Goal: Information Seeking & Learning: Learn about a topic

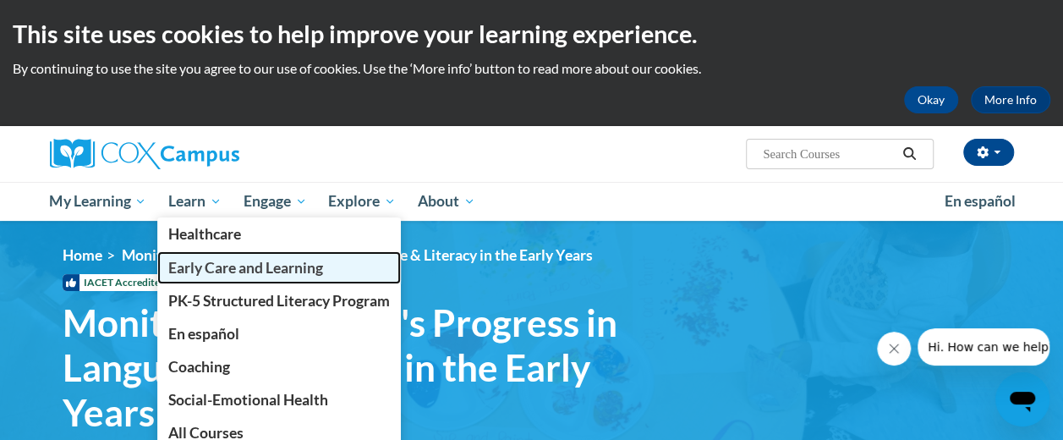
click at [208, 262] on span "Early Care and Learning" at bounding box center [245, 268] width 155 height 18
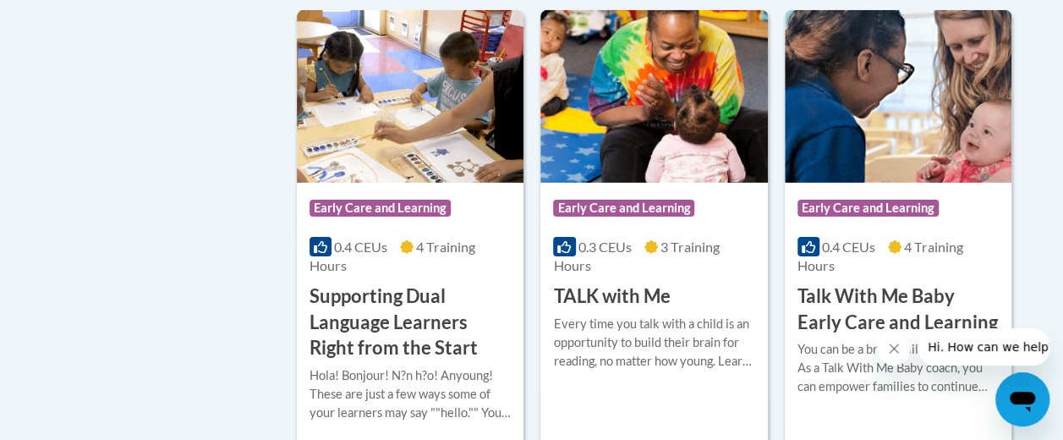
scroll to position [2877, 0]
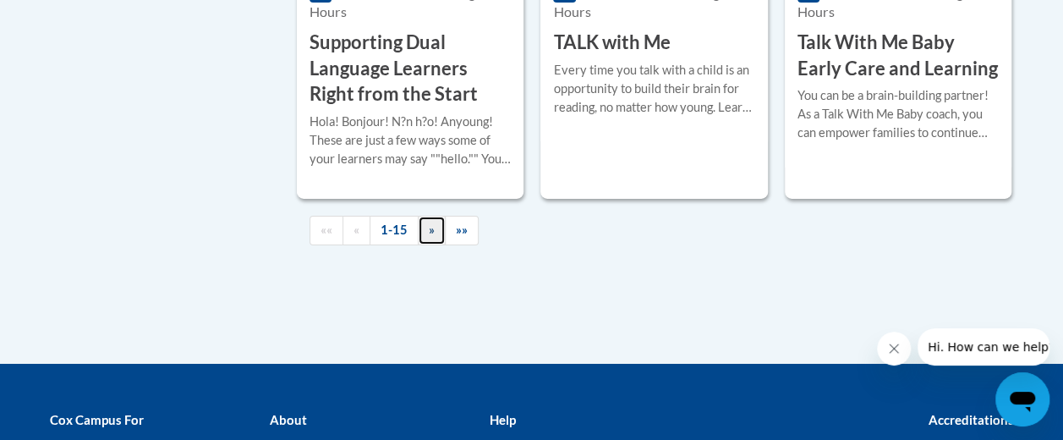
click at [429, 231] on span "»" at bounding box center [432, 230] width 6 height 14
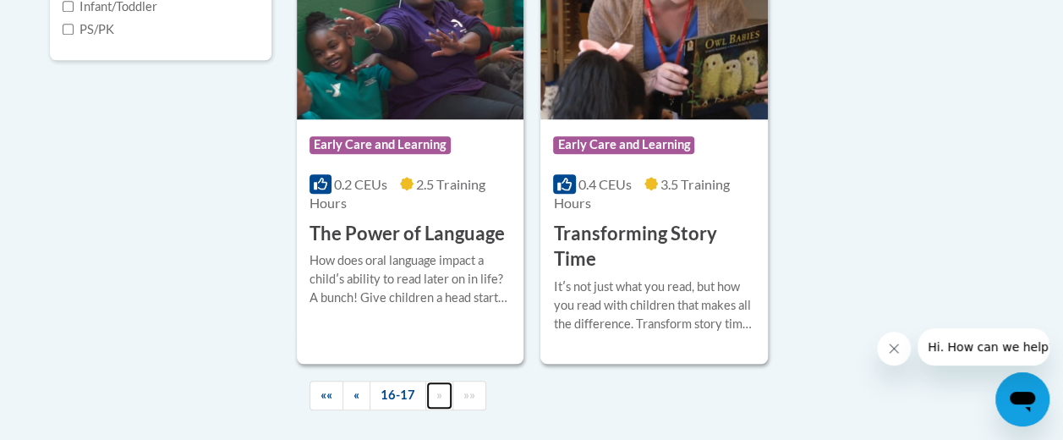
scroll to position [728, 0]
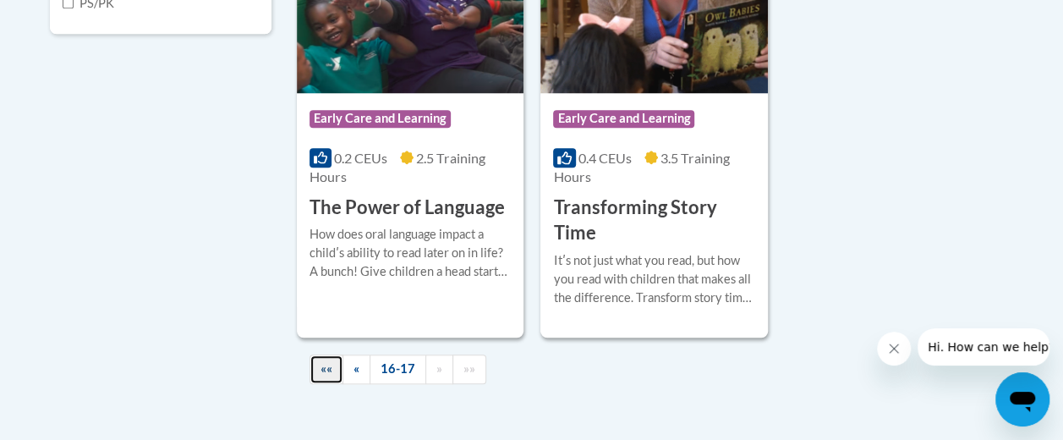
click at [326, 373] on span "««" at bounding box center [327, 368] width 12 height 14
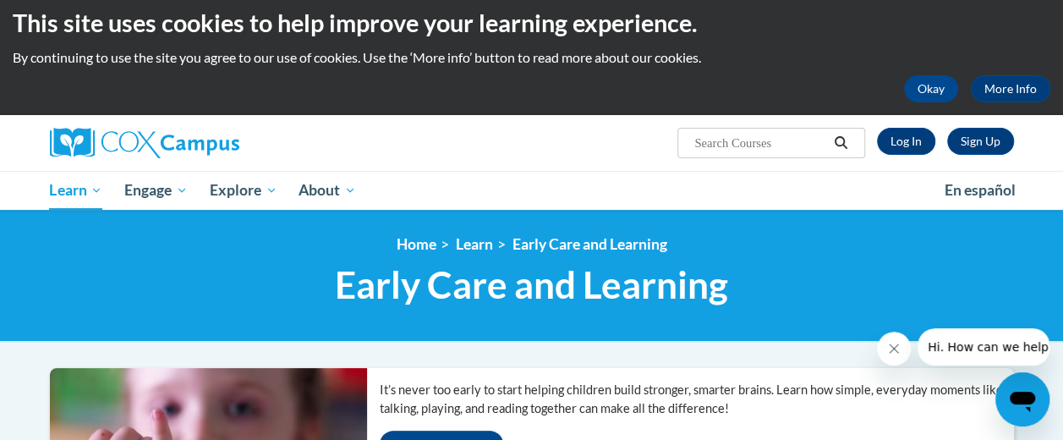
scroll to position [0, 0]
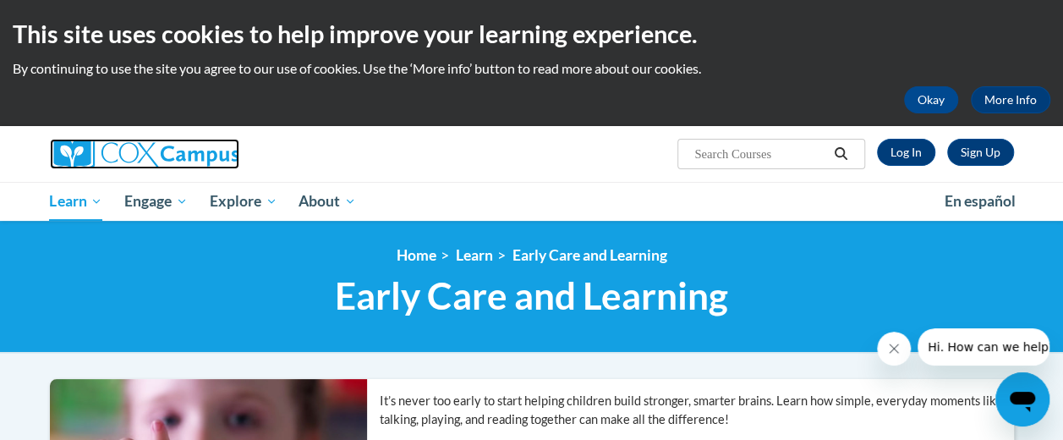
click at [201, 151] on img at bounding box center [145, 154] width 190 height 30
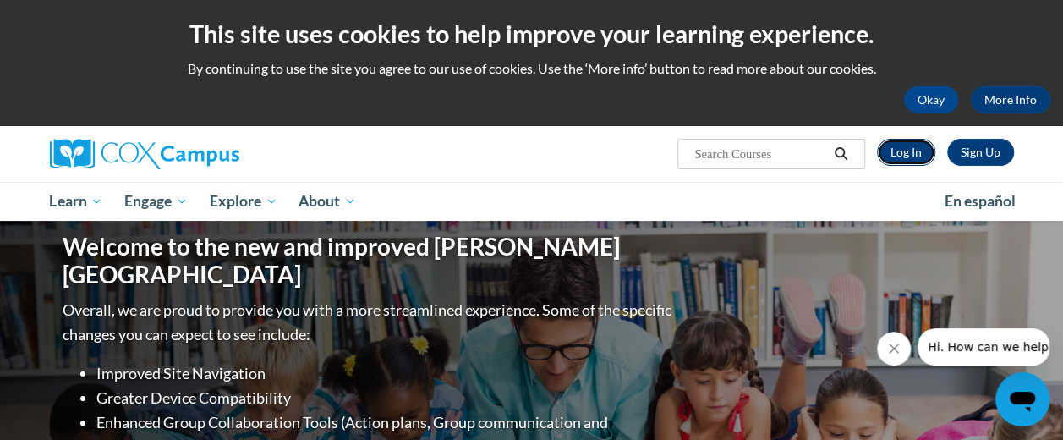
click at [903, 157] on link "Log In" at bounding box center [906, 152] width 58 height 27
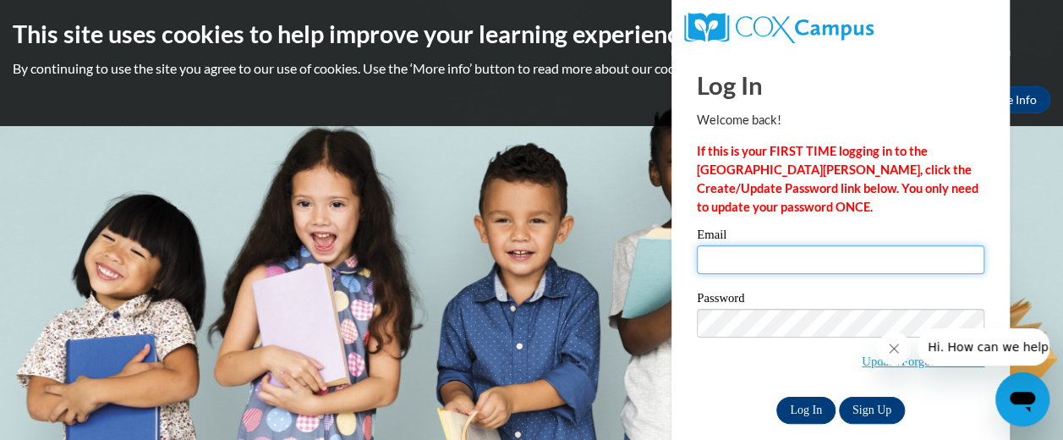
type input "goza.shelbie@yahoo.com"
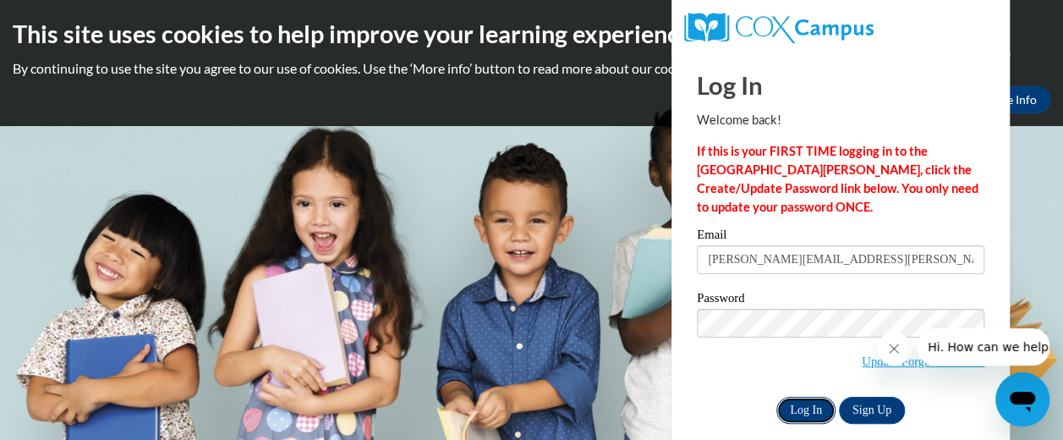
click at [805, 408] on input "Log In" at bounding box center [806, 410] width 59 height 27
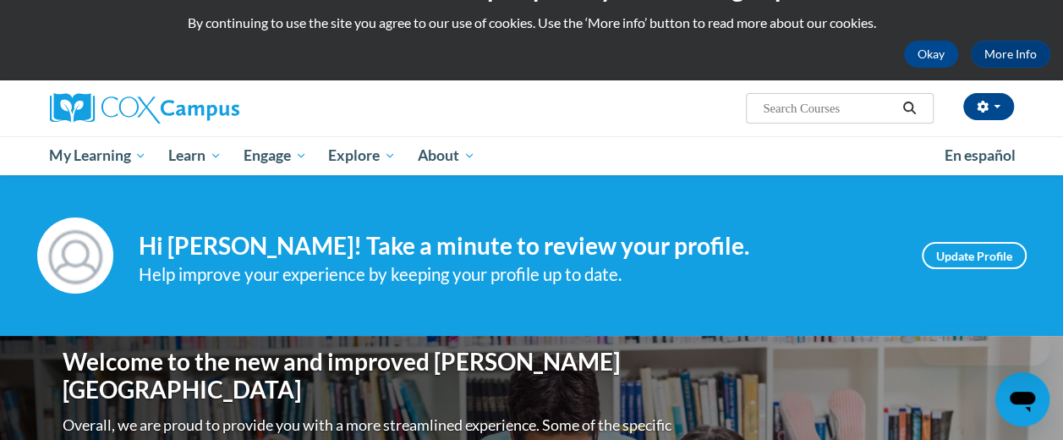
scroll to position [169, 0]
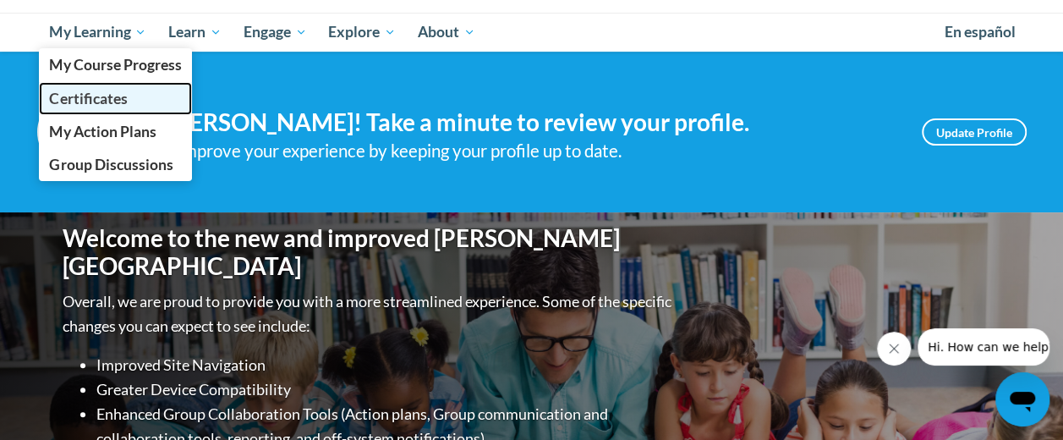
click at [129, 91] on link "Certificates" at bounding box center [116, 98] width 154 height 33
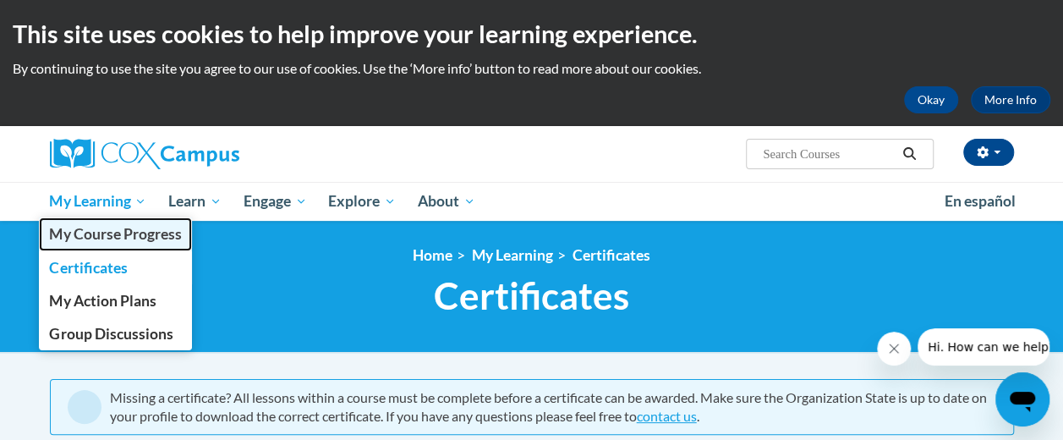
click at [154, 226] on span "My Course Progress" at bounding box center [115, 234] width 132 height 18
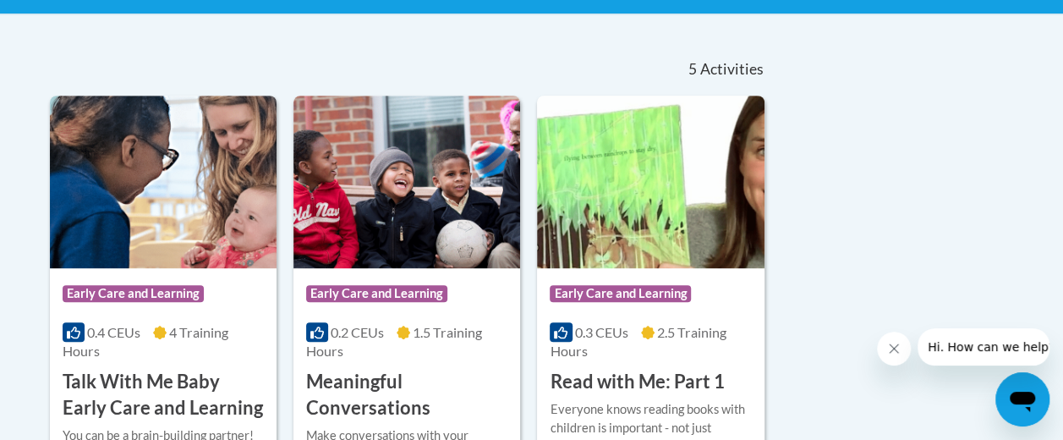
scroll to position [85, 0]
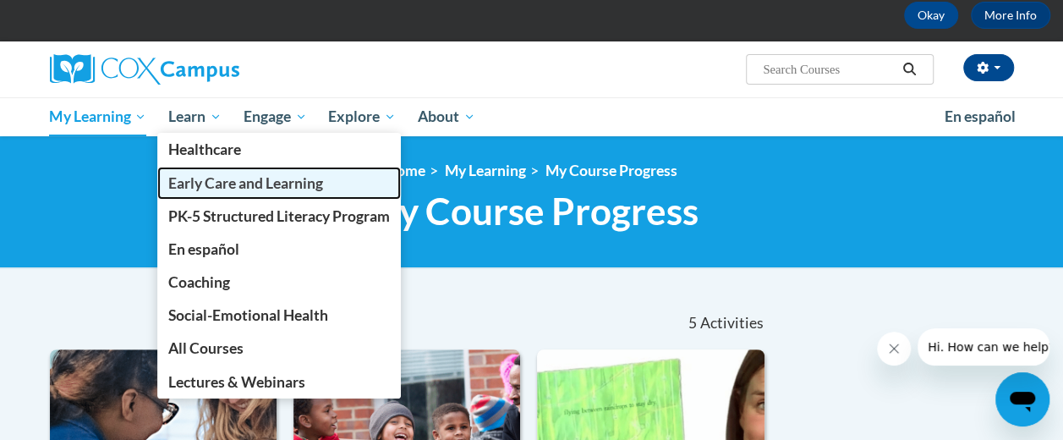
click at [189, 176] on span "Early Care and Learning" at bounding box center [245, 183] width 155 height 18
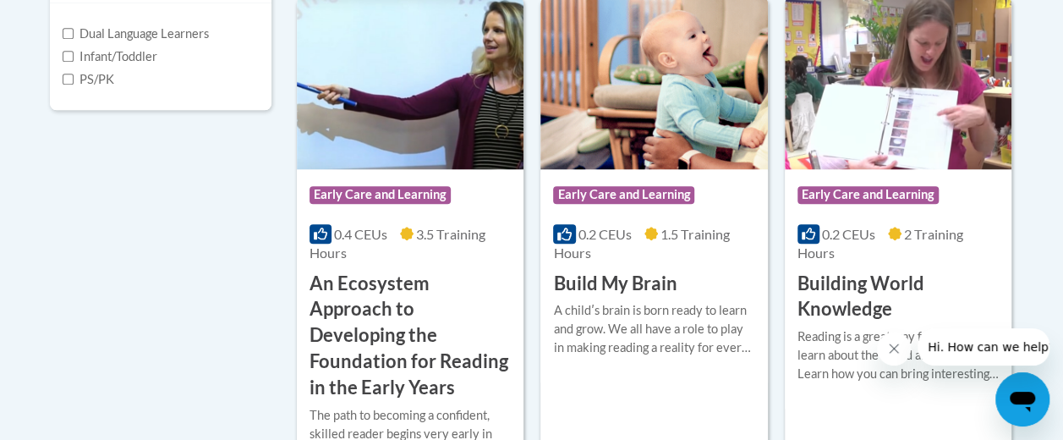
scroll to position [677, 0]
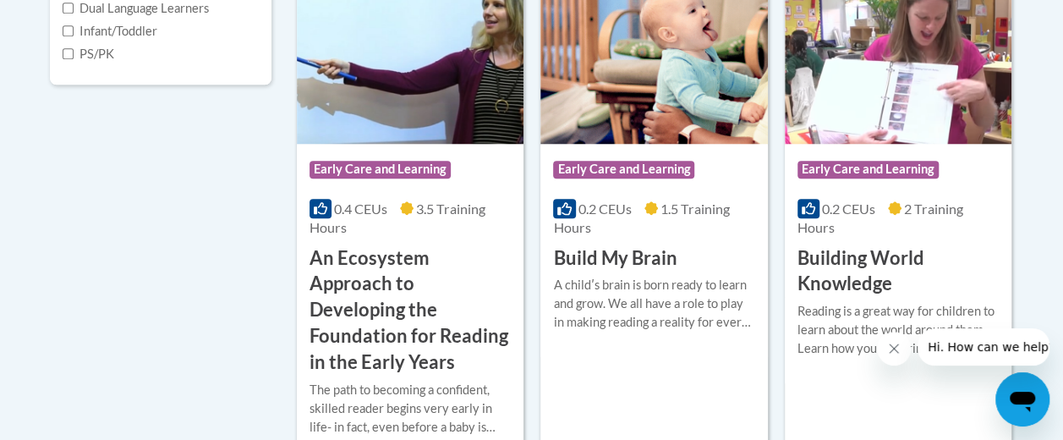
click at [936, 86] on img at bounding box center [898, 57] width 227 height 173
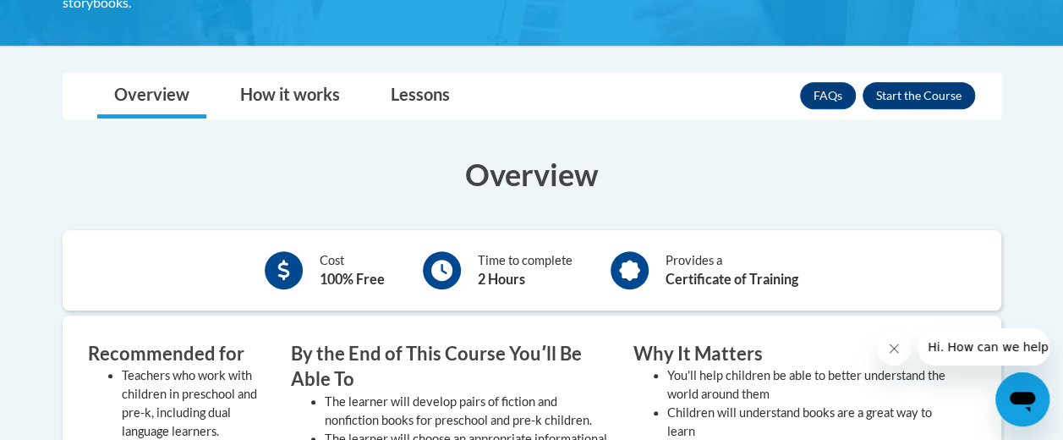
scroll to position [423, 0]
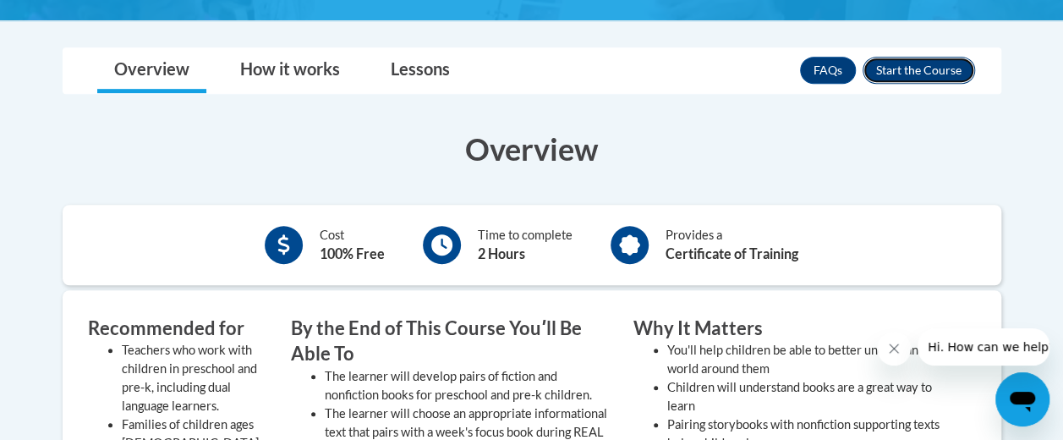
click at [931, 75] on button "Enroll" at bounding box center [919, 70] width 113 height 27
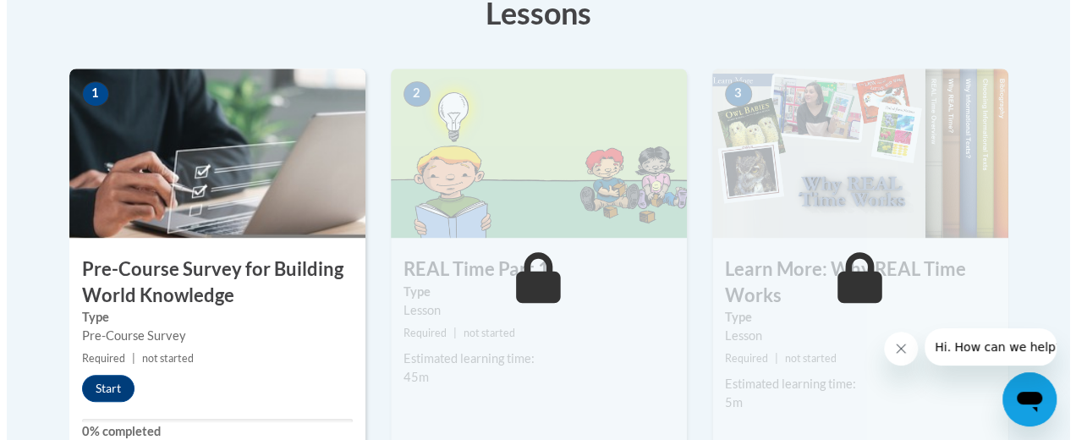
scroll to position [592, 0]
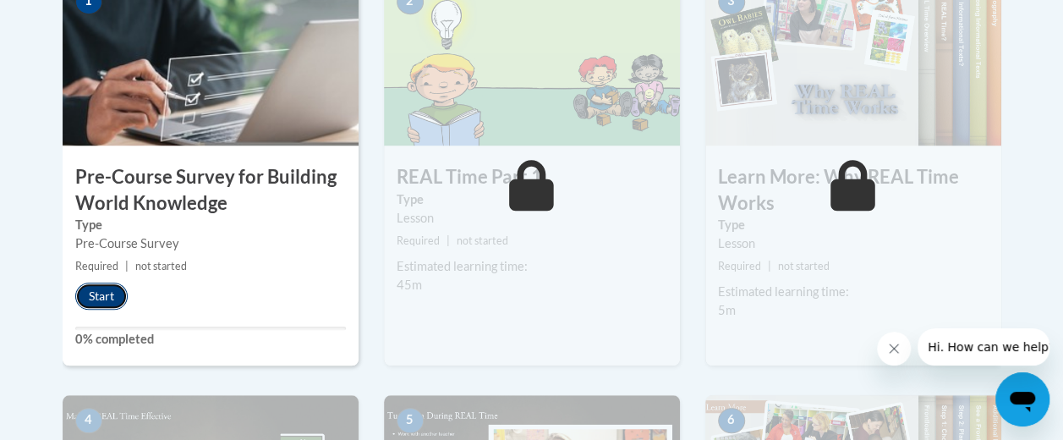
click at [114, 299] on button "Start" at bounding box center [101, 296] width 52 height 27
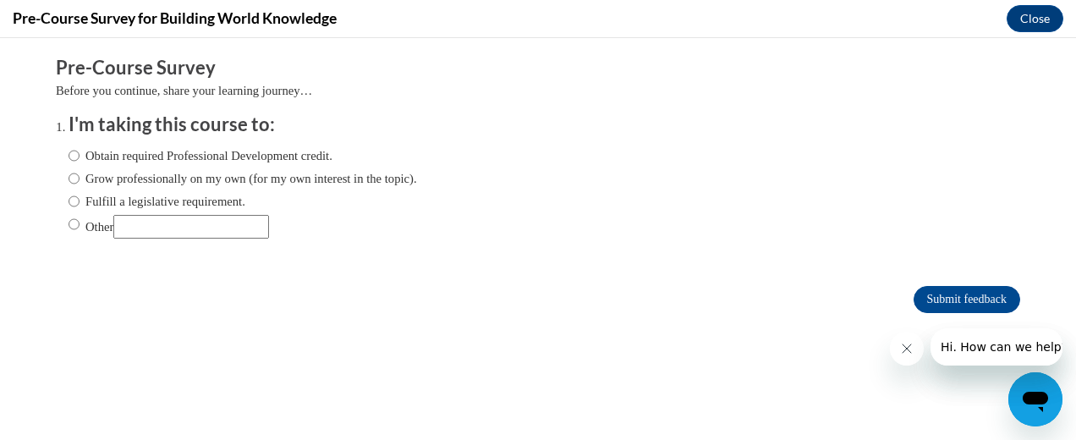
scroll to position [0, 0]
click at [267, 158] on label "Obtain required Professional Development credit." at bounding box center [201, 155] width 264 height 19
click at [80, 158] on input "Obtain required Professional Development credit." at bounding box center [74, 155] width 11 height 19
radio input "true"
click at [914, 293] on input "Submit feedback" at bounding box center [967, 299] width 107 height 27
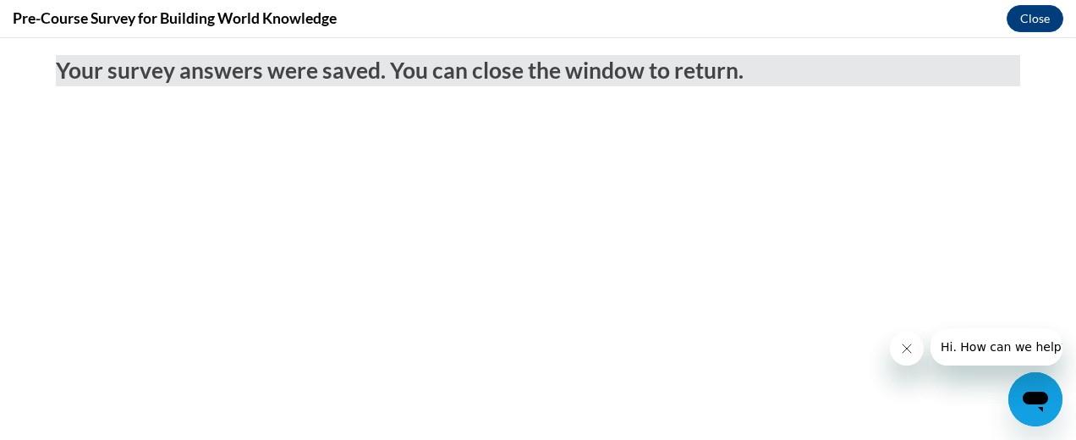
click at [904, 353] on icon "Close message from company" at bounding box center [906, 349] width 14 height 14
click at [907, 351] on icon "Close message from company" at bounding box center [906, 349] width 14 height 14
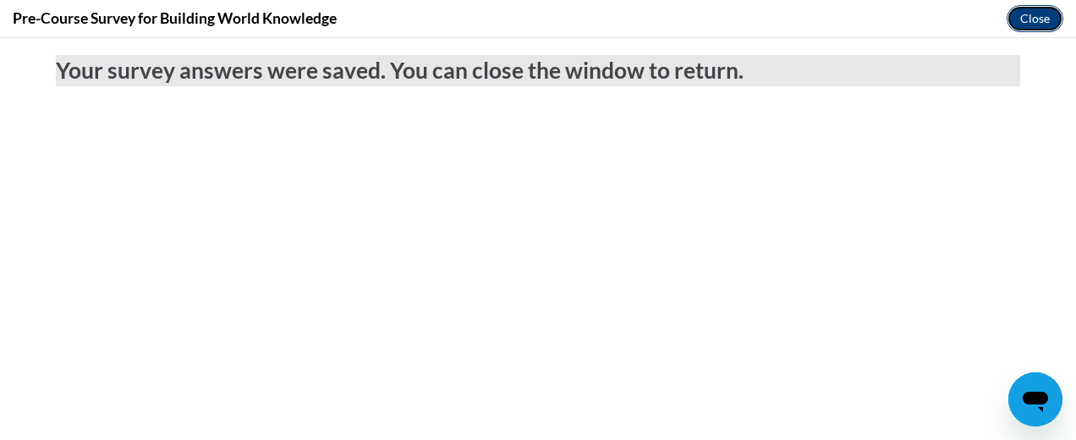
click at [1037, 20] on button "Close" at bounding box center [1035, 18] width 57 height 27
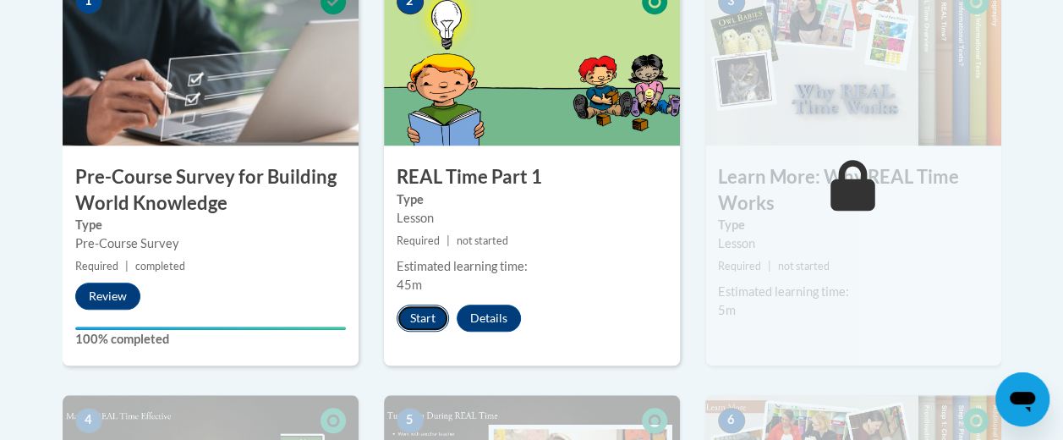
click at [429, 315] on button "Start" at bounding box center [423, 318] width 52 height 27
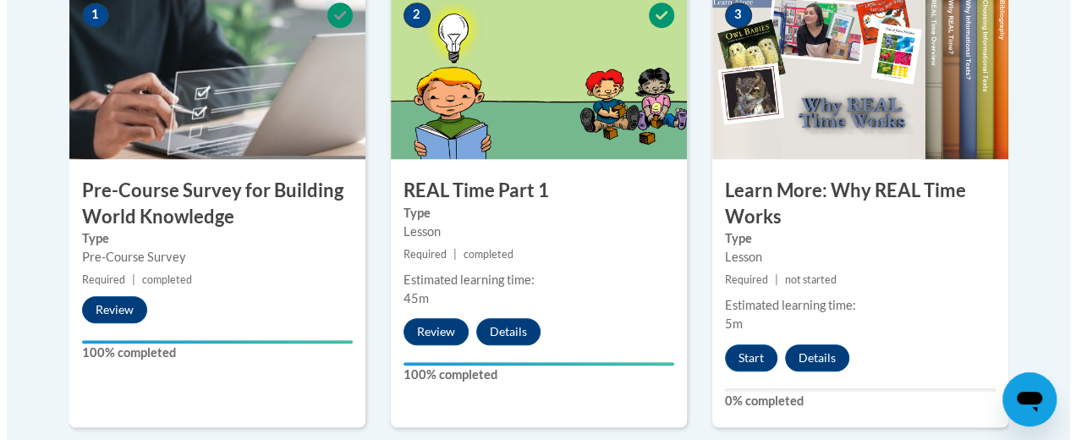
scroll to position [677, 0]
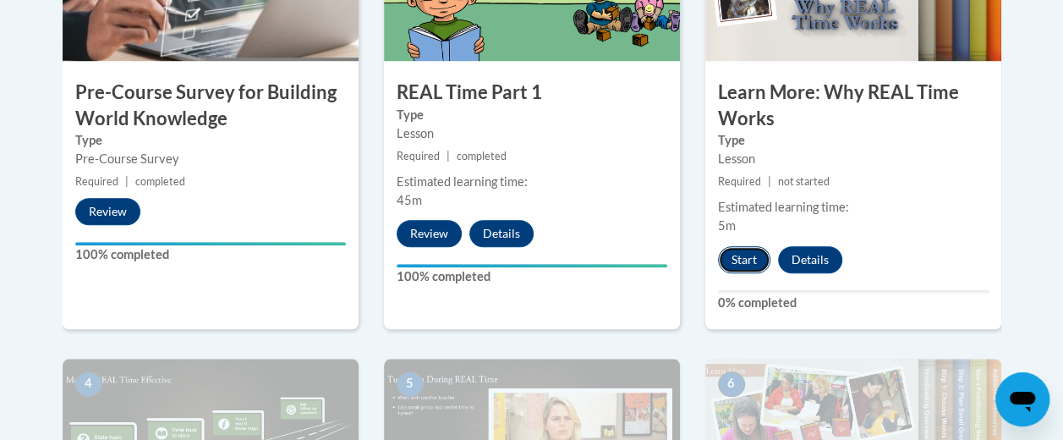
click at [745, 252] on button "Start" at bounding box center [744, 259] width 52 height 27
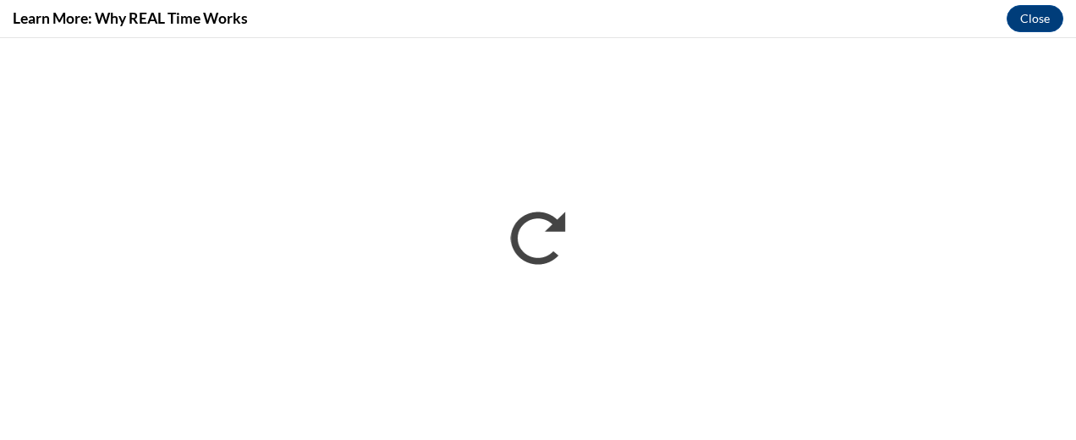
scroll to position [0, 0]
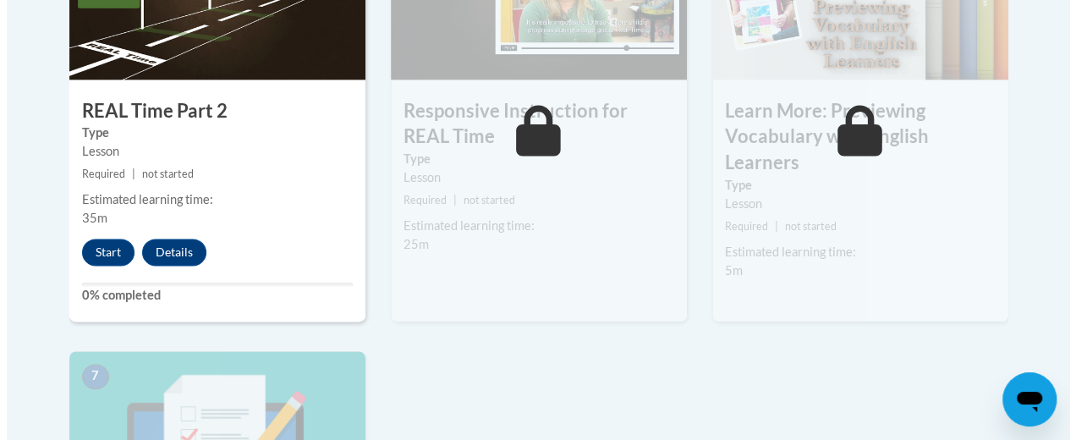
scroll to position [1100, 0]
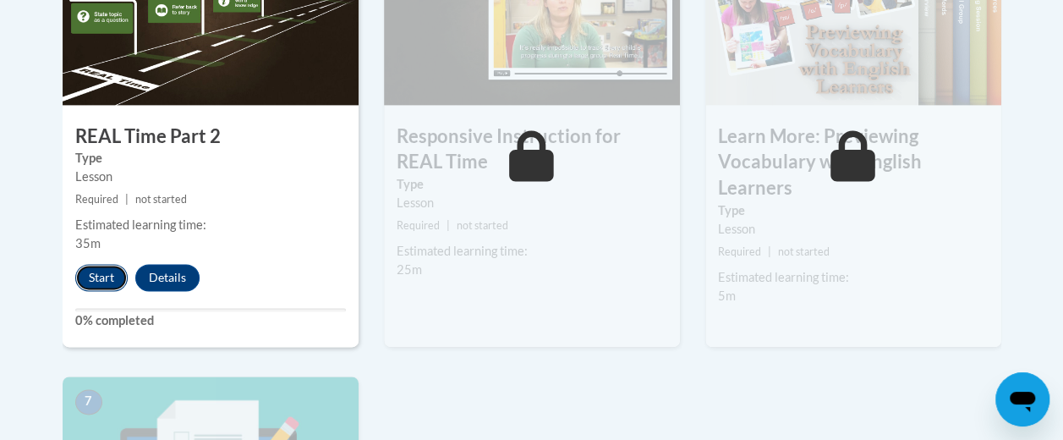
click at [98, 279] on button "Start" at bounding box center [101, 277] width 52 height 27
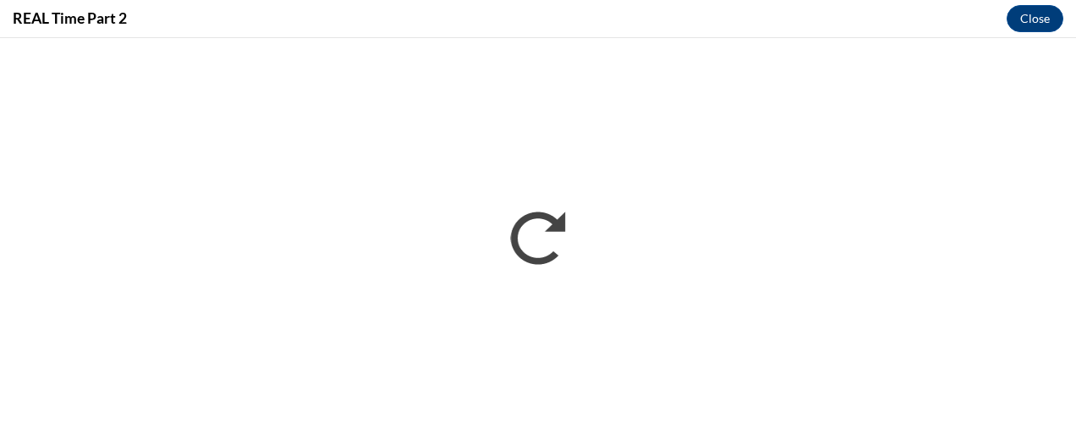
scroll to position [0, 0]
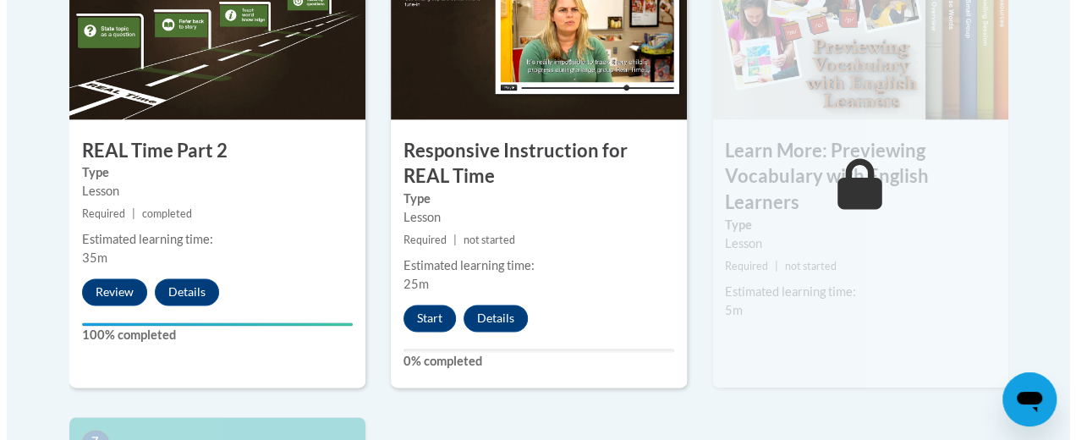
scroll to position [1184, 0]
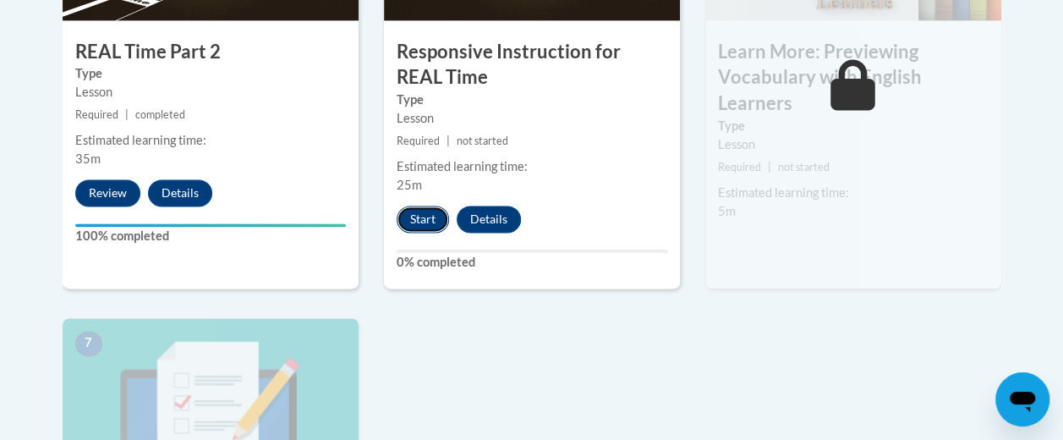
click at [416, 211] on button "Start" at bounding box center [423, 219] width 52 height 27
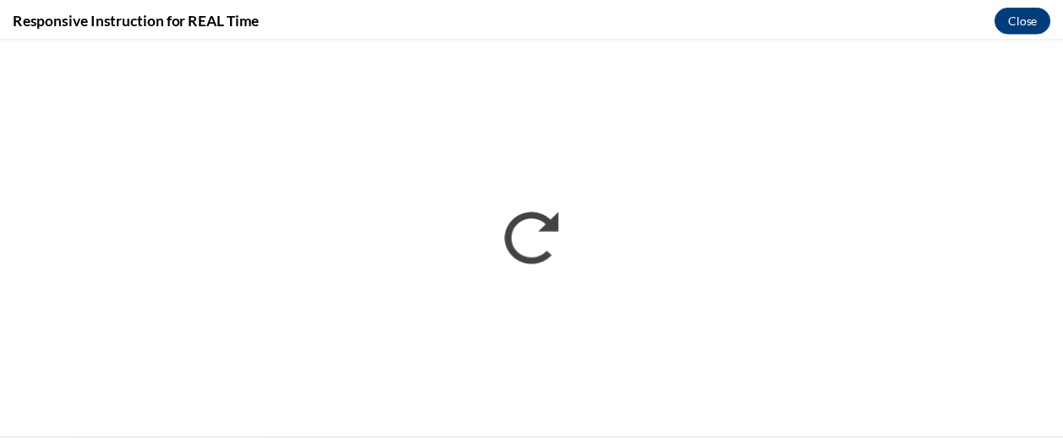
scroll to position [0, 0]
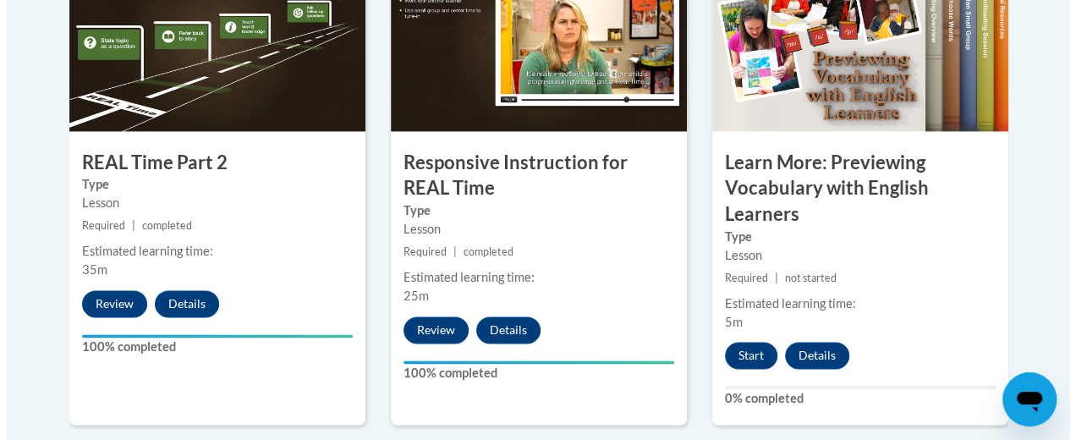
scroll to position [1158, 0]
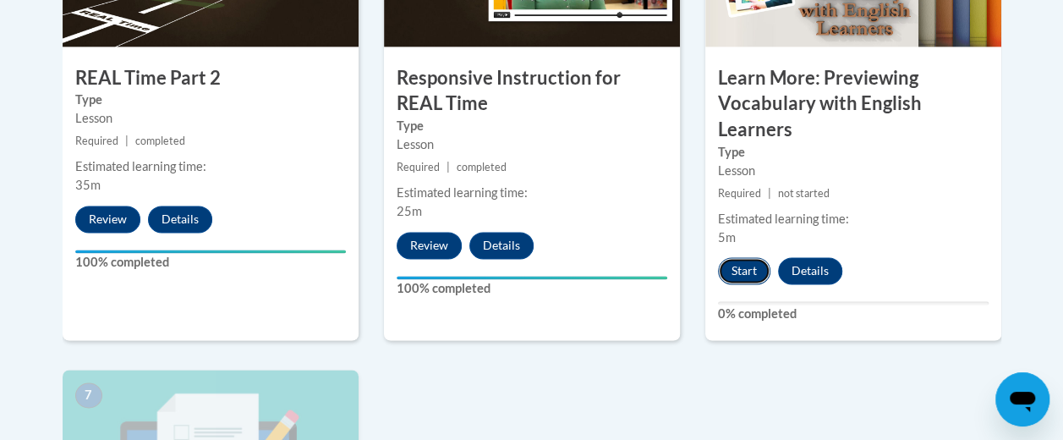
click at [750, 267] on button "Start" at bounding box center [744, 270] width 52 height 27
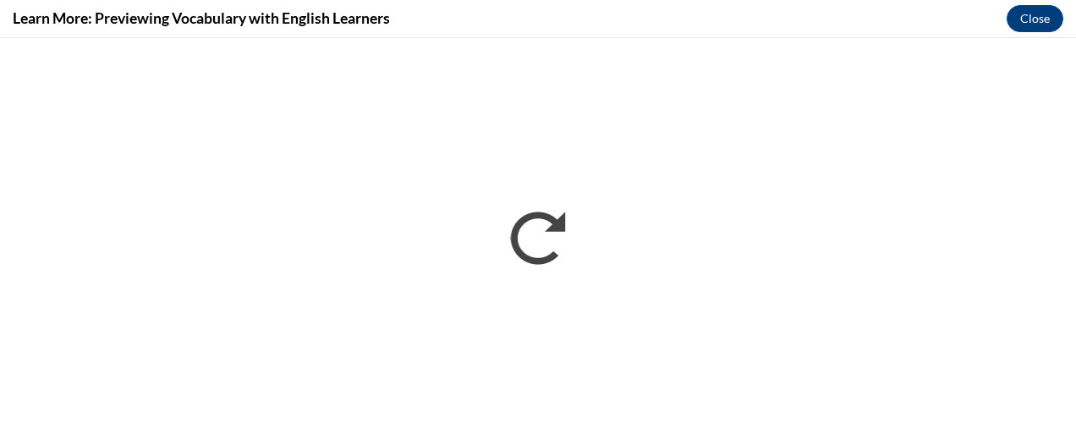
scroll to position [0, 0]
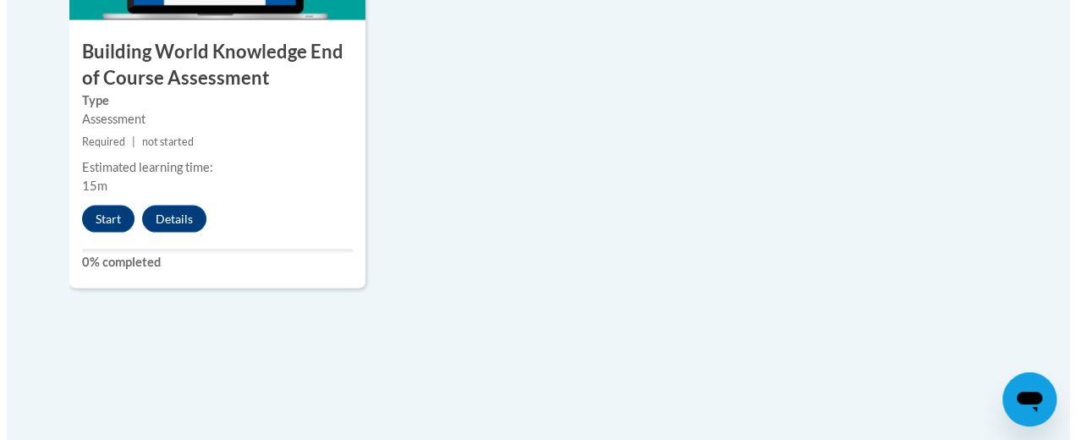
scroll to position [1692, 0]
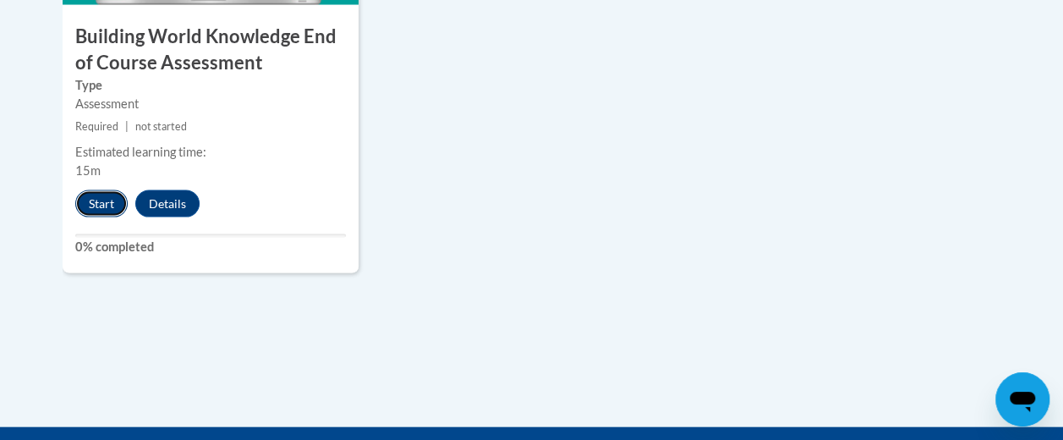
click at [102, 205] on button "Start" at bounding box center [101, 203] width 52 height 27
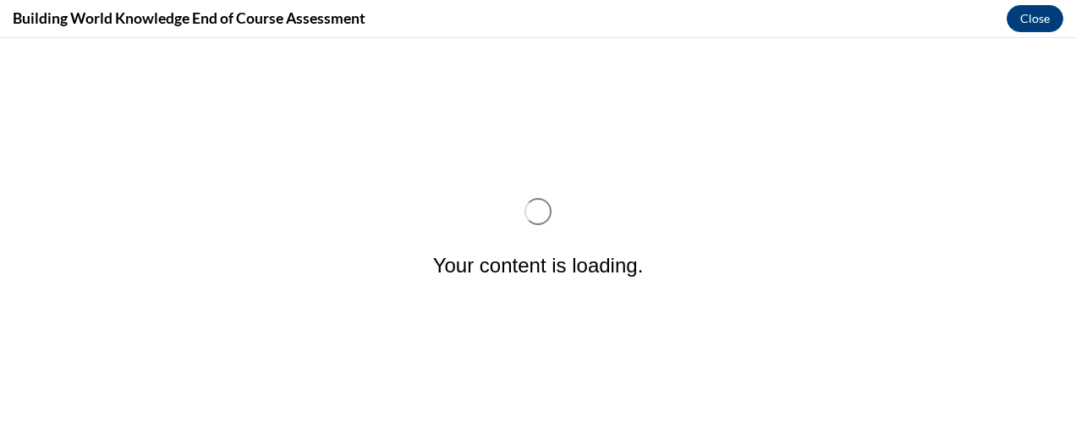
scroll to position [0, 0]
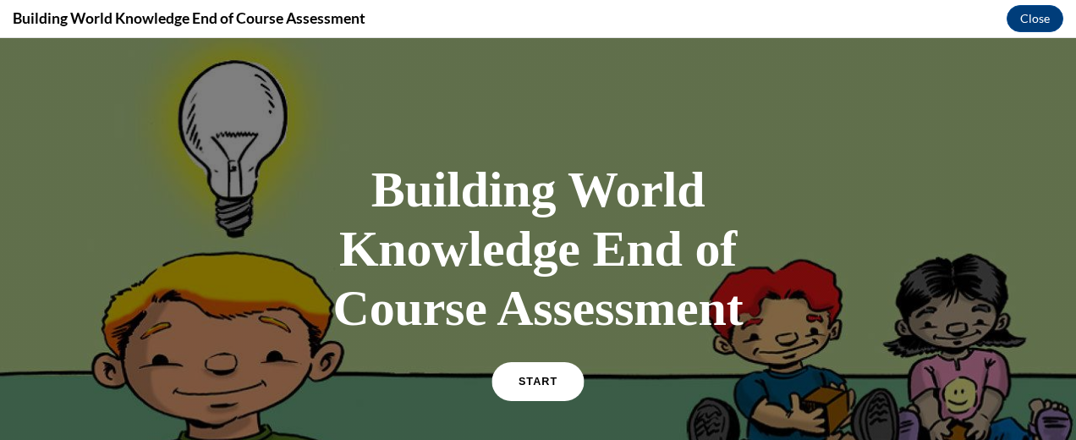
click at [504, 380] on link "START" at bounding box center [538, 381] width 92 height 39
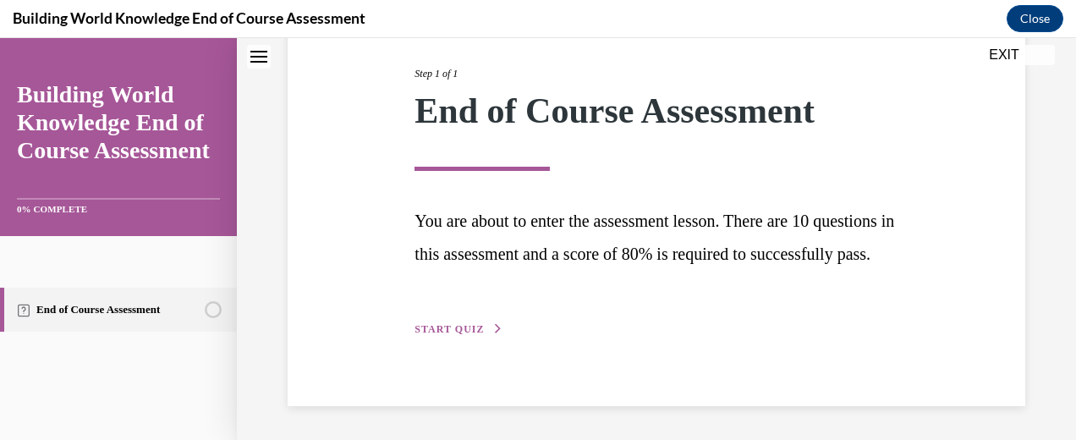
scroll to position [239, 0]
click at [482, 321] on div "Step 1 of 1 End of Course Assessment You are about to enter the assessment less…" at bounding box center [656, 182] width 508 height 311
click at [461, 336] on button "START QUIZ" at bounding box center [459, 328] width 88 height 15
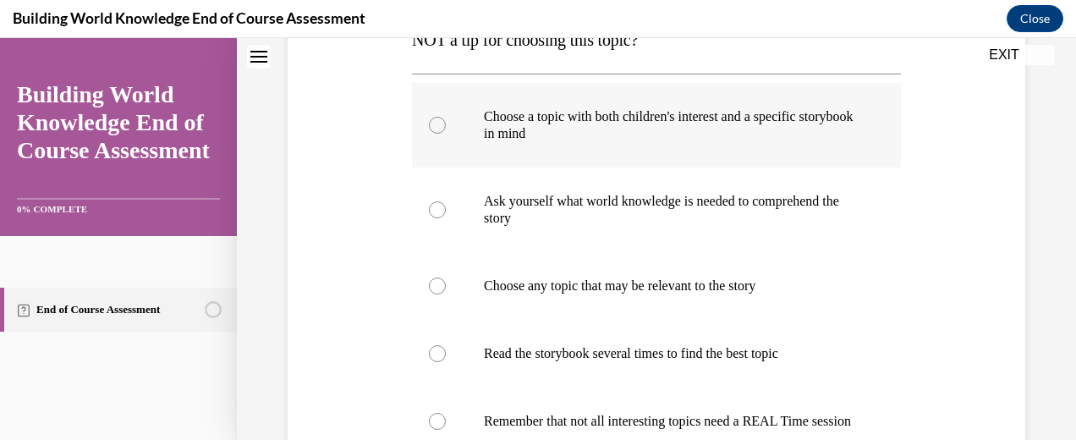
scroll to position [352, 0]
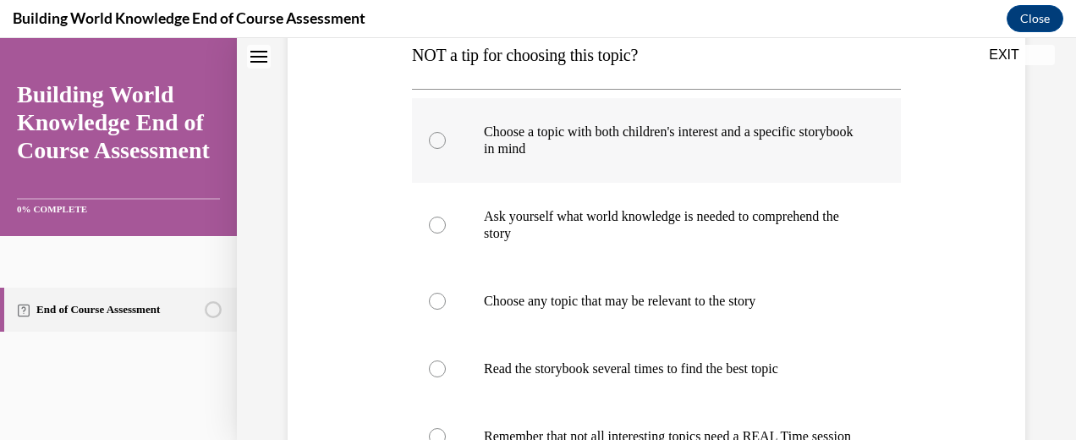
click at [523, 154] on p "Choose a topic with both children's interest and a specific storybook in mind" at bounding box center [671, 141] width 375 height 34
click at [446, 149] on input "Choose a topic with both children's interest and a specific storybook in mind" at bounding box center [437, 140] width 17 height 17
radio input "true"
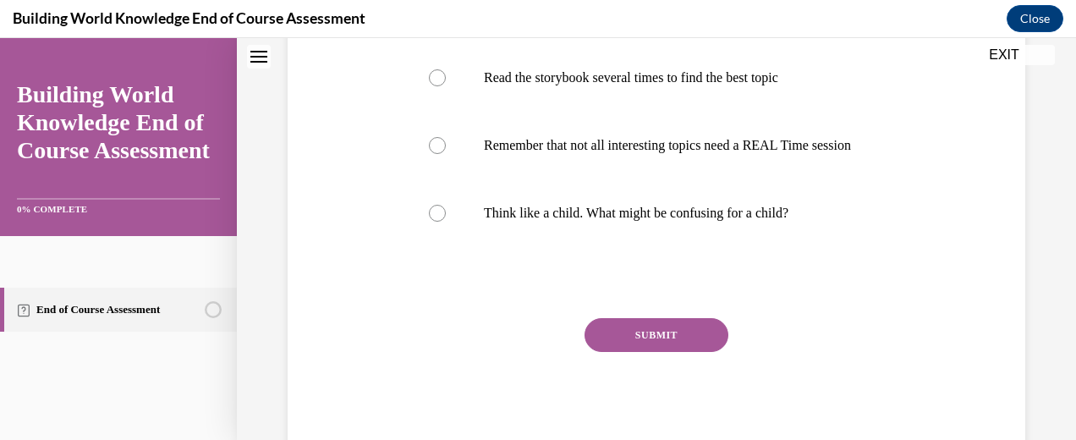
scroll to position [690, 0]
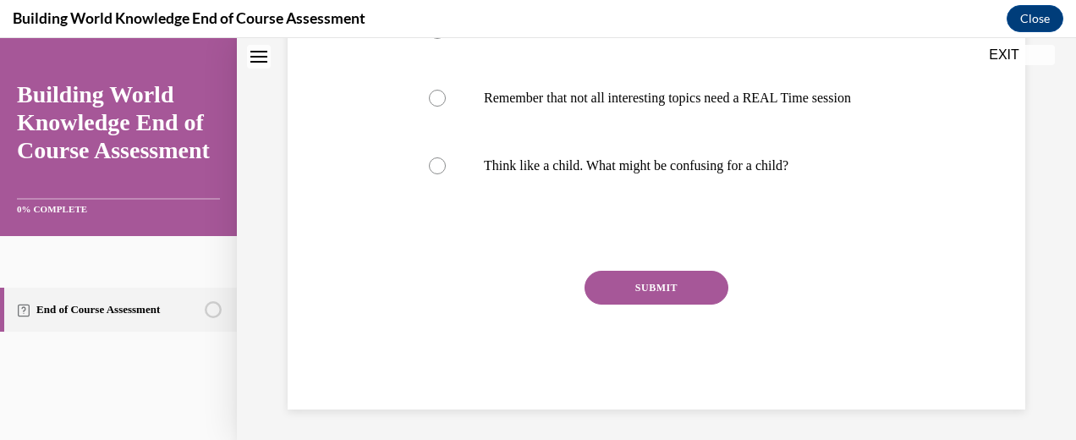
click at [665, 299] on button "SUBMIT" at bounding box center [657, 288] width 144 height 34
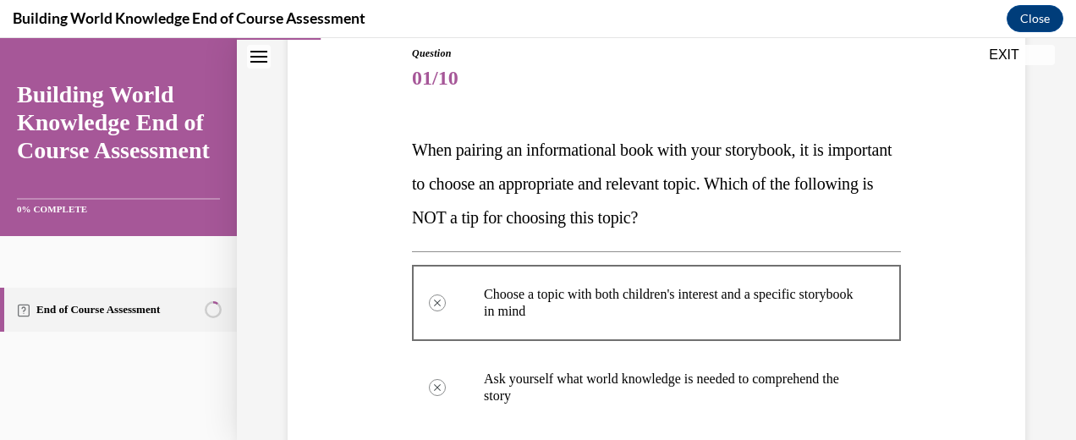
scroll to position [274, 0]
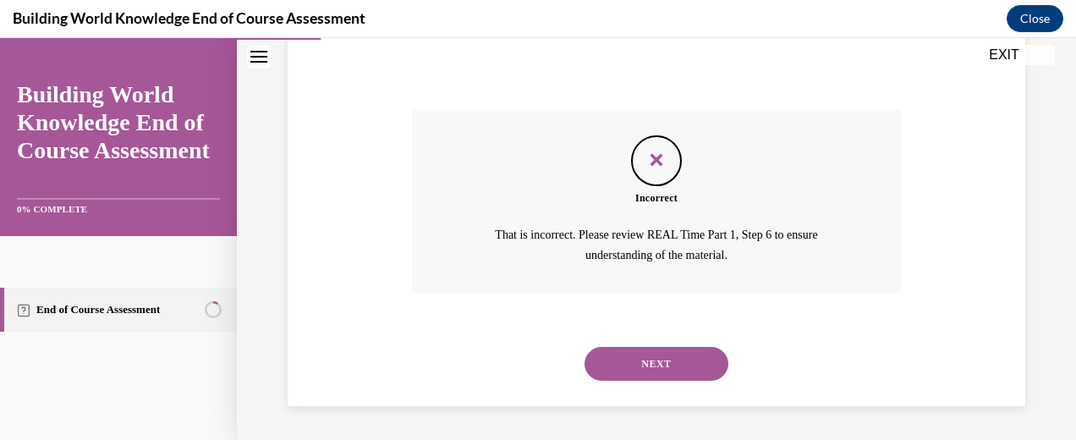
click at [660, 365] on button "NEXT" at bounding box center [657, 364] width 144 height 34
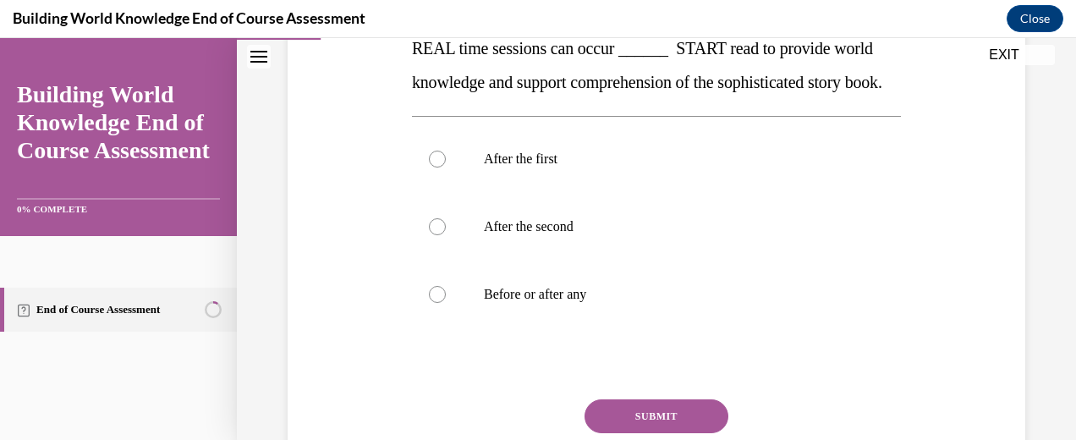
scroll to position [349, 0]
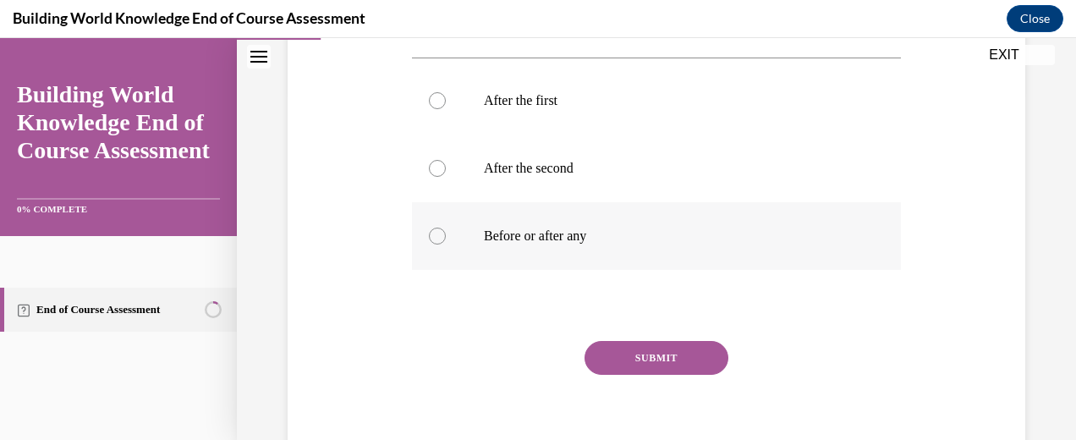
click at [712, 270] on label "Before or after any" at bounding box center [656, 236] width 489 height 68
click at [446, 245] on input "Before or after any" at bounding box center [437, 236] width 17 height 17
radio input "true"
click at [641, 375] on button "SUBMIT" at bounding box center [657, 358] width 144 height 34
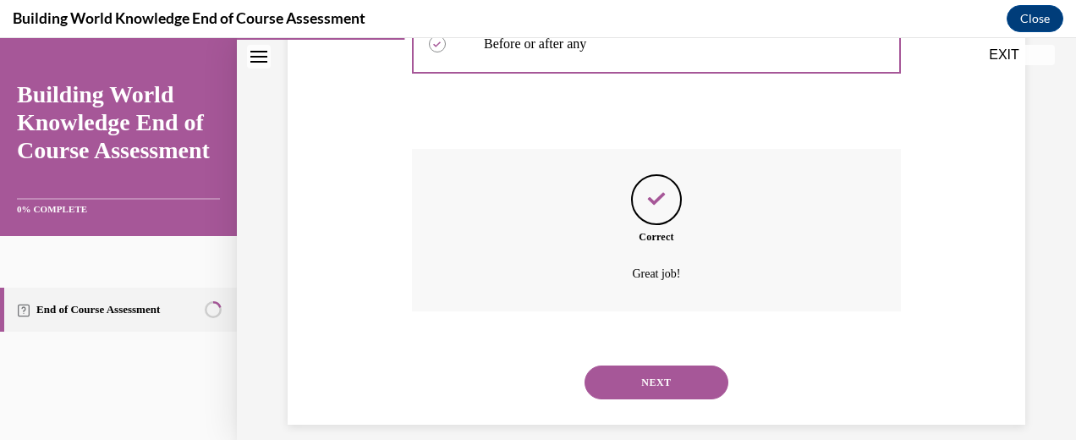
scroll to position [593, 0]
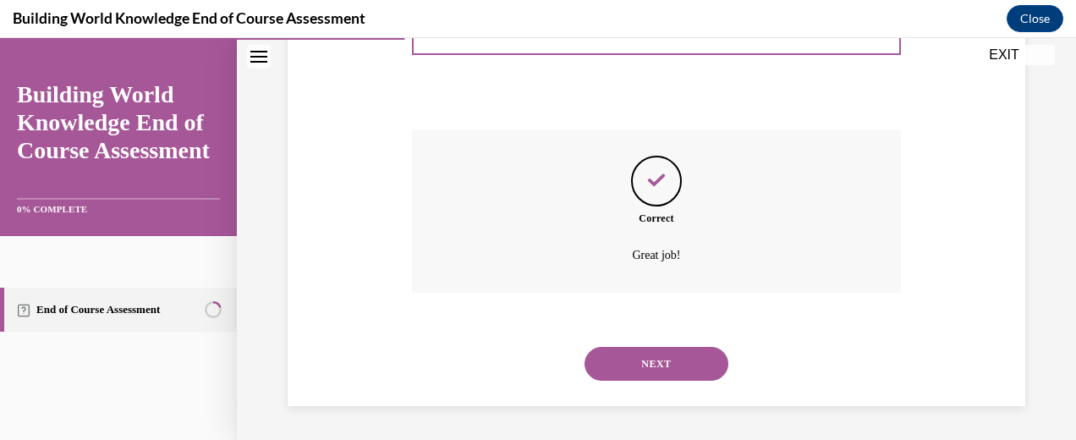
click at [628, 365] on button "NEXT" at bounding box center [657, 364] width 144 height 34
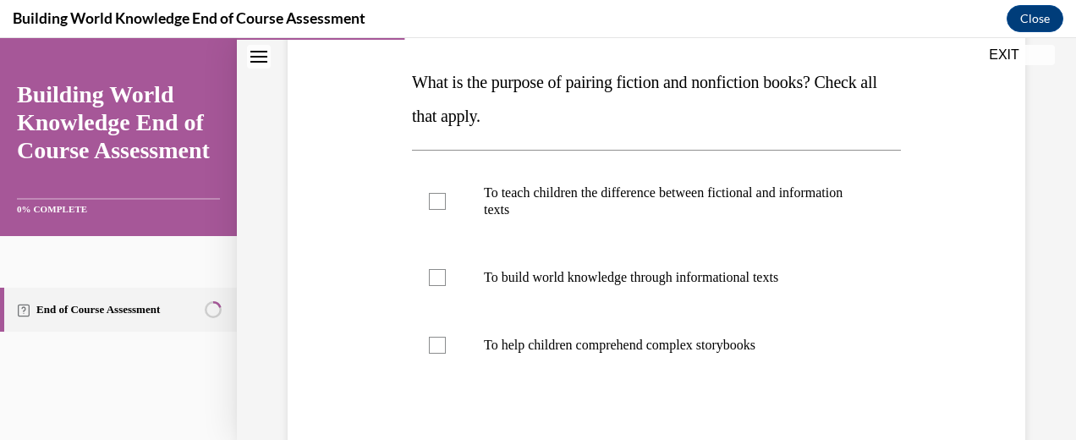
scroll to position [265, 0]
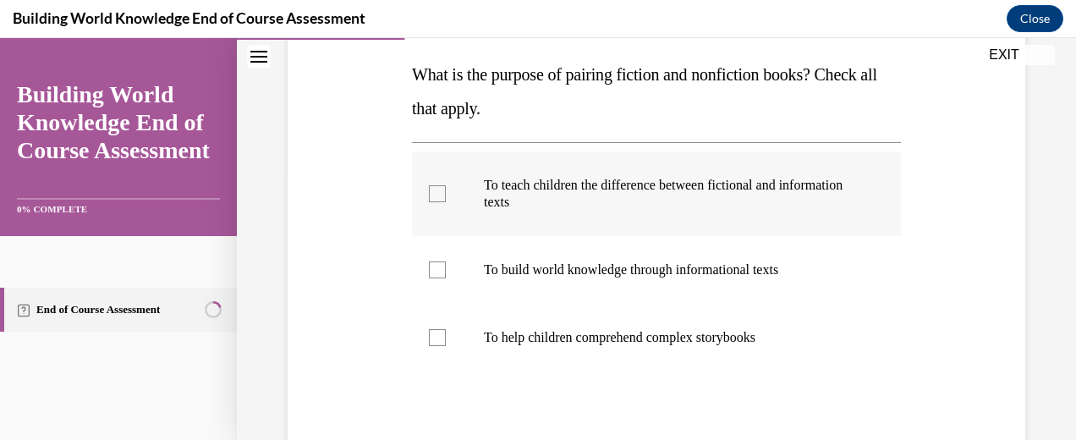
click at [675, 210] on p "To teach children the difference between fictional and information texts" at bounding box center [671, 194] width 375 height 34
click at [446, 202] on input "To teach children the difference between fictional and information texts" at bounding box center [437, 193] width 17 height 17
checkbox input "true"
click at [813, 263] on p "To build world knowledge through informational texts" at bounding box center [671, 269] width 375 height 17
click at [446, 263] on input "To build world knowledge through informational texts" at bounding box center [437, 269] width 17 height 17
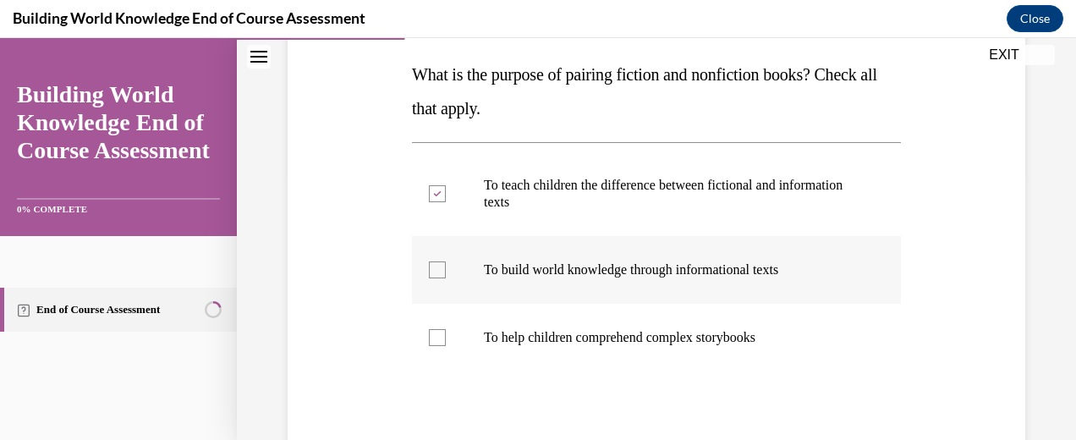
checkbox input "true"
click at [780, 334] on p "To help children comprehend complex storybooks" at bounding box center [671, 337] width 375 height 17
click at [446, 334] on input "To help children comprehend complex storybooks" at bounding box center [437, 337] width 17 height 17
checkbox input "true"
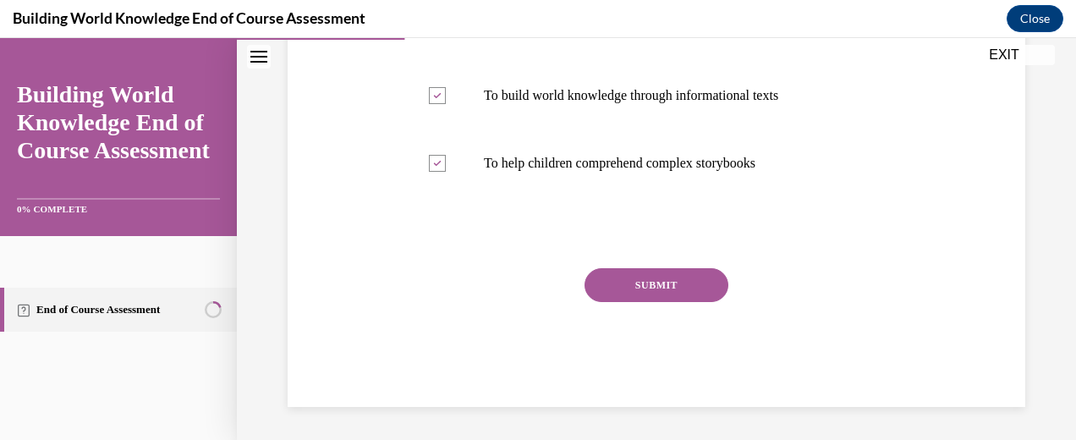
click at [650, 271] on button "SUBMIT" at bounding box center [657, 285] width 144 height 34
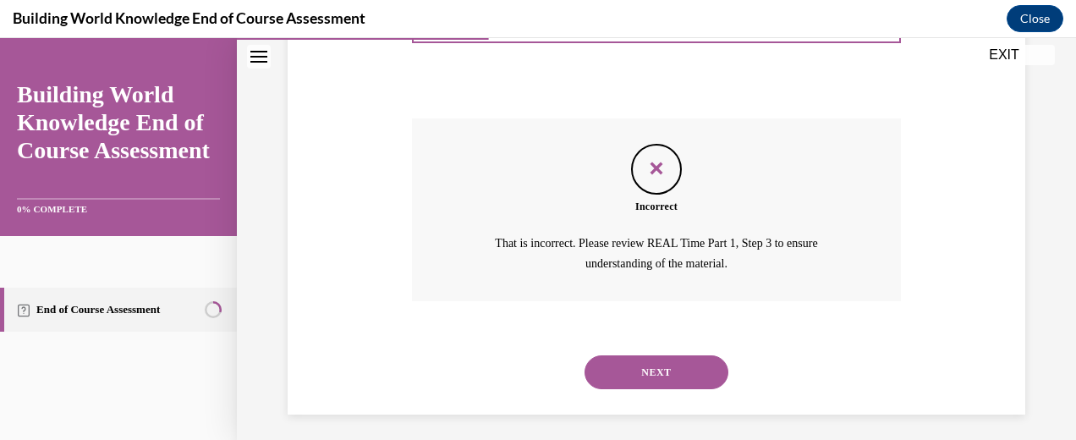
scroll to position [596, 0]
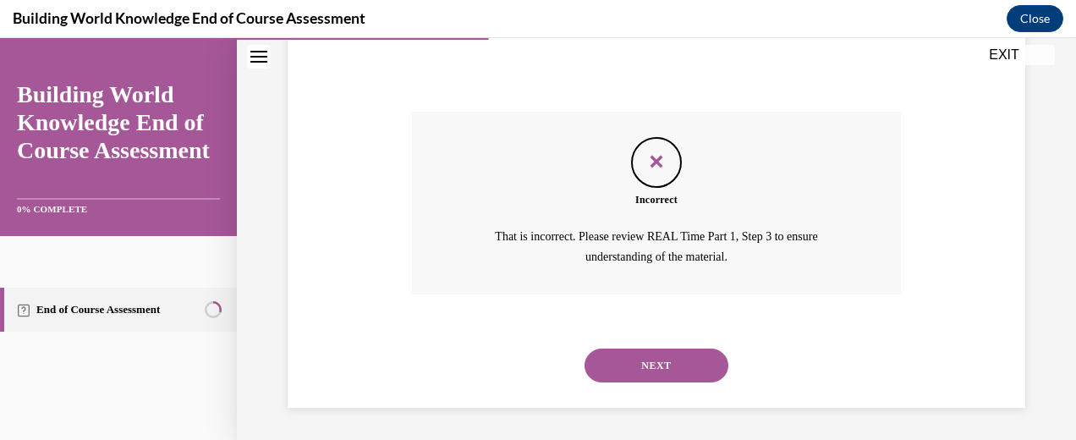
click at [665, 364] on button "NEXT" at bounding box center [657, 366] width 144 height 34
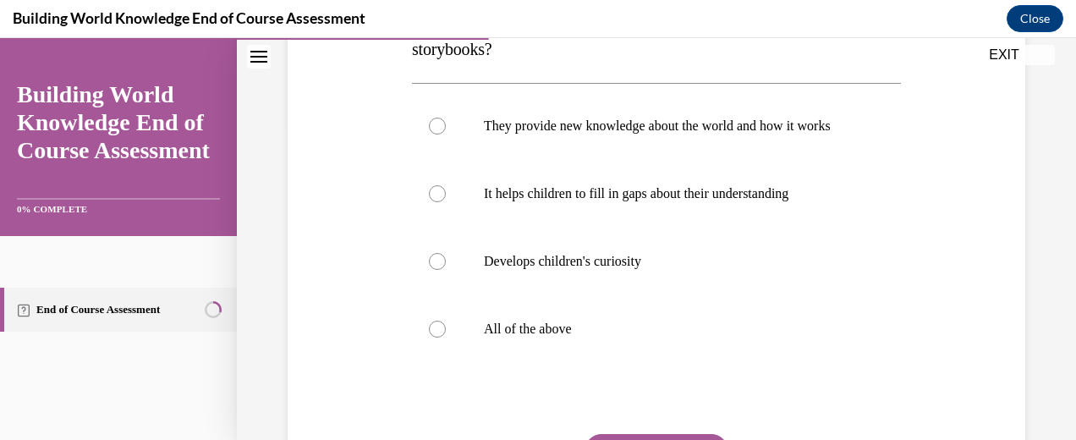
scroll to position [350, 0]
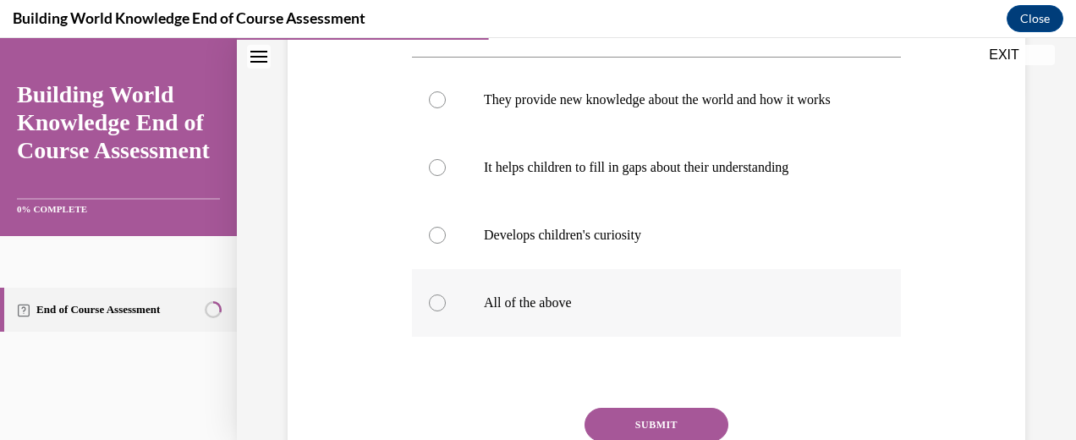
click at [607, 311] on p "All of the above" at bounding box center [671, 302] width 375 height 17
click at [446, 311] on input "All of the above" at bounding box center [437, 302] width 17 height 17
radio input "true"
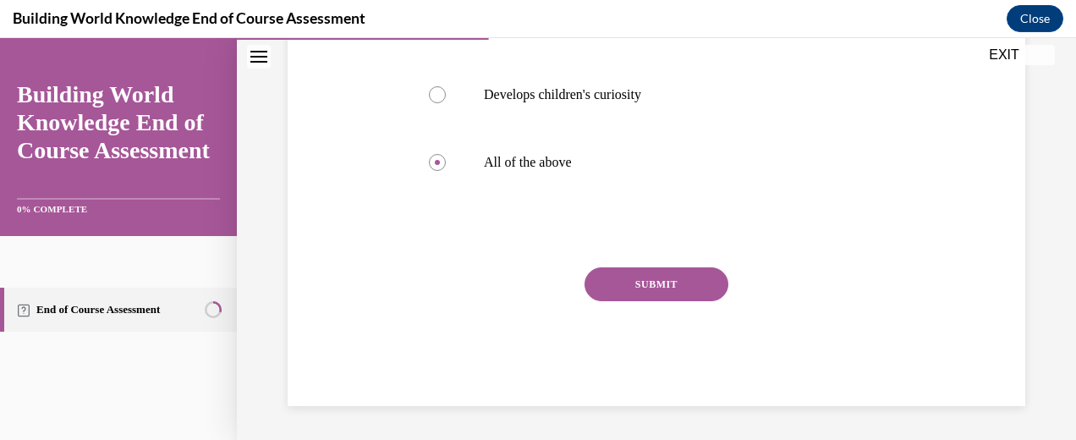
click at [675, 272] on button "SUBMIT" at bounding box center [657, 284] width 144 height 34
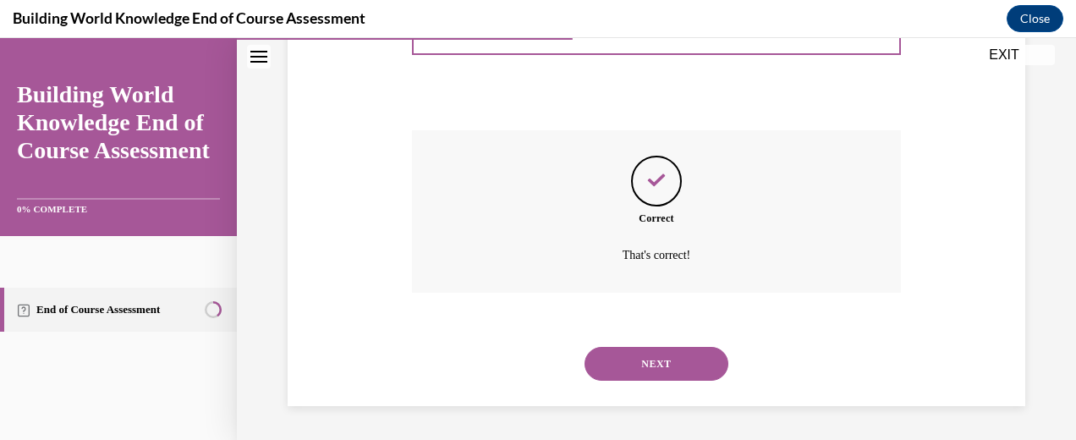
scroll to position [644, 0]
drag, startPoint x: 670, startPoint y: 357, endPoint x: 699, endPoint y: 338, distance: 34.7
click at [670, 357] on button "NEXT" at bounding box center [657, 364] width 144 height 34
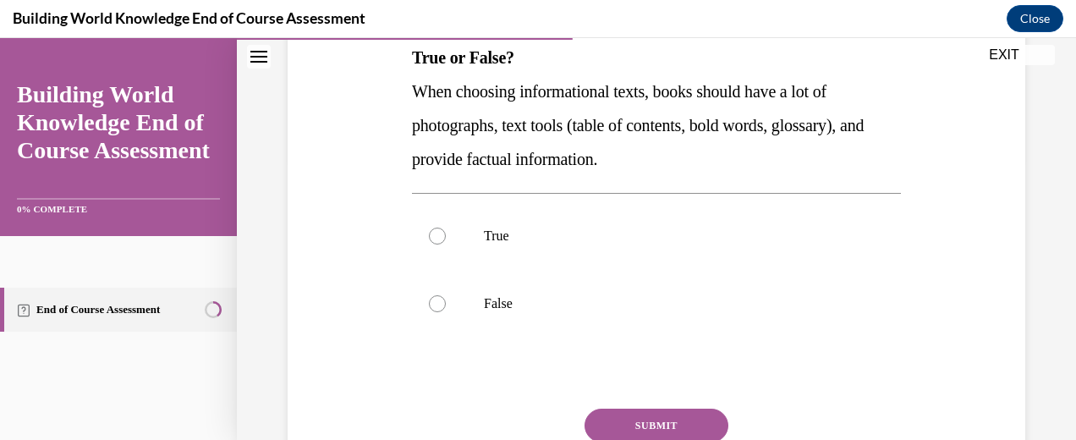
scroll to position [349, 0]
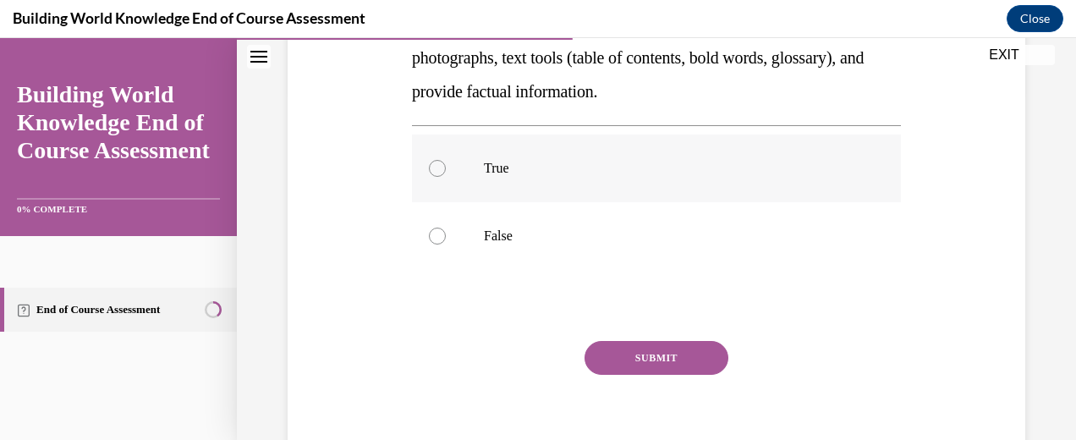
click at [538, 195] on label "True" at bounding box center [656, 169] width 489 height 68
click at [446, 177] on input "True" at bounding box center [437, 168] width 17 height 17
radio input "true"
click at [680, 352] on button "SUBMIT" at bounding box center [657, 358] width 144 height 34
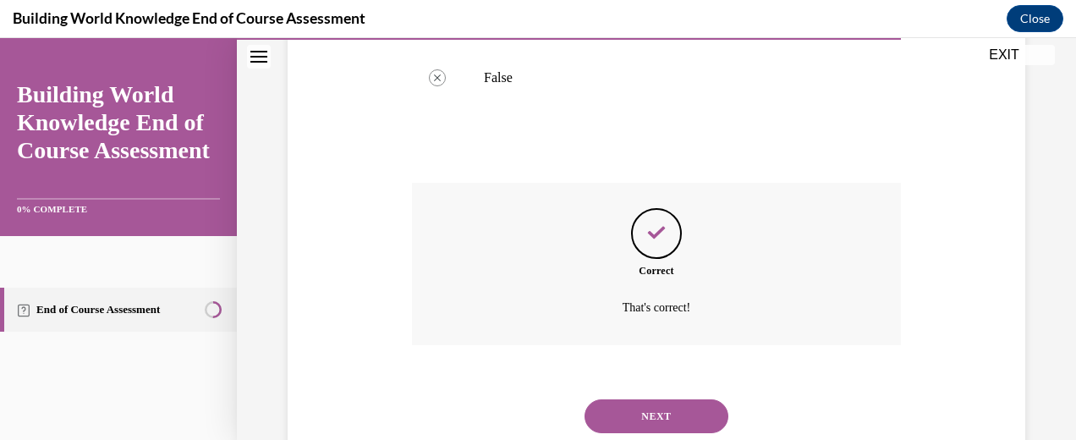
scroll to position [559, 0]
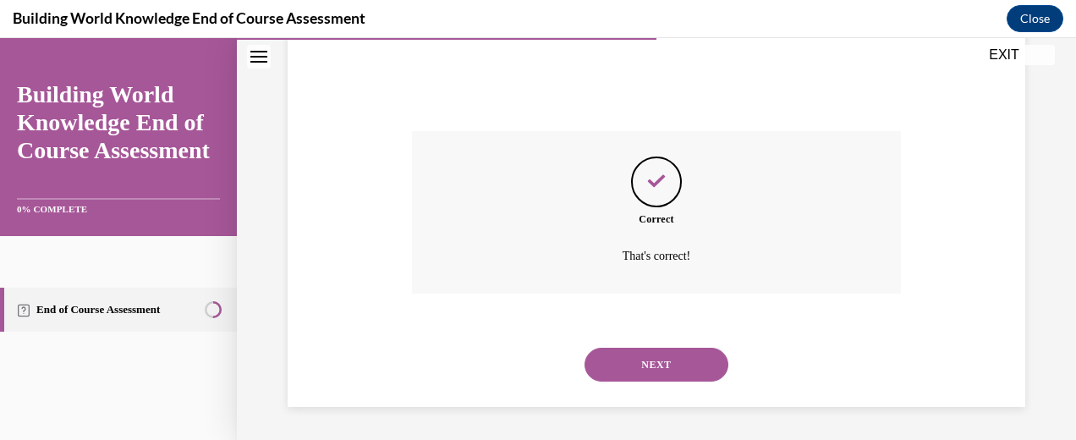
click at [655, 367] on button "NEXT" at bounding box center [657, 365] width 144 height 34
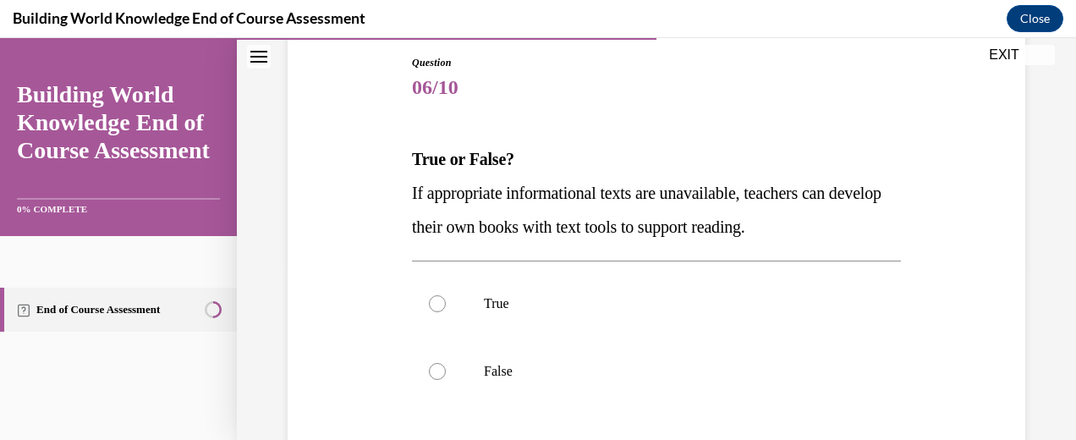
scroll to position [265, 0]
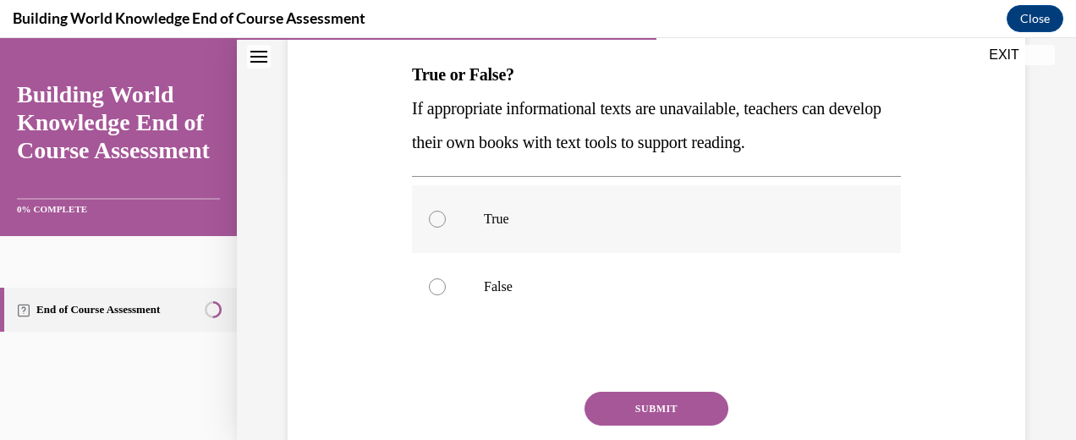
click at [629, 217] on p "True" at bounding box center [671, 219] width 375 height 17
click at [446, 217] on input "True" at bounding box center [437, 219] width 17 height 17
radio input "true"
click at [697, 401] on button "SUBMIT" at bounding box center [657, 409] width 144 height 34
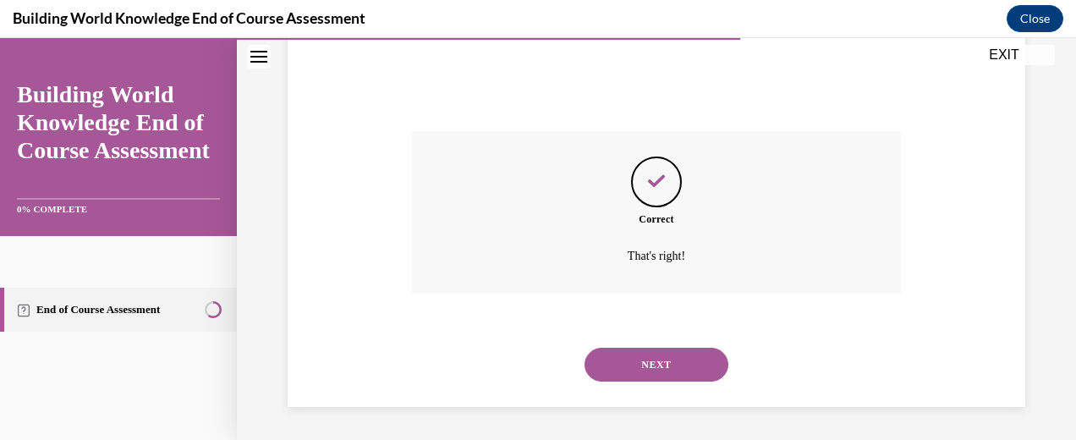
click at [673, 376] on button "NEXT" at bounding box center [657, 365] width 144 height 34
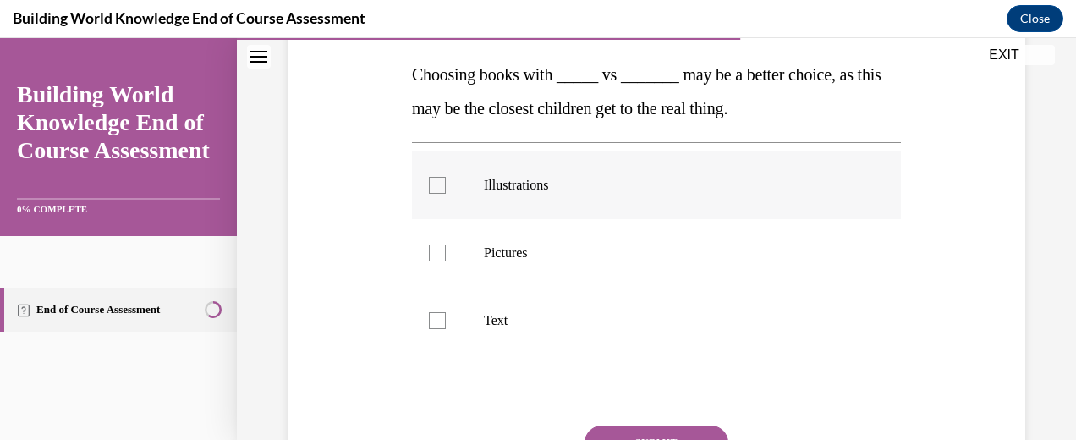
click at [682, 201] on label "Illustrations" at bounding box center [656, 185] width 489 height 68
click at [446, 194] on input "Illustrations" at bounding box center [437, 185] width 17 height 17
checkbox input "true"
click at [632, 303] on label "Text" at bounding box center [656, 321] width 489 height 68
click at [446, 312] on input "Text" at bounding box center [437, 320] width 17 height 17
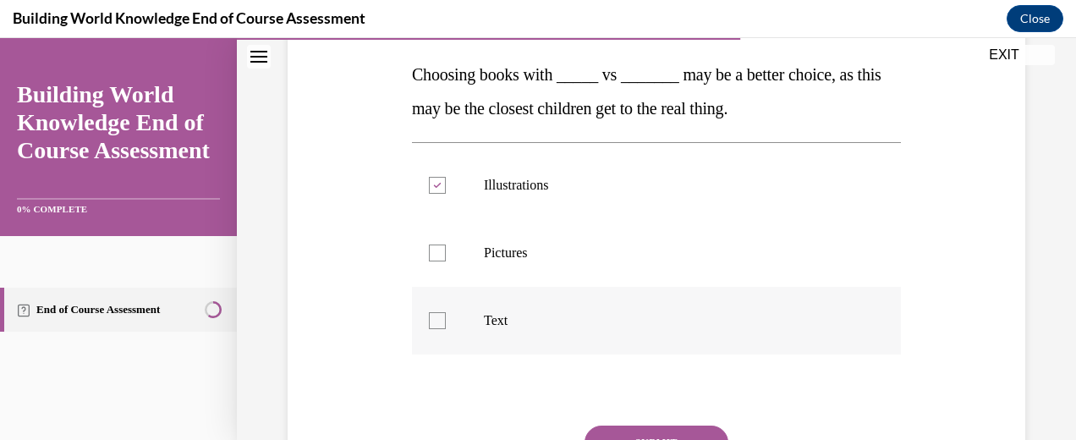
checkbox input "true"
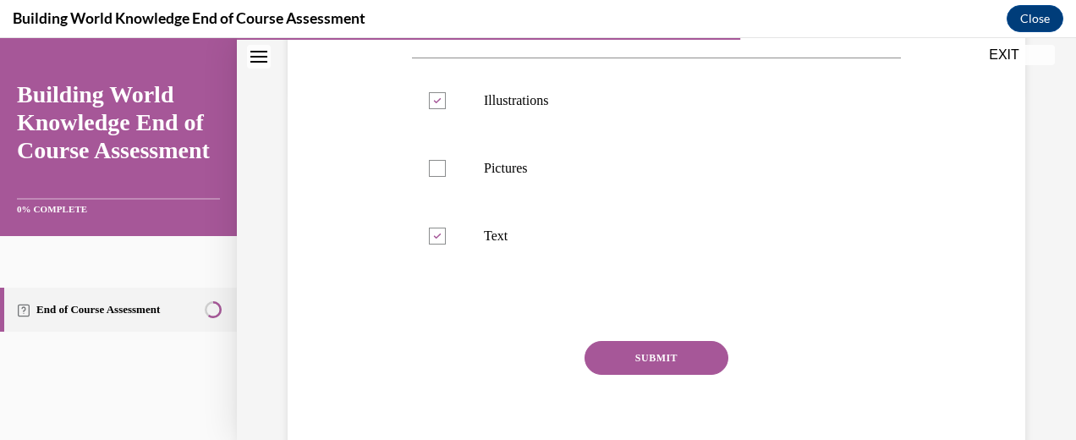
click at [675, 355] on button "SUBMIT" at bounding box center [657, 358] width 144 height 34
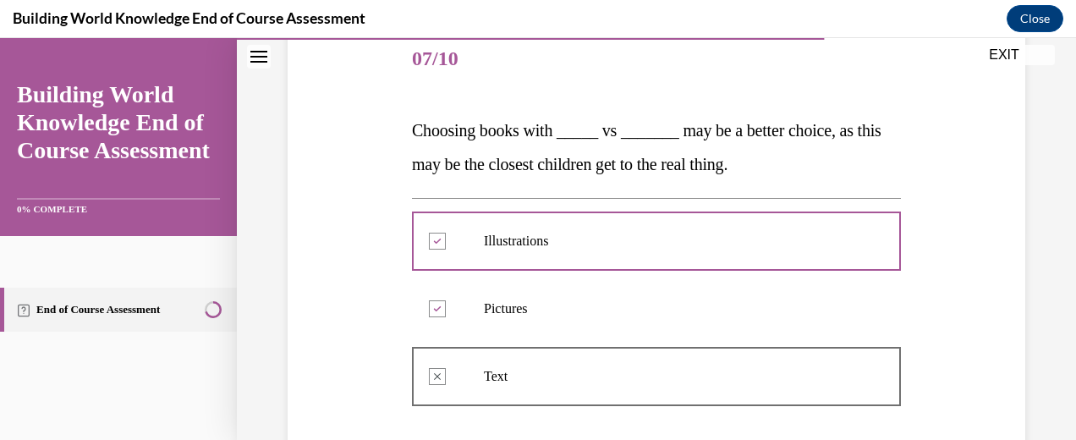
scroll to position [223, 0]
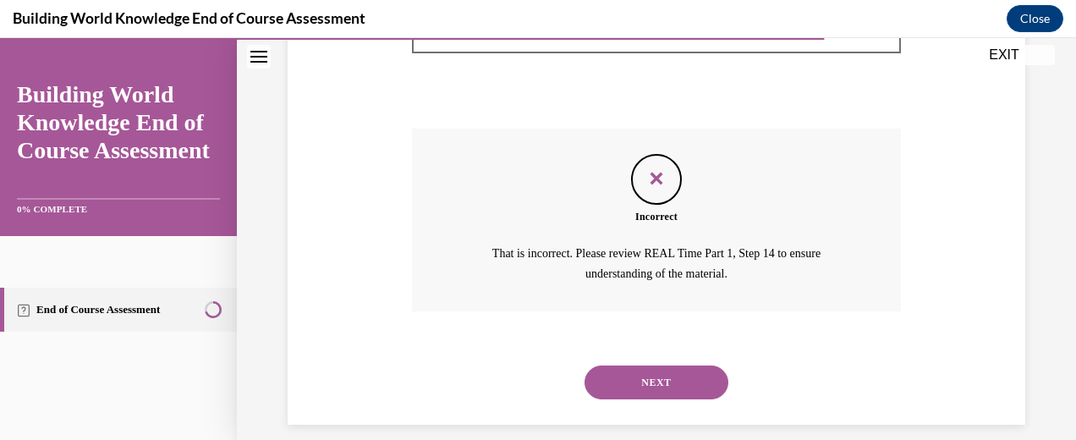
click at [629, 385] on button "NEXT" at bounding box center [657, 382] width 144 height 34
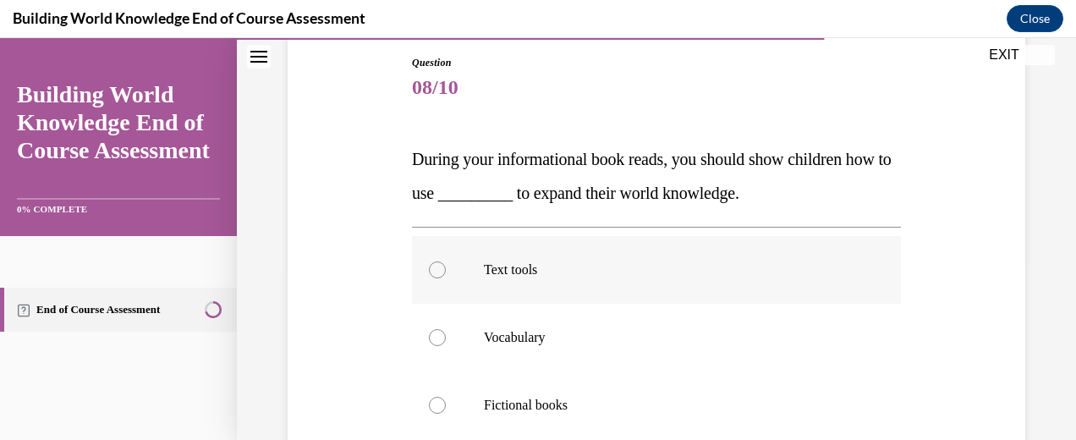
scroll to position [265, 0]
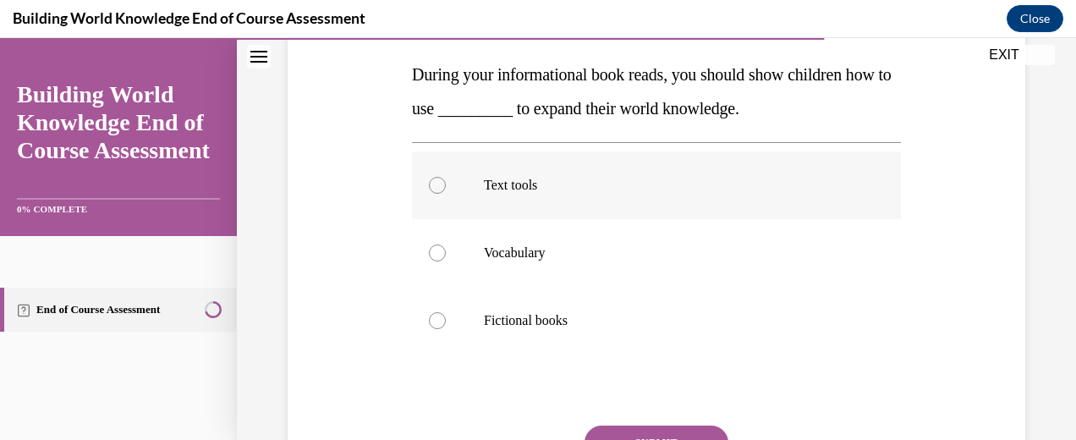
click at [684, 191] on p "Text tools" at bounding box center [671, 185] width 375 height 17
click at [446, 191] on input "Text tools" at bounding box center [437, 185] width 17 height 17
radio input "true"
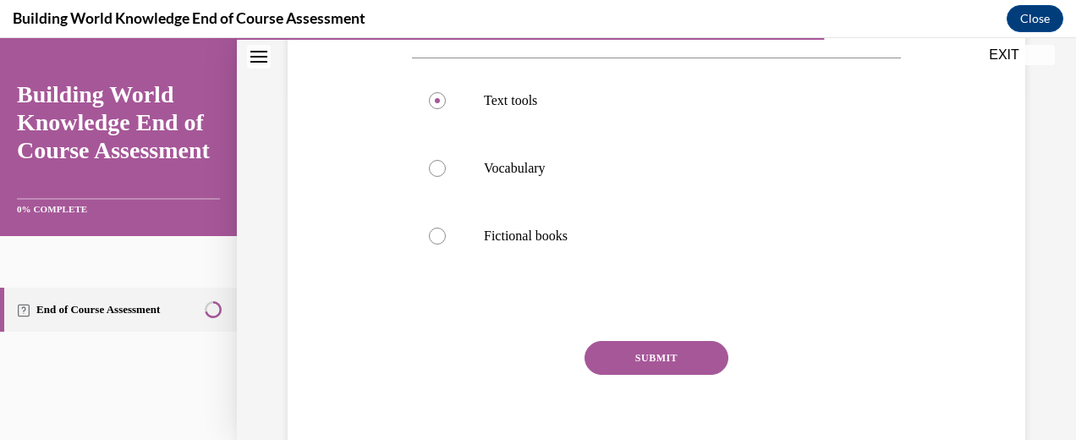
click at [674, 364] on button "SUBMIT" at bounding box center [657, 358] width 144 height 34
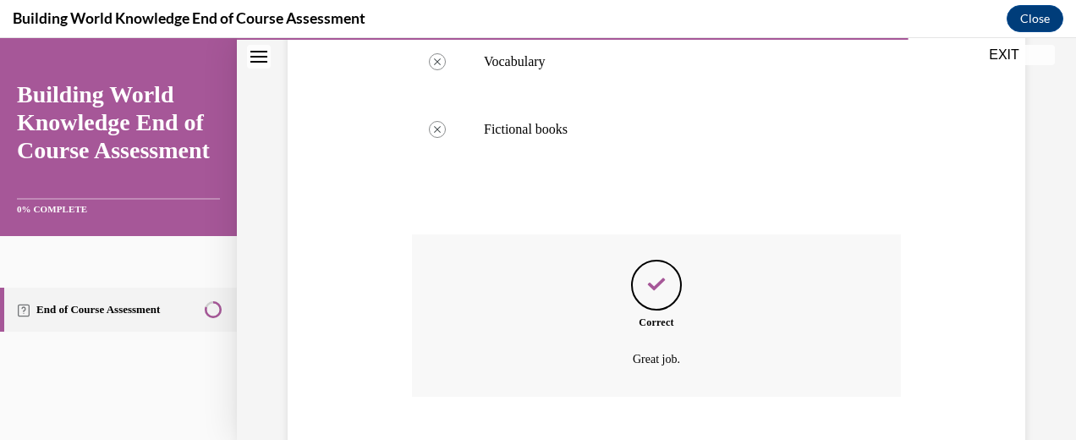
scroll to position [559, 0]
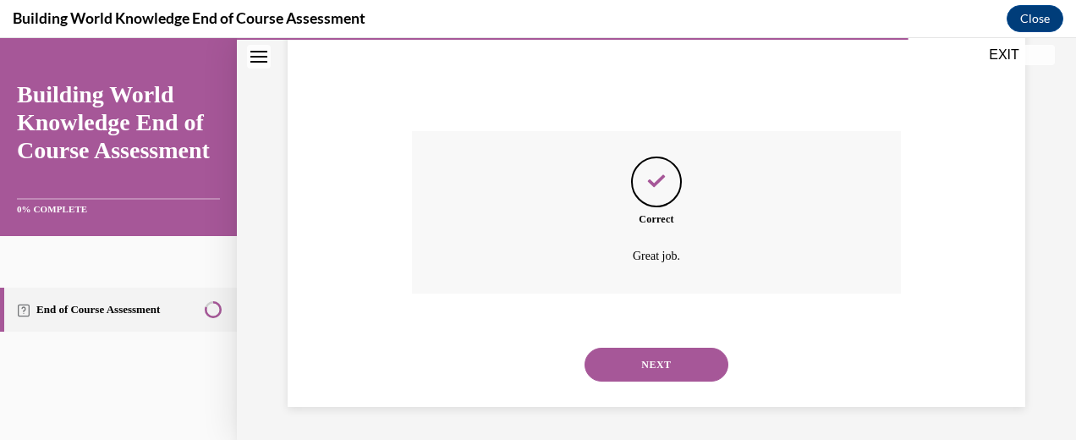
click at [662, 362] on button "NEXT" at bounding box center [657, 365] width 144 height 34
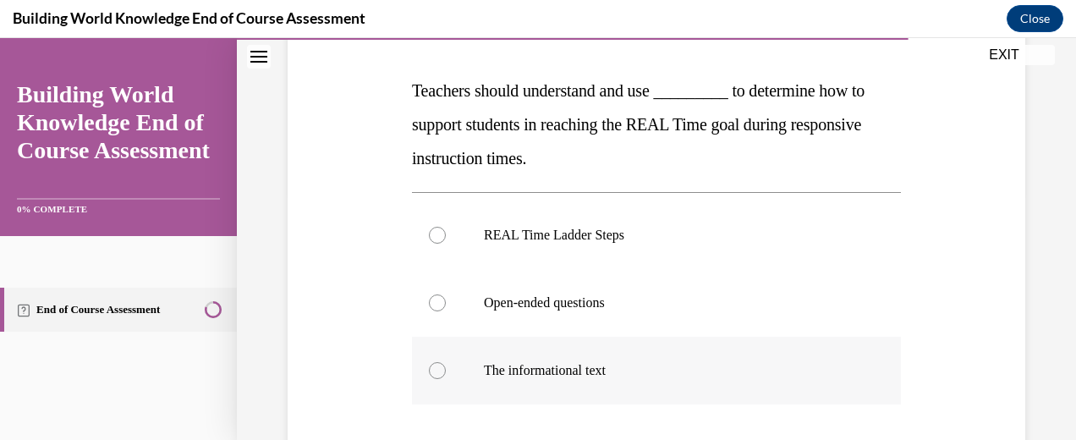
scroll to position [265, 0]
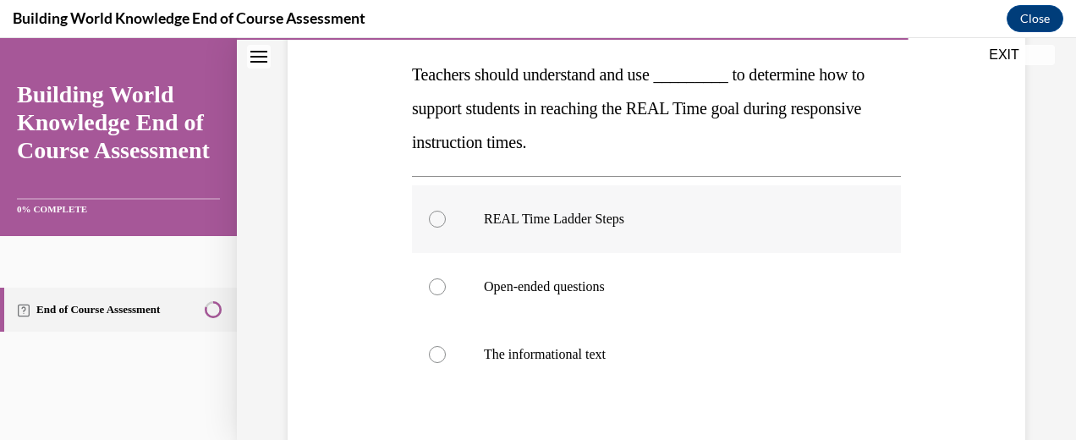
click at [668, 224] on p "REAL Time Ladder Steps" at bounding box center [671, 219] width 375 height 17
click at [446, 224] on input "REAL Time Ladder Steps" at bounding box center [437, 219] width 17 height 17
radio input "true"
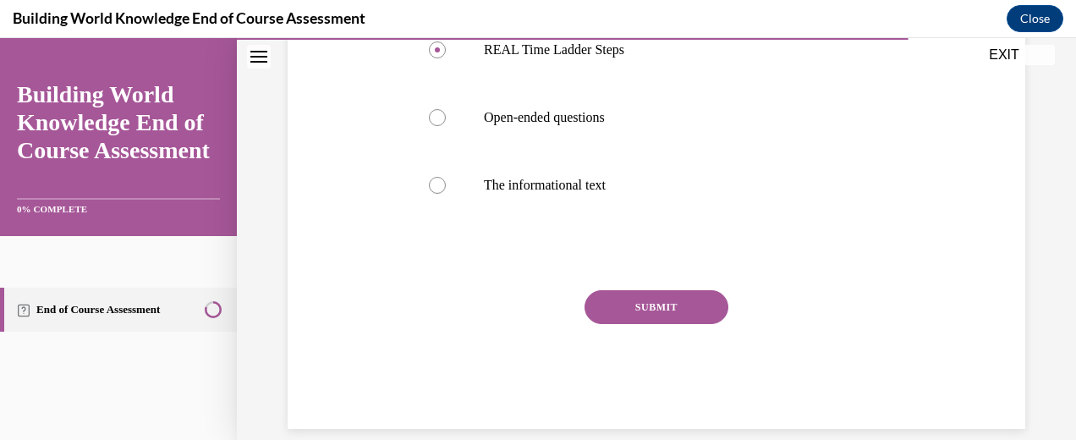
click at [679, 310] on button "SUBMIT" at bounding box center [657, 307] width 144 height 34
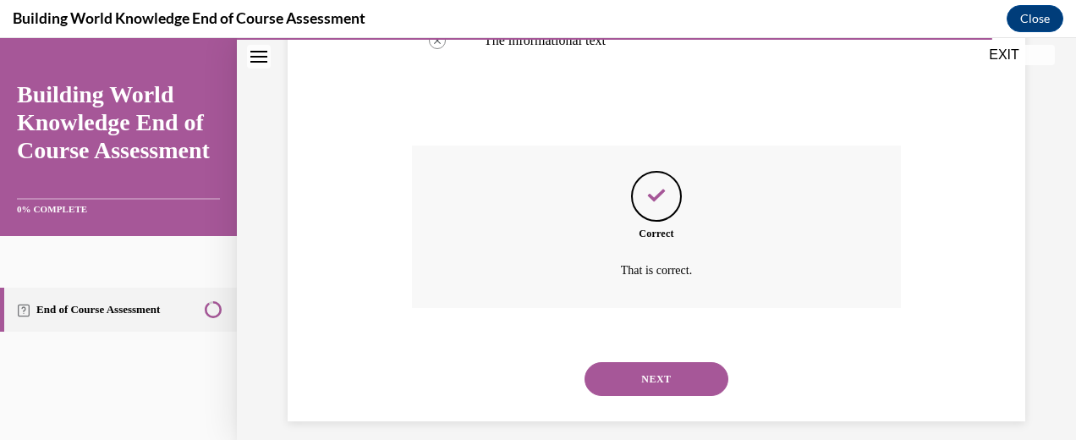
scroll to position [593, 0]
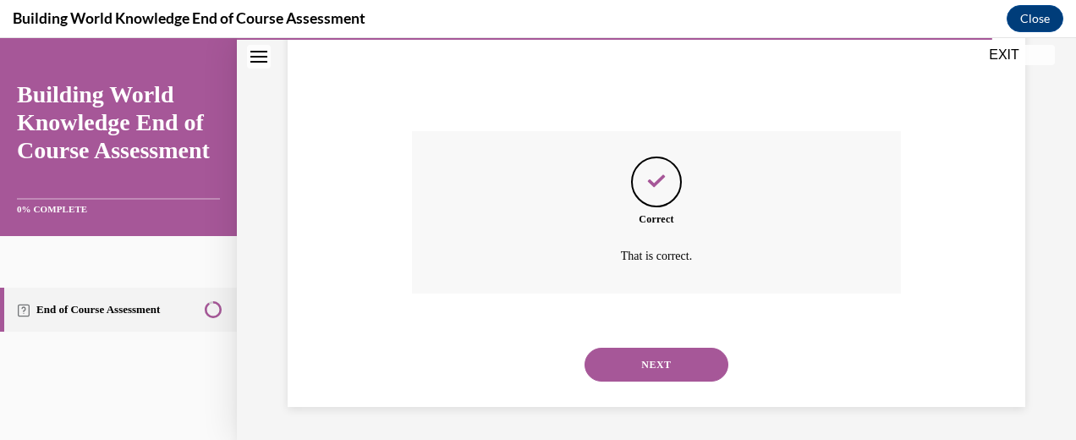
click at [659, 359] on button "NEXT" at bounding box center [657, 365] width 144 height 34
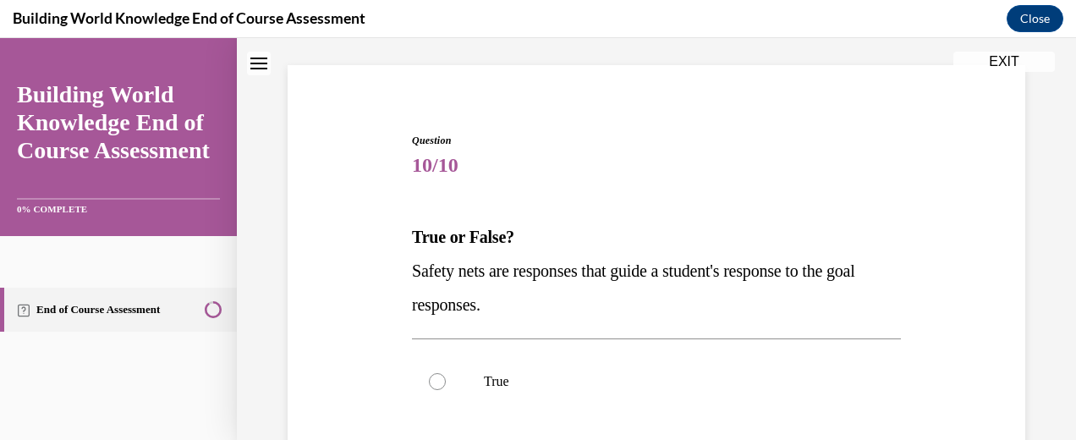
scroll to position [180, 0]
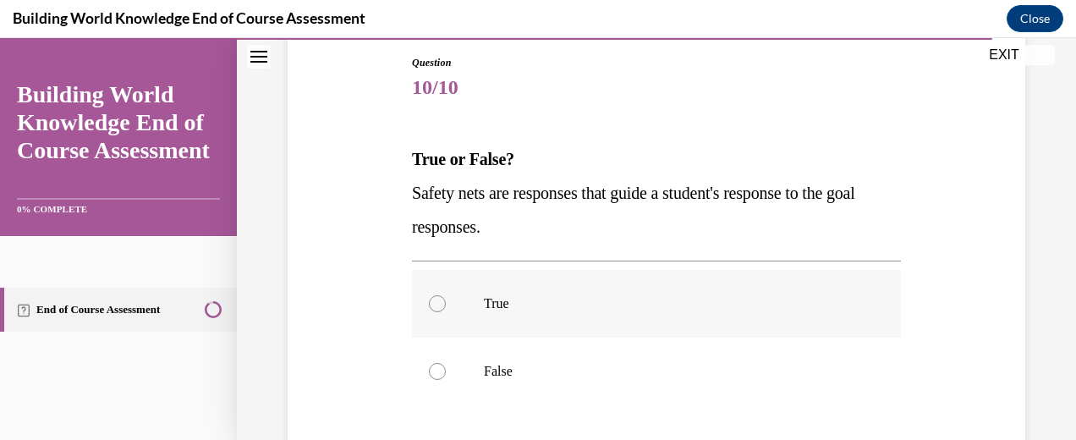
click at [658, 291] on label "True" at bounding box center [656, 304] width 489 height 68
click at [446, 295] on input "True" at bounding box center [437, 303] width 17 height 17
radio input "true"
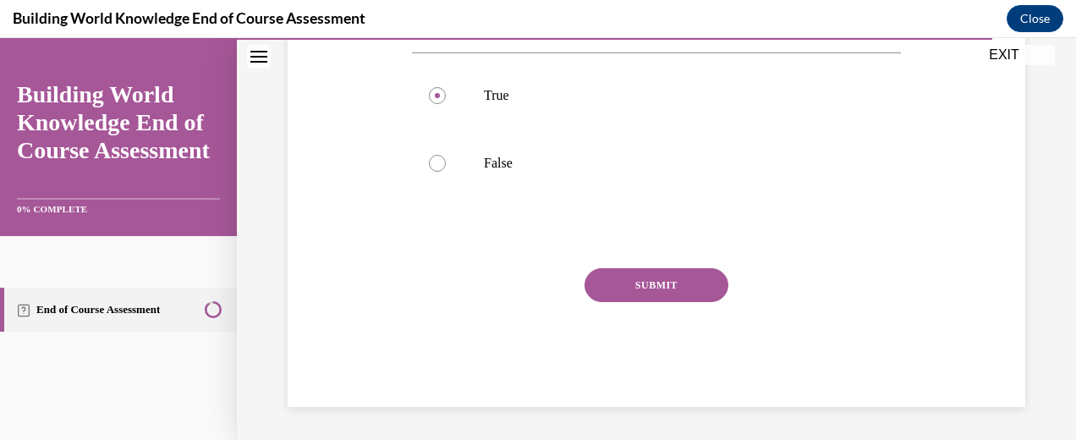
click at [657, 284] on button "SUBMIT" at bounding box center [657, 285] width 144 height 34
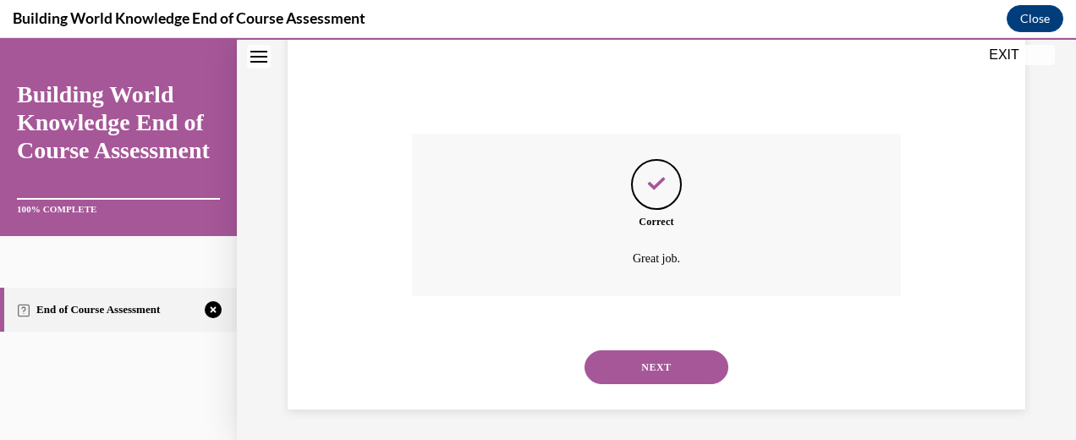
scroll to position [525, 0]
click at [673, 359] on button "NEXT" at bounding box center [657, 365] width 144 height 34
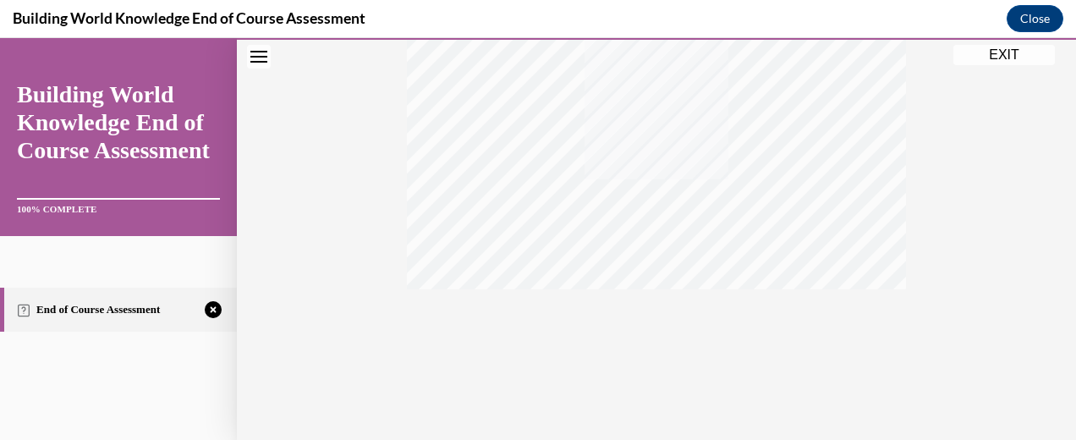
scroll to position [464, 0]
click at [649, 334] on icon "button" at bounding box center [657, 337] width 60 height 19
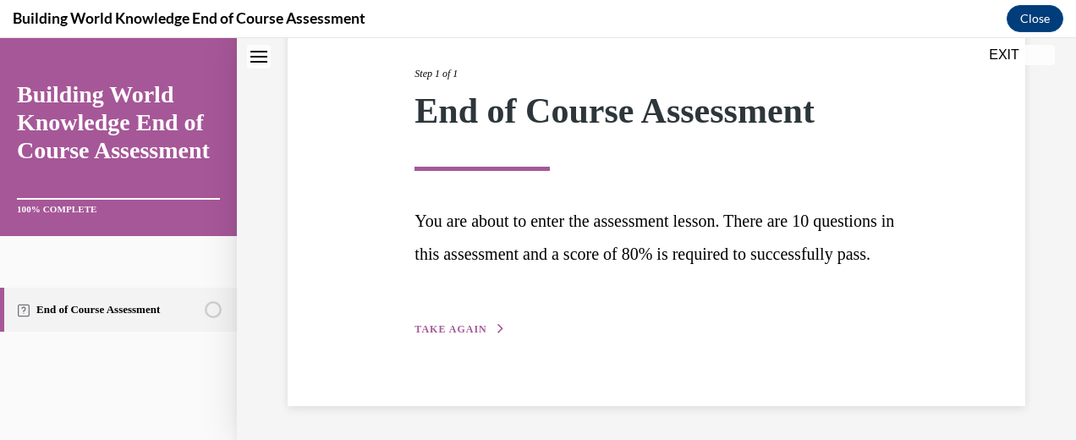
scroll to position [239, 0]
click at [482, 327] on button "TAKE AGAIN" at bounding box center [460, 328] width 91 height 15
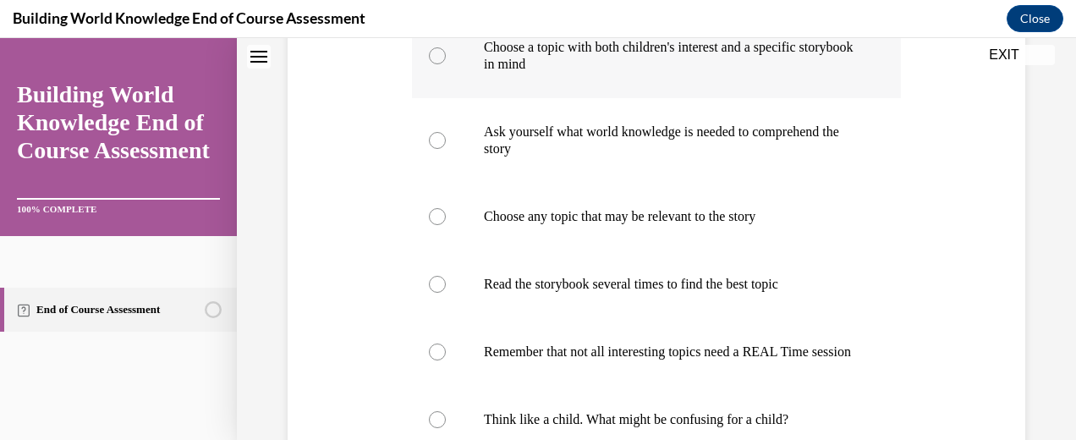
scroll to position [352, 0]
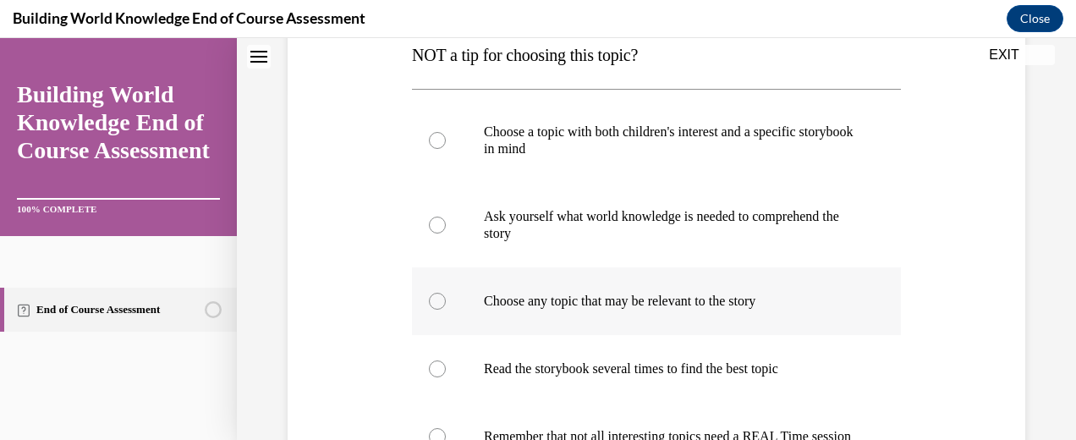
click at [806, 298] on p "Choose any topic that may be relevant to the story" at bounding box center [671, 301] width 375 height 17
click at [446, 298] on input "Choose any topic that may be relevant to the story" at bounding box center [437, 301] width 17 height 17
radio input "true"
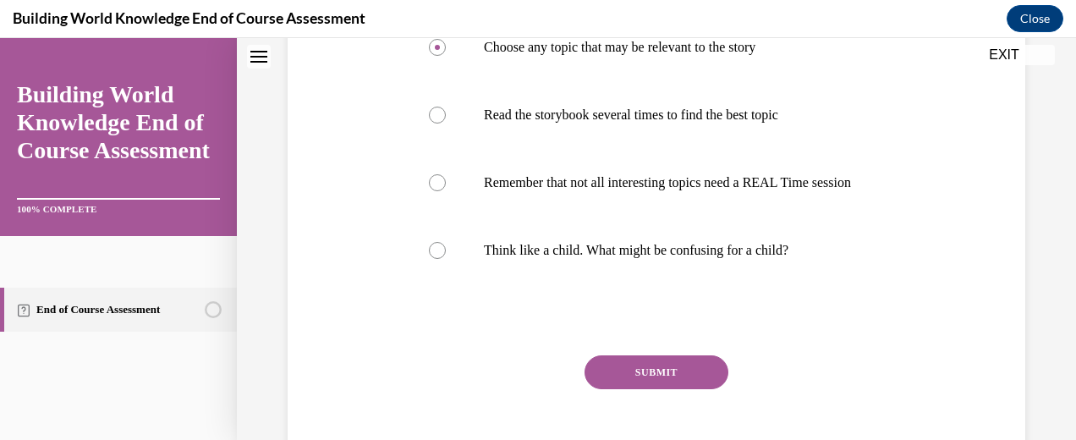
click at [660, 389] on button "SUBMIT" at bounding box center [657, 372] width 144 height 34
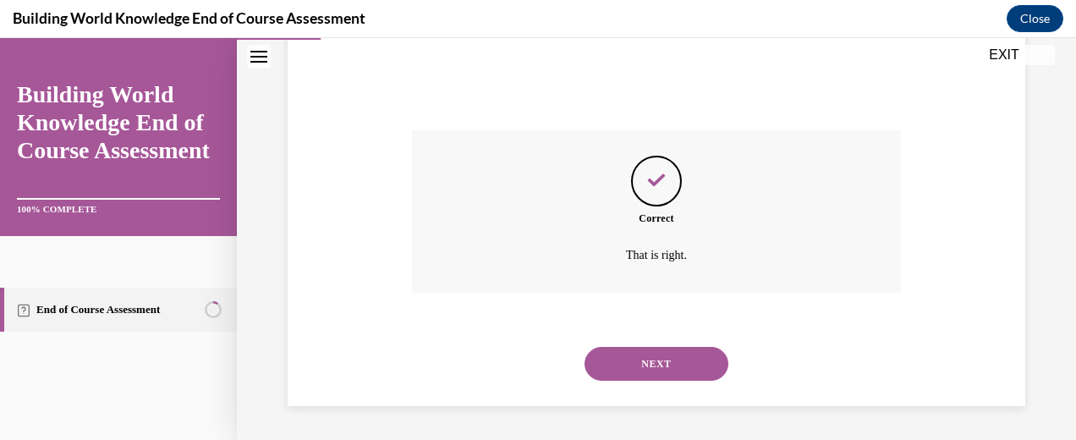
scroll to position [847, 0]
click at [606, 362] on button "NEXT" at bounding box center [657, 364] width 144 height 34
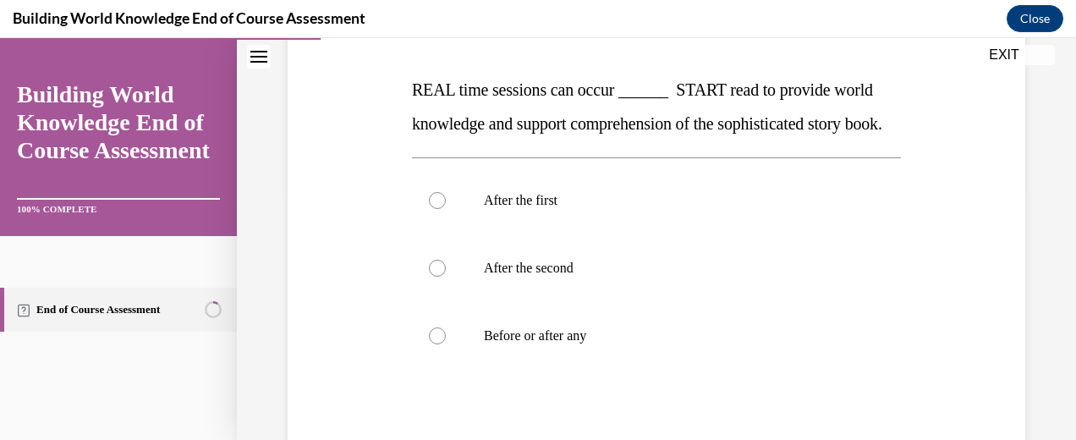
scroll to position [265, 0]
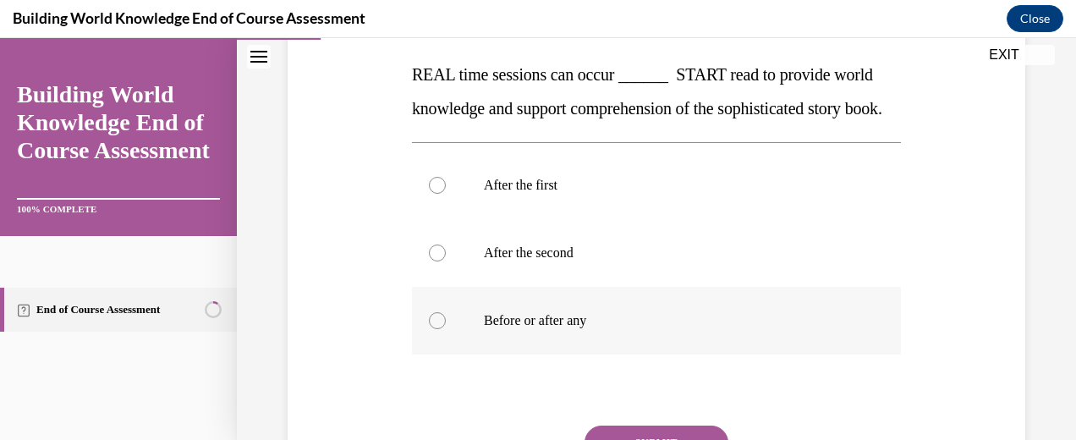
click at [745, 354] on label "Before or after any" at bounding box center [656, 321] width 489 height 68
click at [446, 329] on input "Before or after any" at bounding box center [437, 320] width 17 height 17
radio input "true"
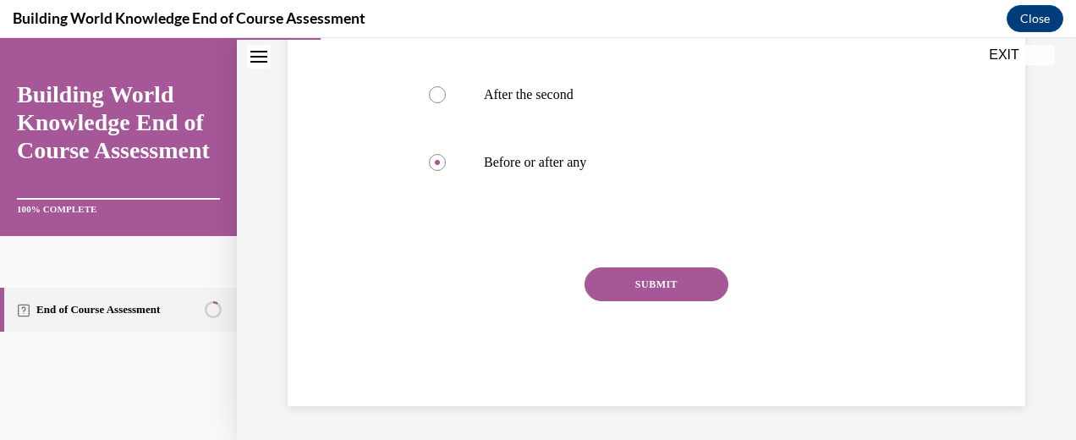
scroll to position [434, 0]
click at [653, 301] on button "SUBMIT" at bounding box center [657, 284] width 144 height 34
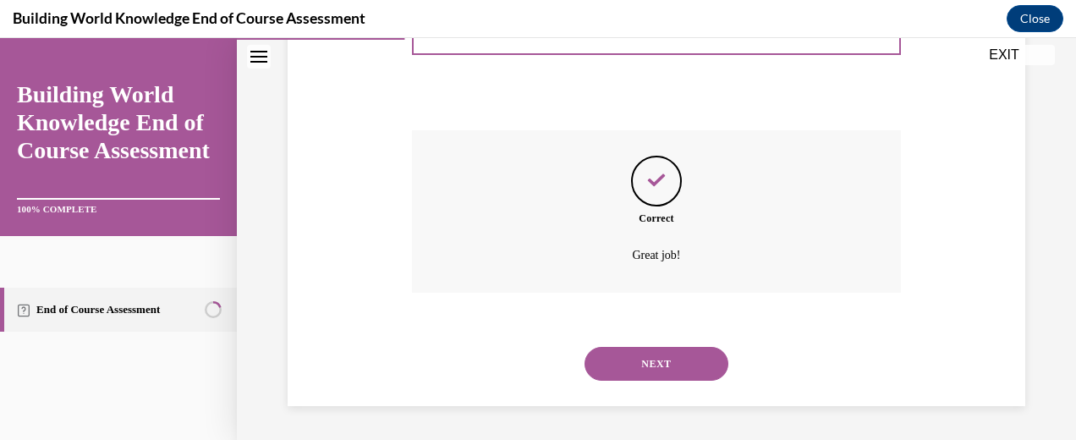
scroll to position [593, 0]
click at [651, 354] on button "NEXT" at bounding box center [657, 364] width 144 height 34
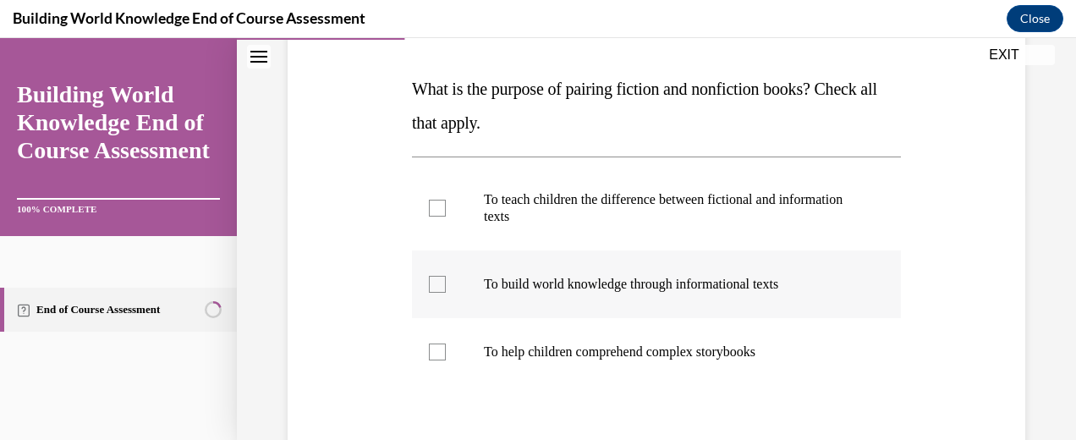
scroll to position [265, 0]
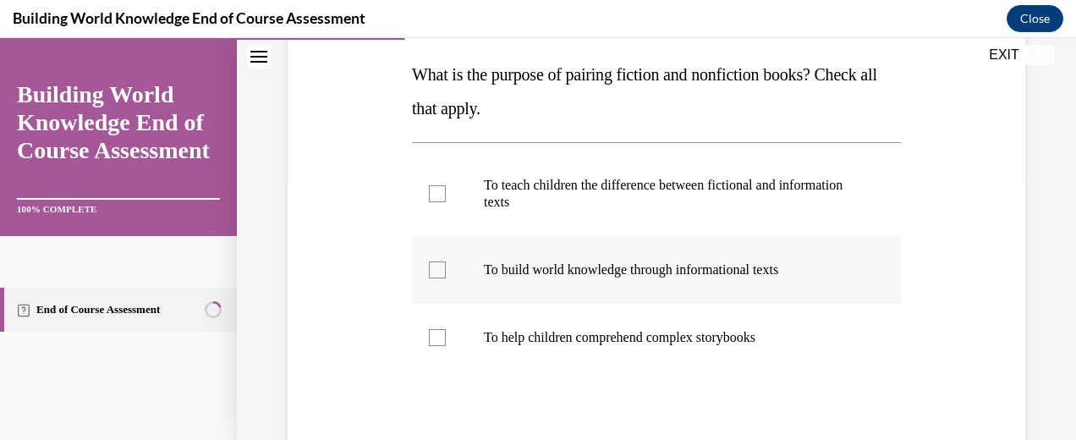
click at [741, 286] on label "To build world knowledge through informational texts" at bounding box center [656, 270] width 489 height 68
click at [446, 278] on input "To build world knowledge through informational texts" at bounding box center [437, 269] width 17 height 17
checkbox input "true"
click at [723, 350] on label "To help children comprehend complex storybooks" at bounding box center [656, 338] width 489 height 68
click at [446, 346] on input "To help children comprehend complex storybooks" at bounding box center [437, 337] width 17 height 17
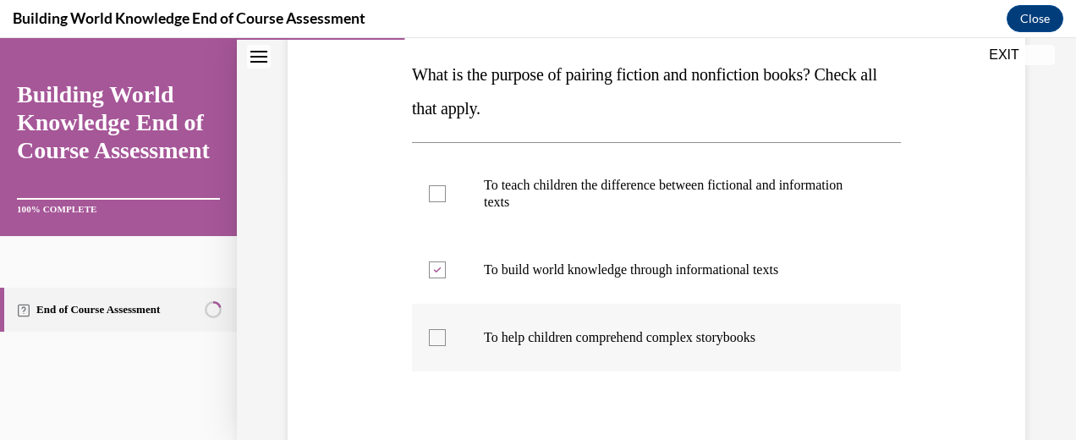
checkbox input "true"
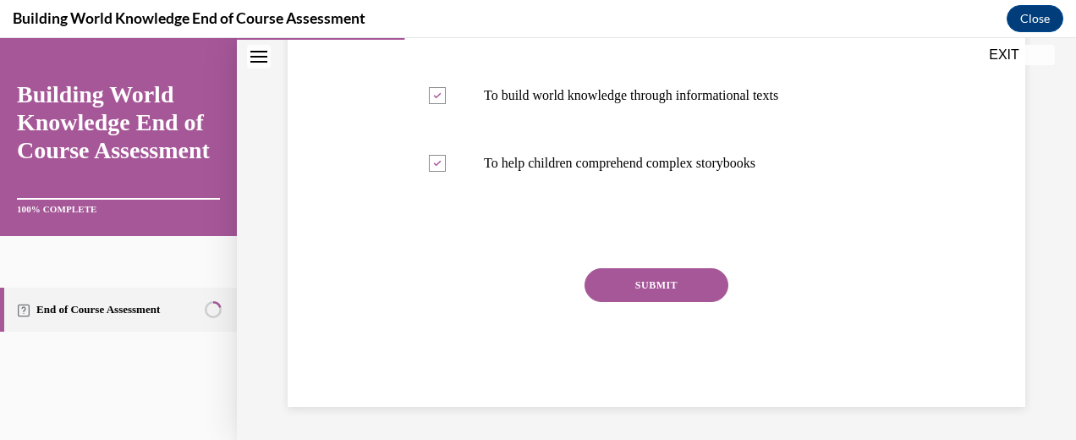
click at [640, 286] on button "SUBMIT" at bounding box center [657, 285] width 144 height 34
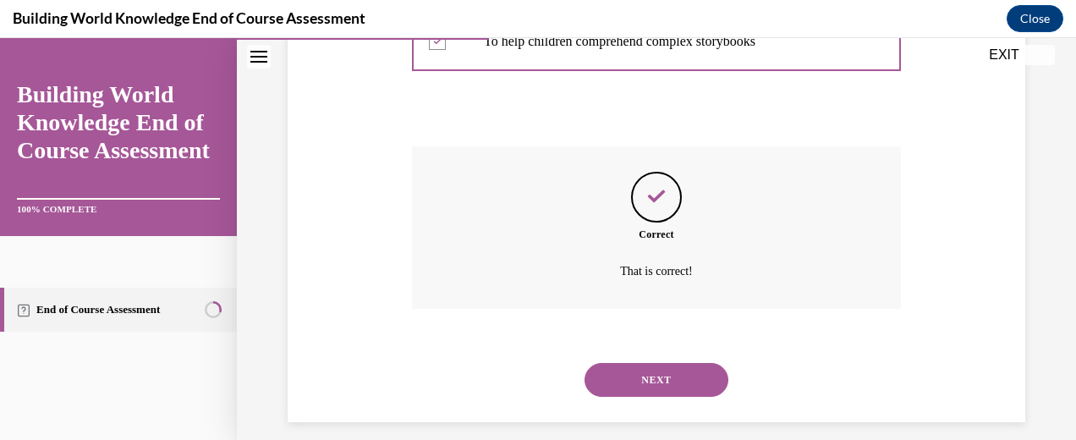
scroll to position [576, 0]
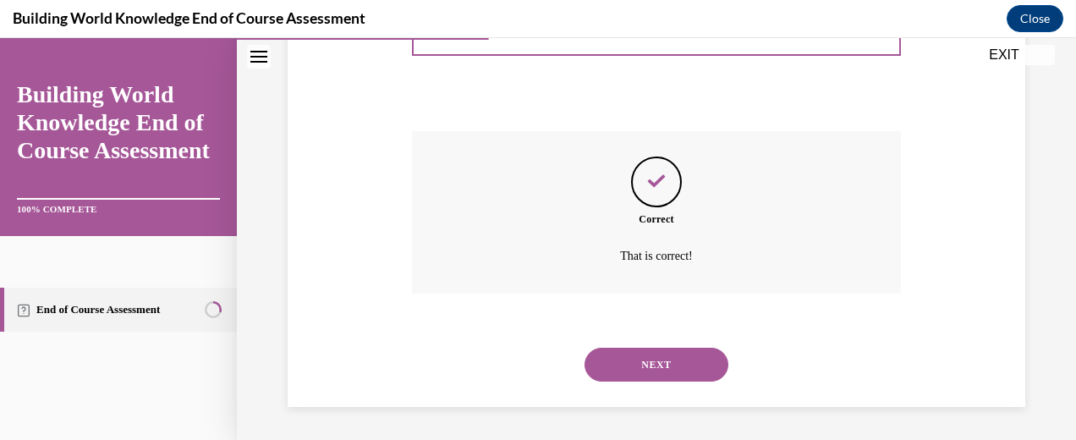
click at [662, 357] on button "NEXT" at bounding box center [657, 365] width 144 height 34
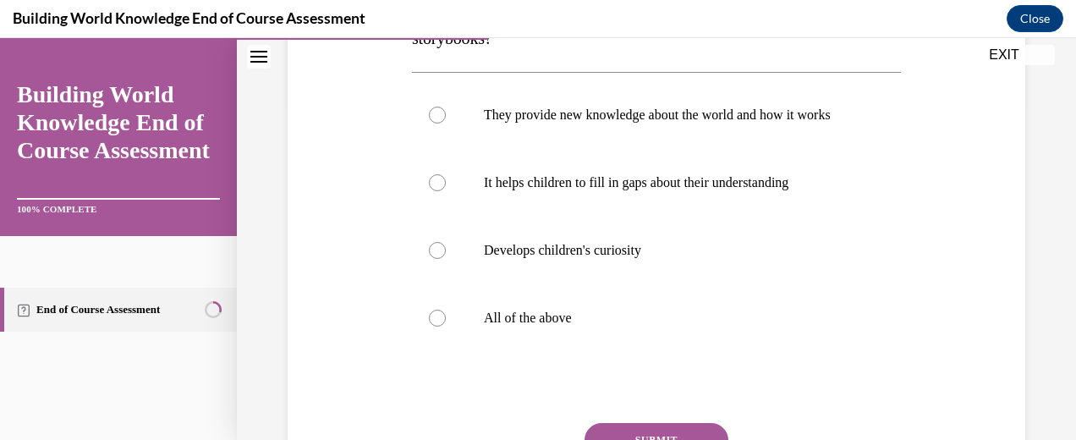
scroll to position [350, 0]
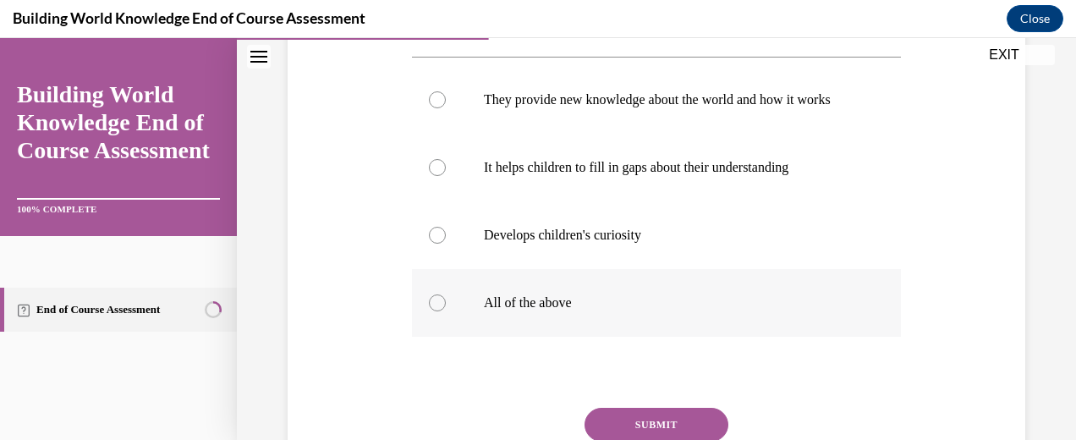
click at [509, 311] on p "All of the above" at bounding box center [671, 302] width 375 height 17
click at [446, 311] on input "All of the above" at bounding box center [437, 302] width 17 height 17
radio input "true"
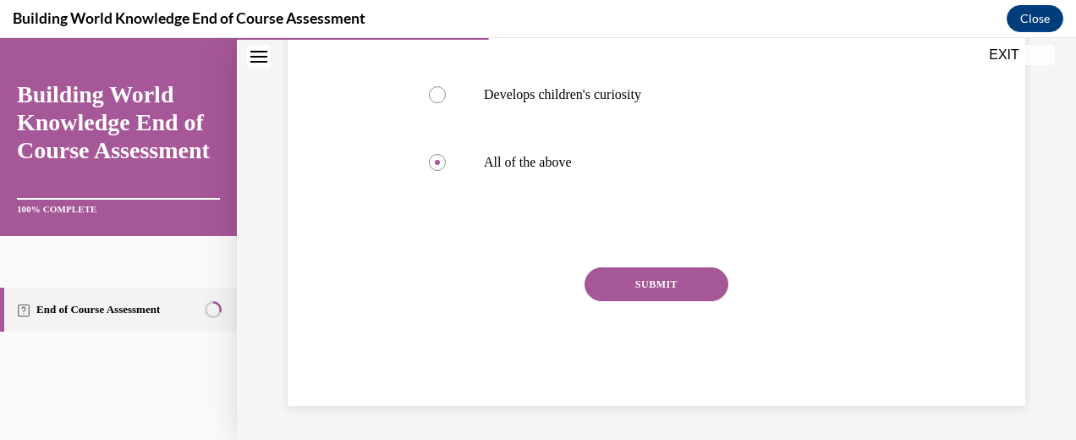
click at [655, 277] on button "SUBMIT" at bounding box center [657, 284] width 144 height 34
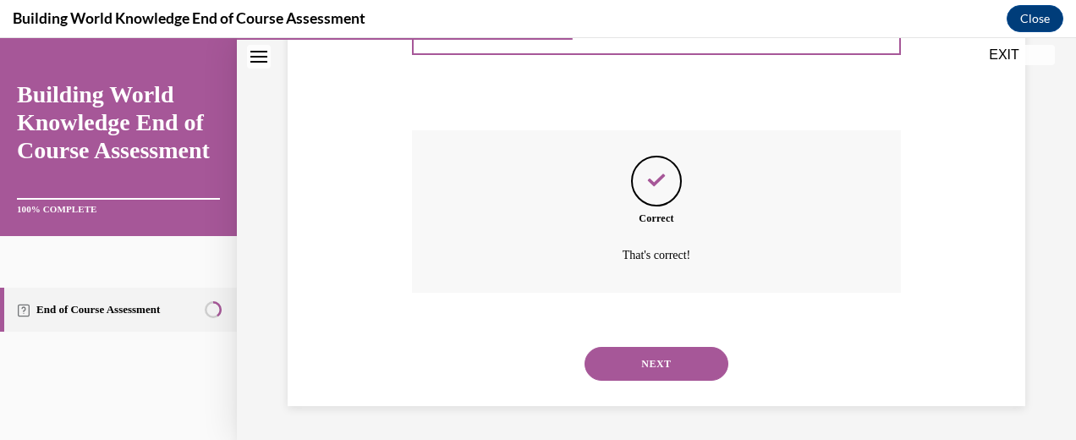
click at [663, 364] on button "NEXT" at bounding box center [657, 364] width 144 height 34
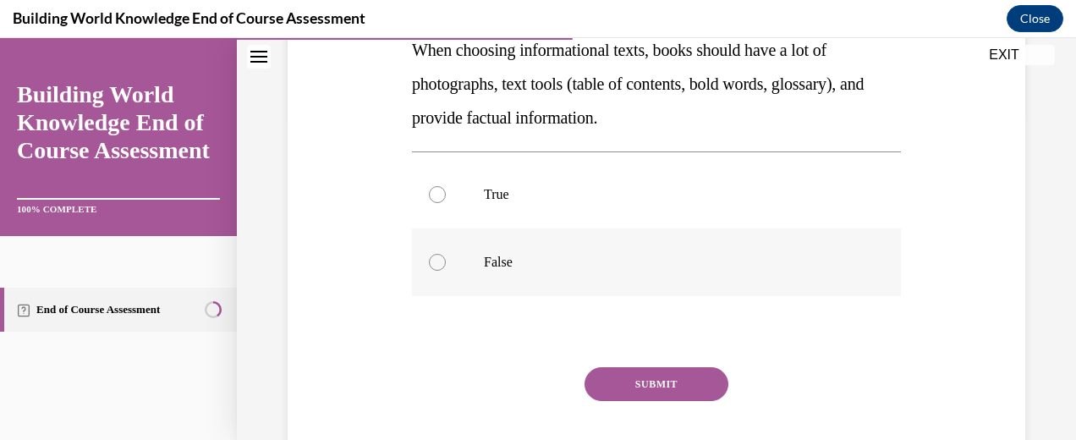
scroll to position [349, 0]
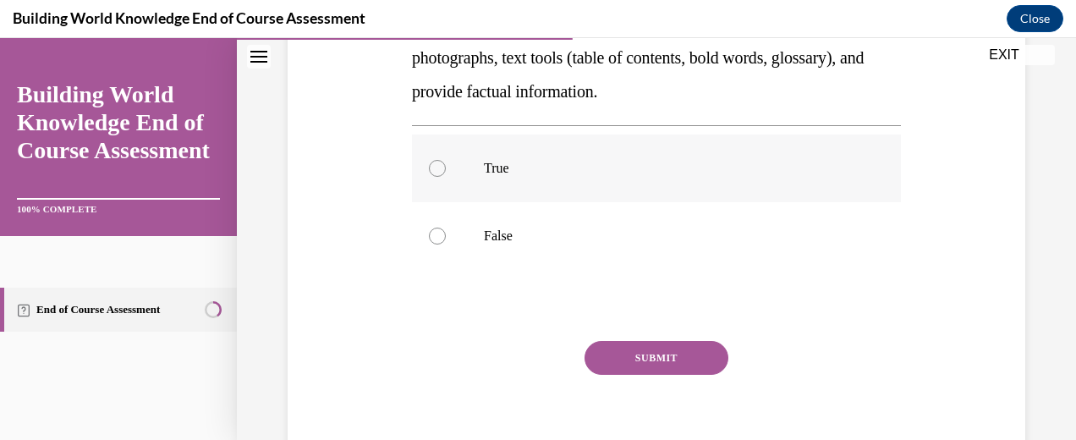
click at [563, 186] on label "True" at bounding box center [656, 169] width 489 height 68
click at [446, 177] on input "True" at bounding box center [437, 168] width 17 height 17
radio input "true"
click at [648, 359] on button "SUBMIT" at bounding box center [657, 358] width 144 height 34
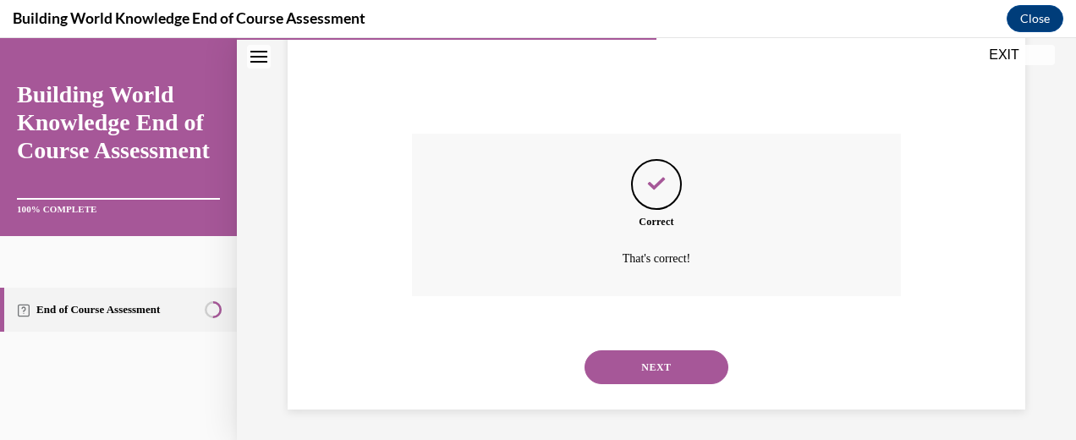
scroll to position [559, 0]
click at [651, 369] on button "NEXT" at bounding box center [657, 365] width 144 height 34
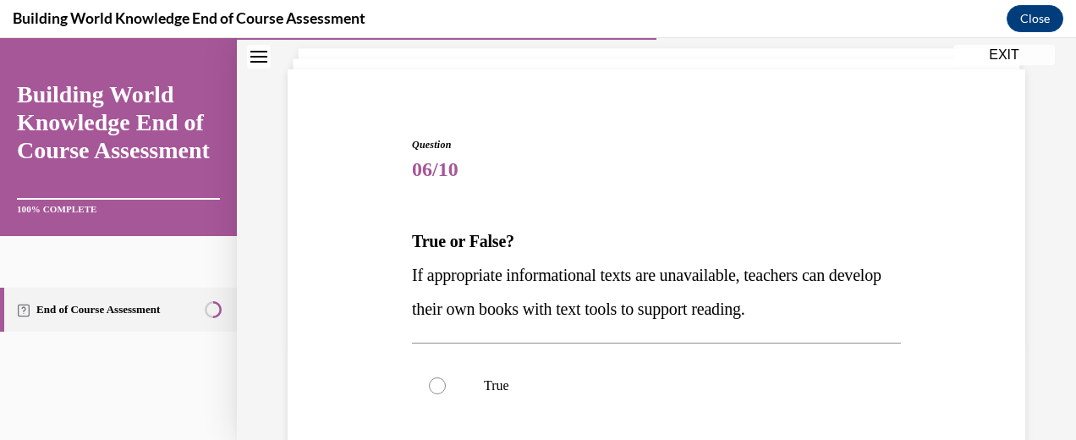
scroll to position [180, 0]
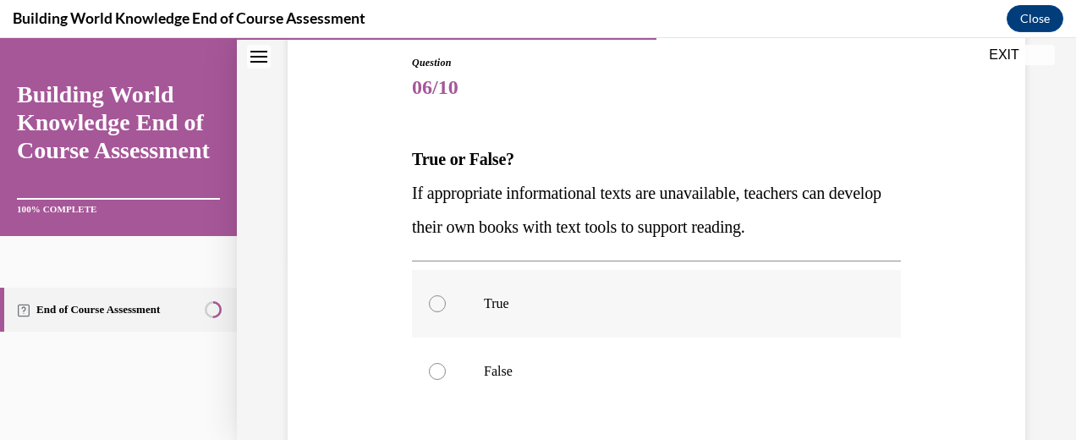
click at [665, 315] on label "True" at bounding box center [656, 304] width 489 height 68
click at [446, 312] on input "True" at bounding box center [437, 303] width 17 height 17
radio input "true"
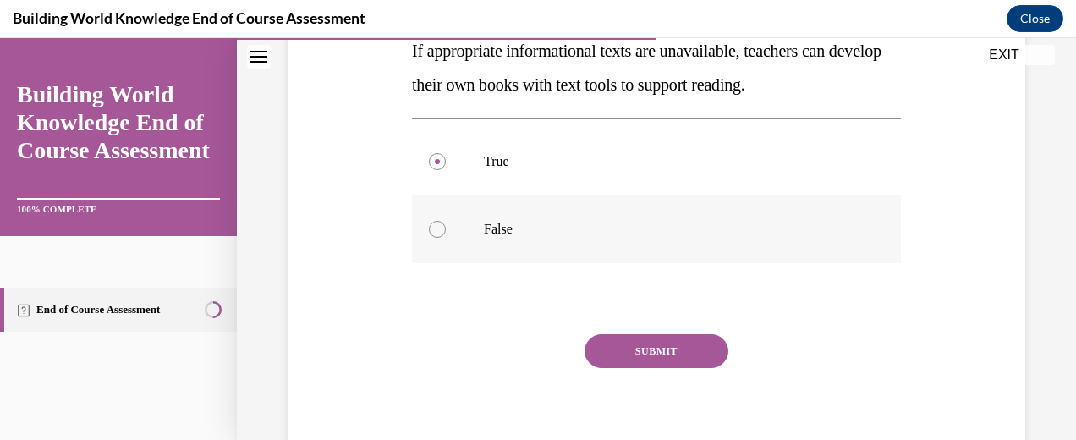
scroll to position [388, 0]
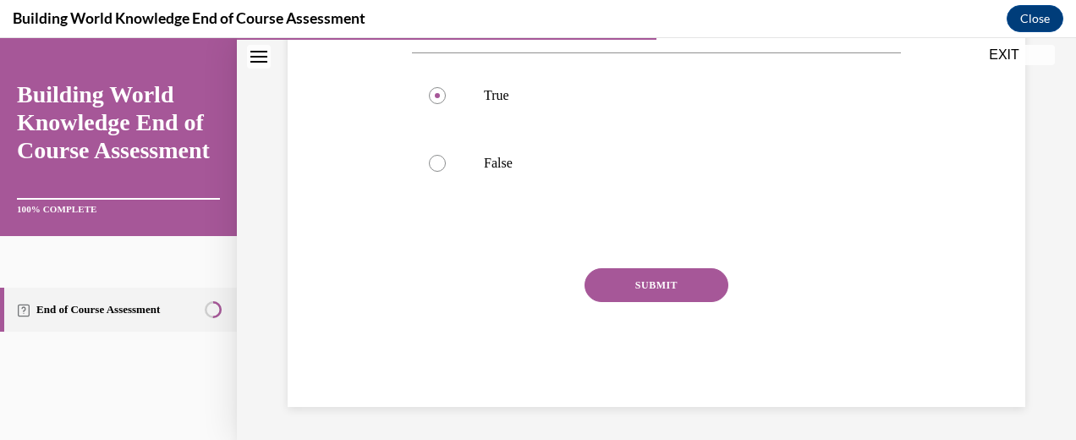
click at [662, 299] on button "SUBMIT" at bounding box center [657, 285] width 144 height 34
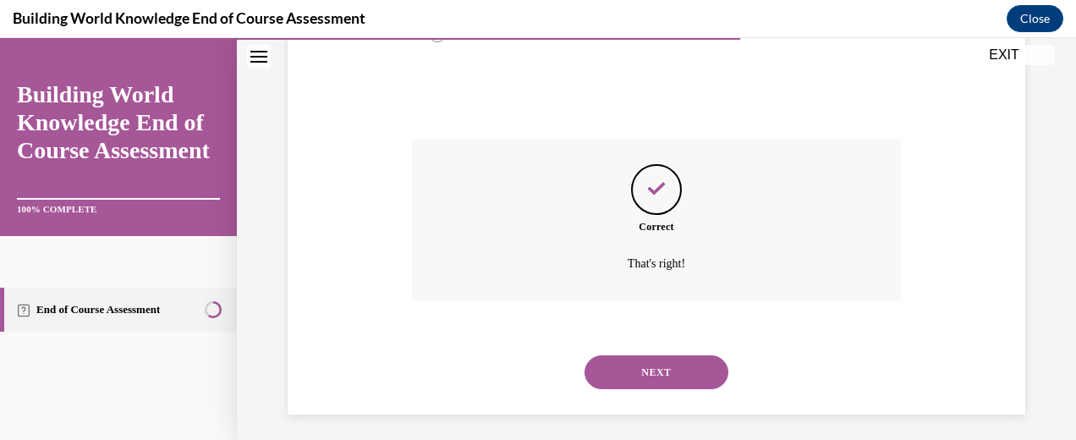
scroll to position [525, 0]
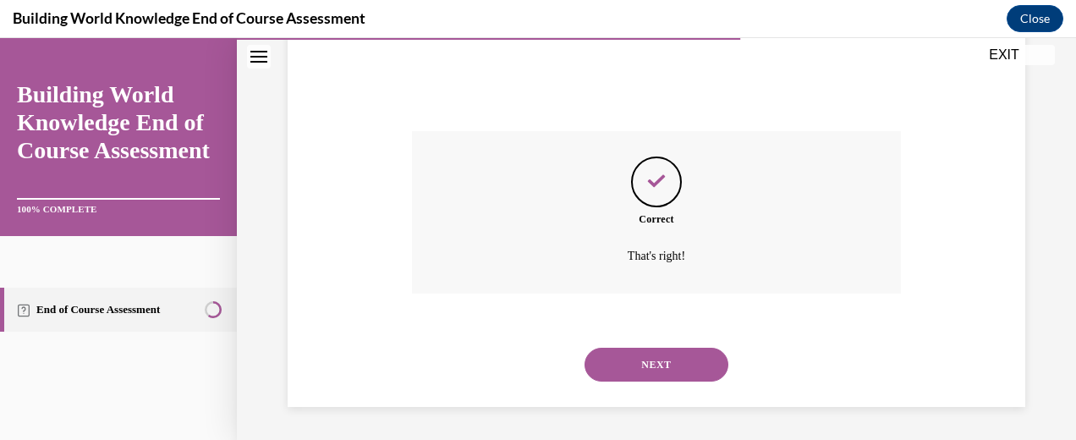
click at [671, 360] on button "NEXT" at bounding box center [657, 365] width 144 height 34
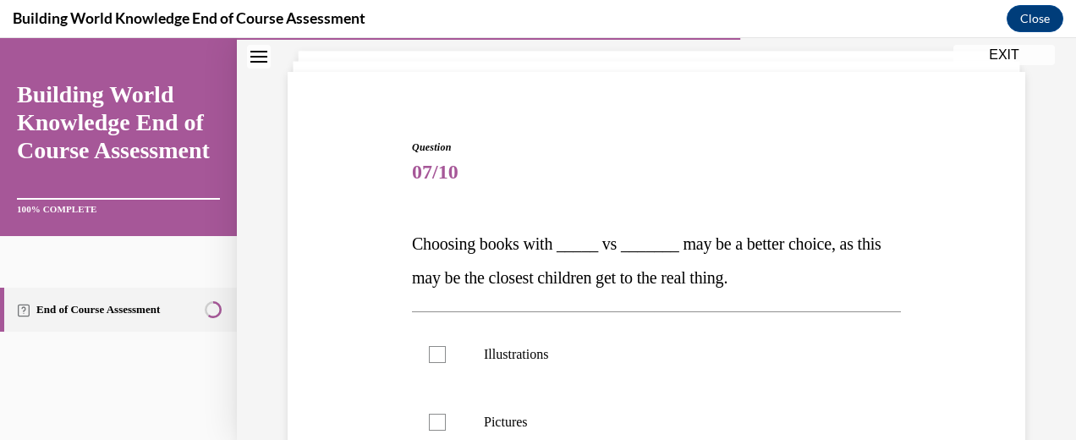
scroll to position [265, 0]
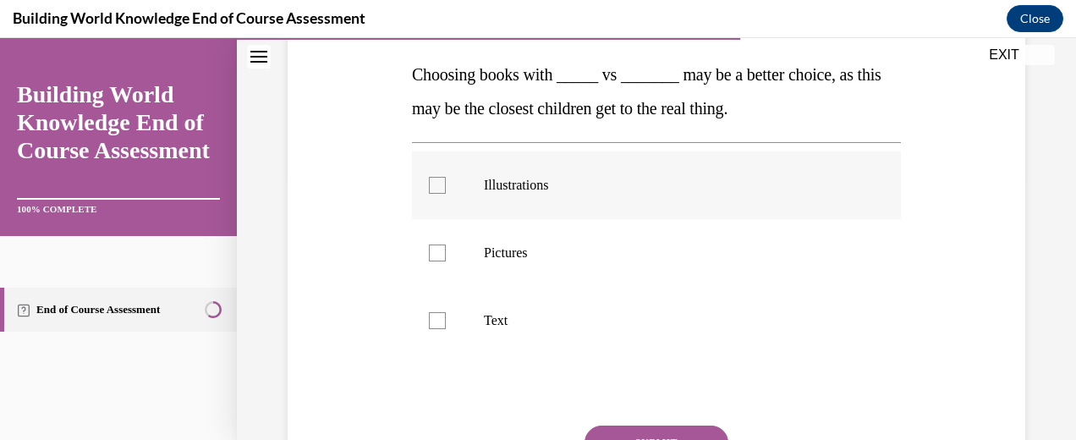
click at [562, 201] on label "Illustrations" at bounding box center [656, 185] width 489 height 68
click at [446, 194] on input "Illustrations" at bounding box center [437, 185] width 17 height 17
checkbox input "true"
click at [560, 253] on p "Pictures" at bounding box center [671, 253] width 375 height 17
click at [446, 253] on input "Pictures" at bounding box center [437, 253] width 17 height 17
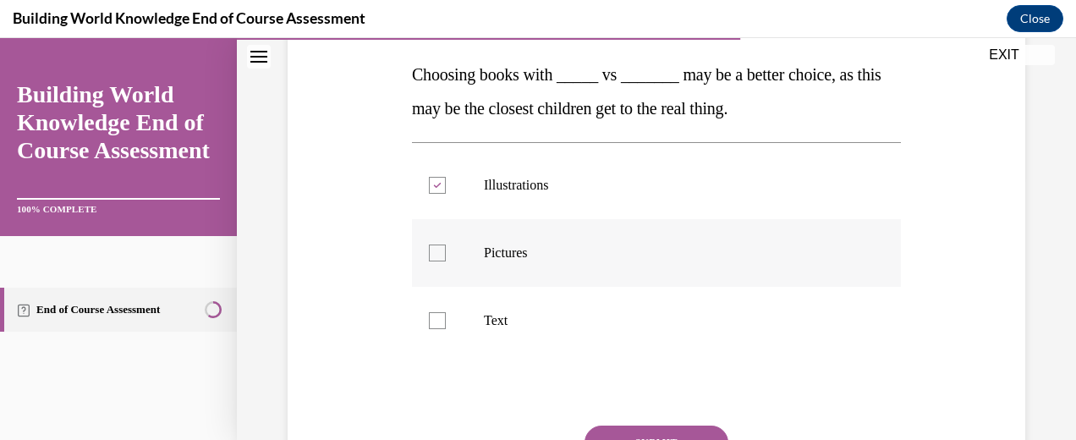
checkbox input "true"
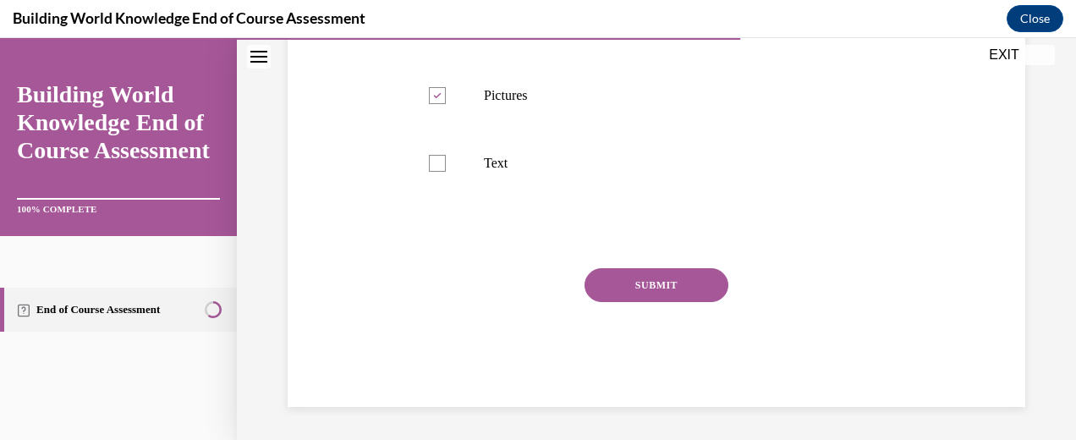
click at [646, 286] on button "SUBMIT" at bounding box center [657, 285] width 144 height 34
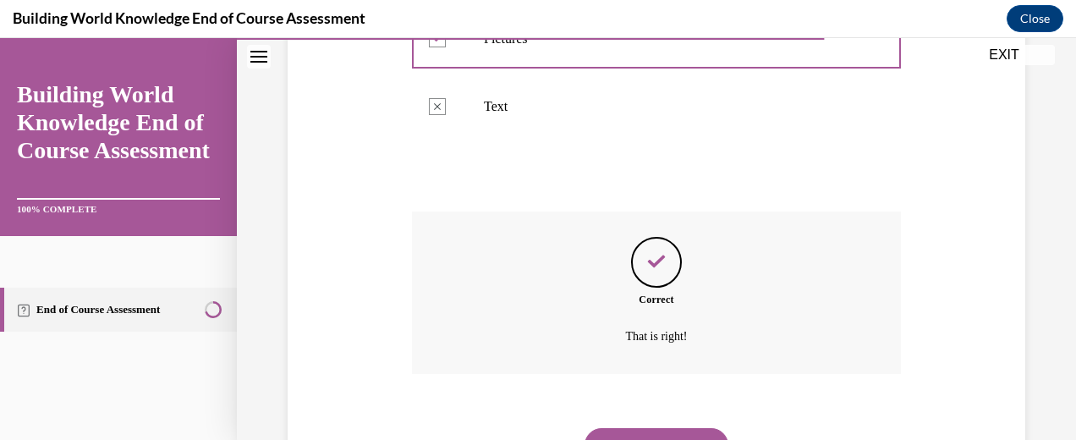
scroll to position [559, 0]
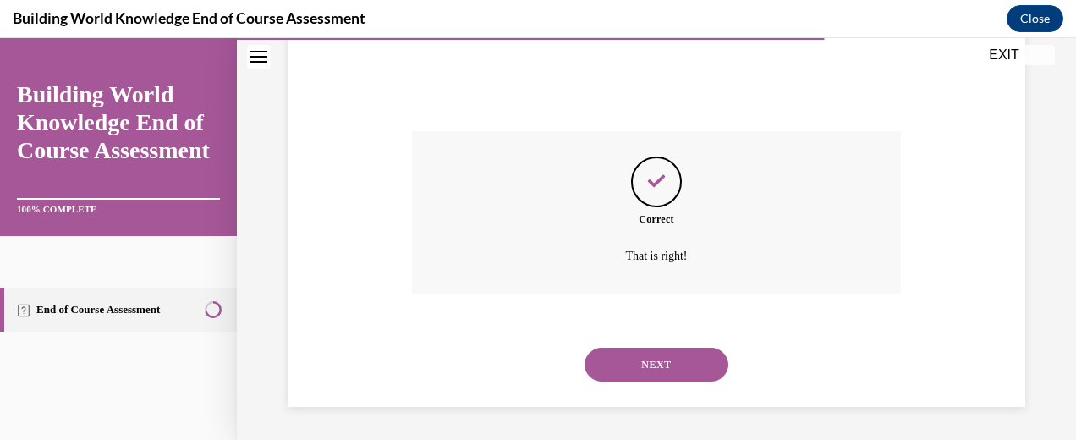
click at [663, 359] on button "NEXT" at bounding box center [657, 365] width 144 height 34
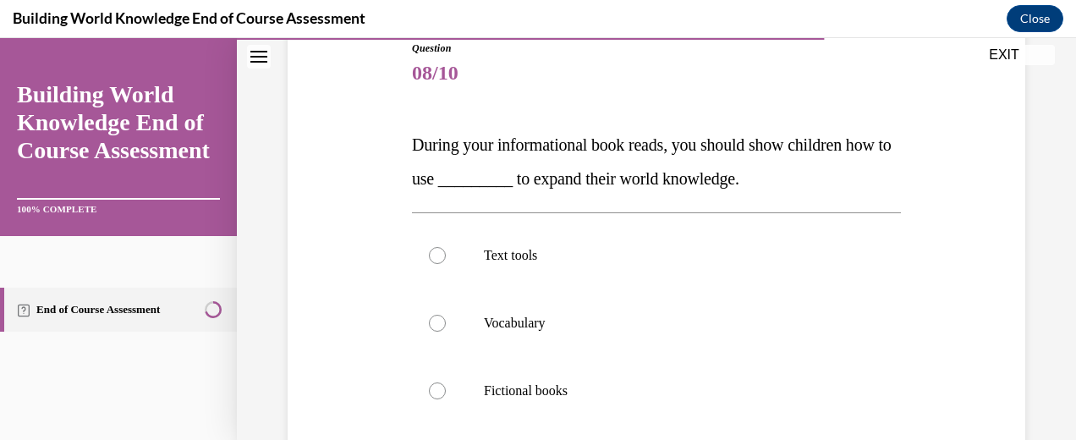
scroll to position [180, 0]
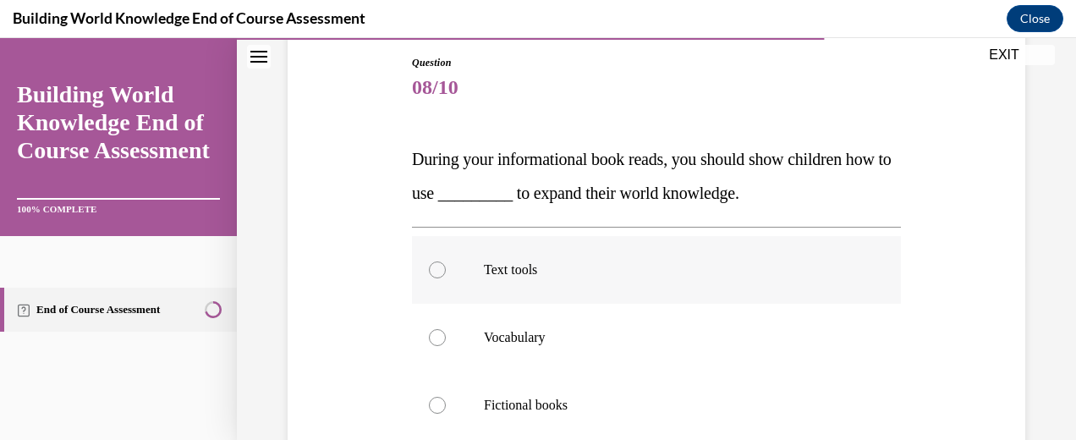
click at [805, 271] on p "Text tools" at bounding box center [671, 269] width 375 height 17
click at [446, 271] on input "Text tools" at bounding box center [437, 269] width 17 height 17
radio input "true"
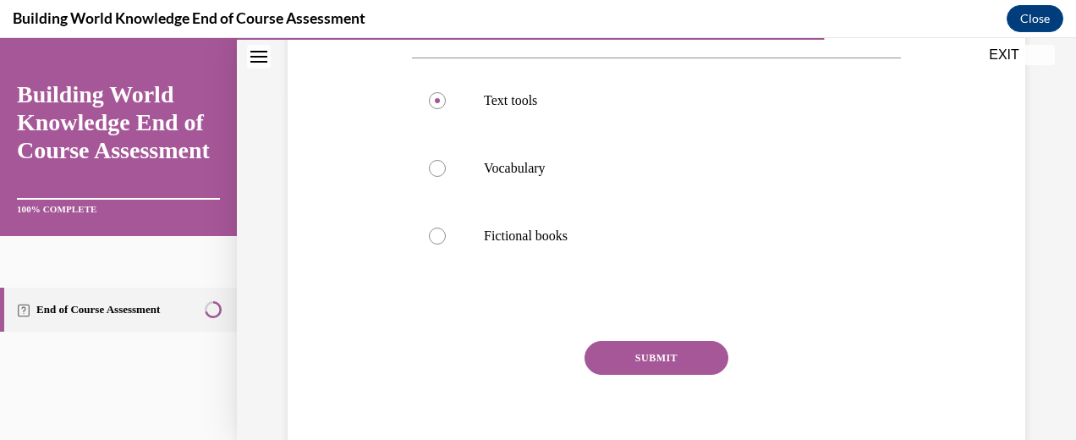
click at [670, 362] on button "SUBMIT" at bounding box center [657, 358] width 144 height 34
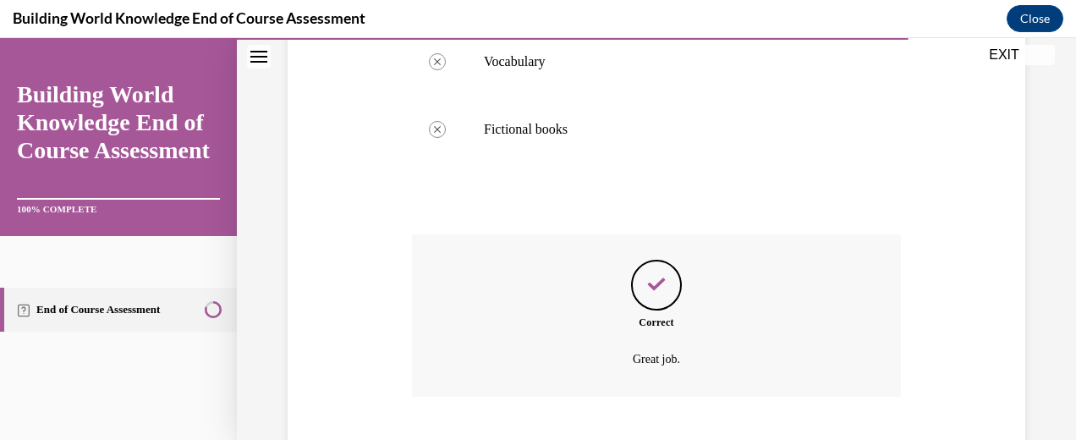
scroll to position [559, 0]
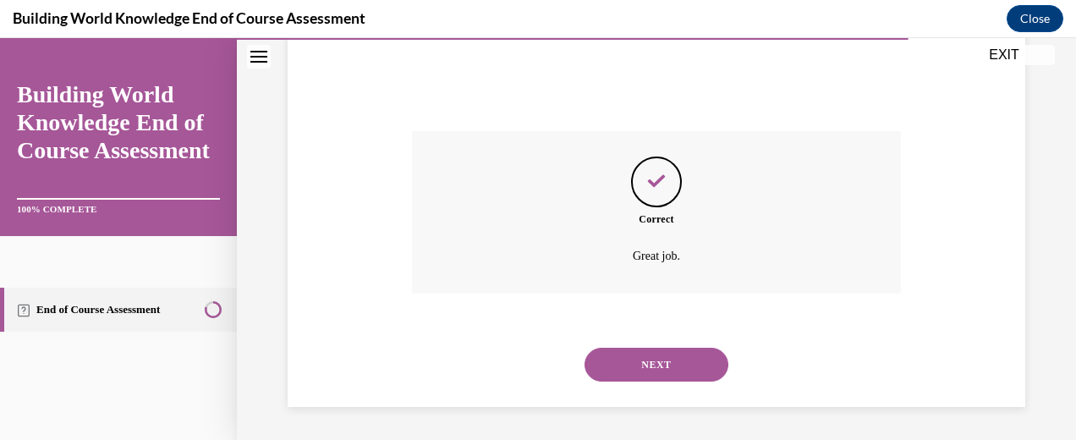
click at [654, 360] on button "NEXT" at bounding box center [657, 365] width 144 height 34
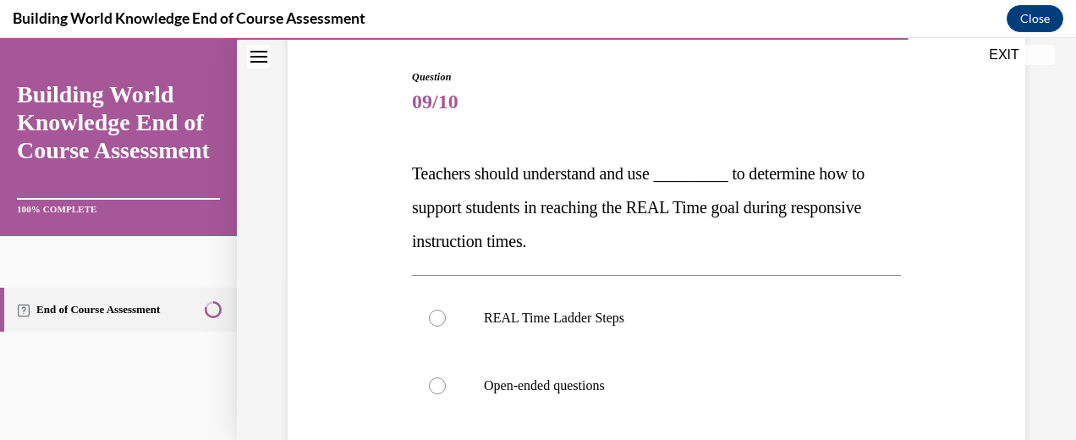
scroll to position [180, 0]
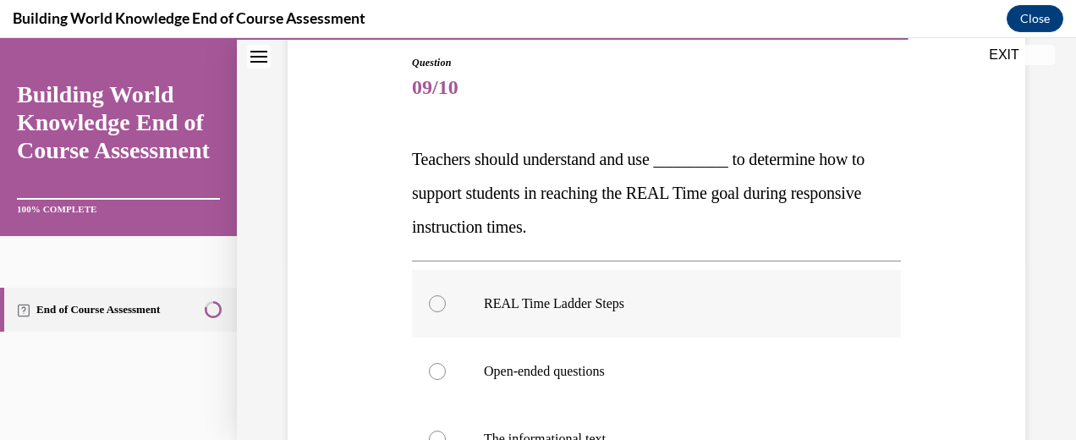
click at [668, 308] on p "REAL Time Ladder Steps" at bounding box center [671, 303] width 375 height 17
click at [446, 308] on input "REAL Time Ladder Steps" at bounding box center [437, 303] width 17 height 17
radio input "true"
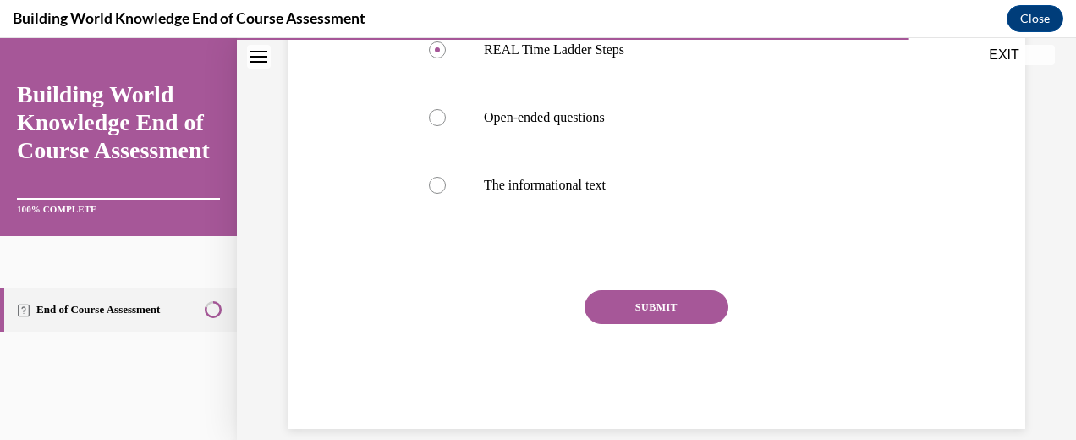
click at [673, 301] on button "SUBMIT" at bounding box center [657, 307] width 144 height 34
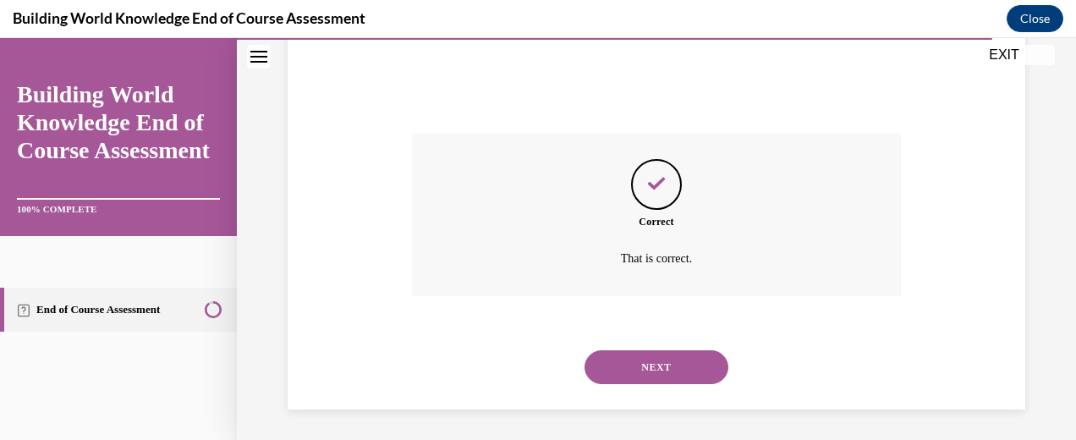
scroll to position [593, 0]
click at [657, 361] on button "NEXT" at bounding box center [657, 365] width 144 height 34
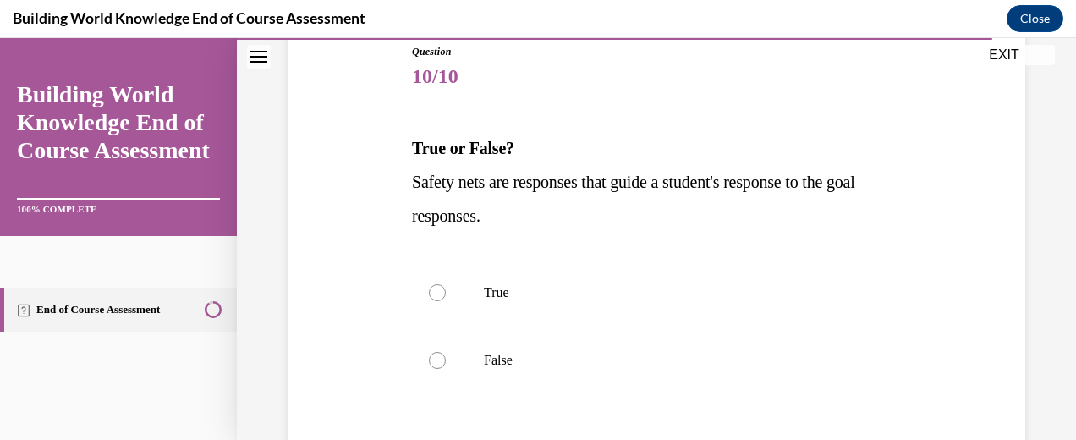
scroll to position [265, 0]
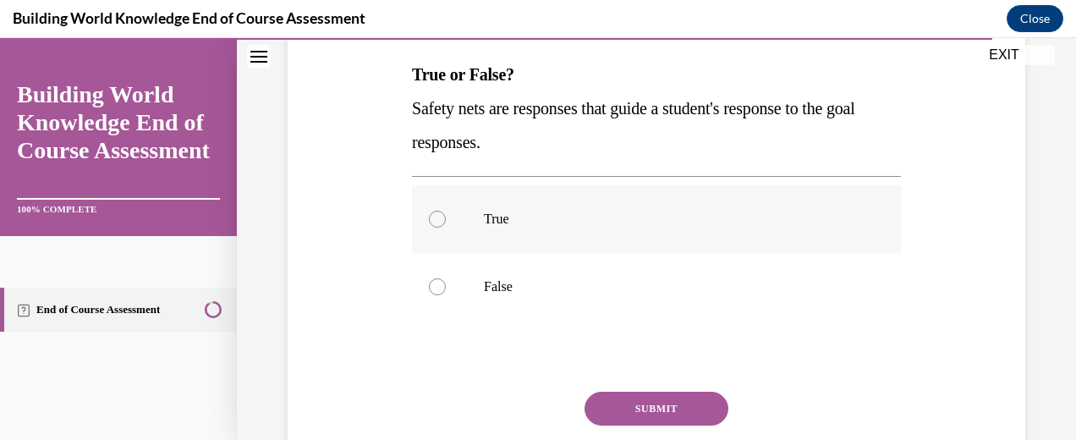
click at [771, 211] on p "True" at bounding box center [671, 219] width 375 height 17
click at [446, 211] on input "True" at bounding box center [437, 219] width 17 height 17
radio input "true"
click at [684, 395] on button "SUBMIT" at bounding box center [657, 409] width 144 height 34
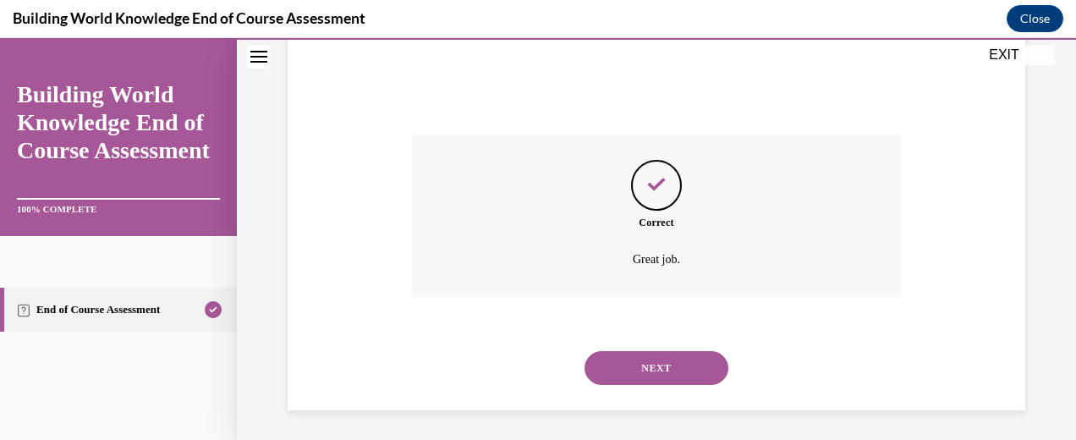
scroll to position [525, 0]
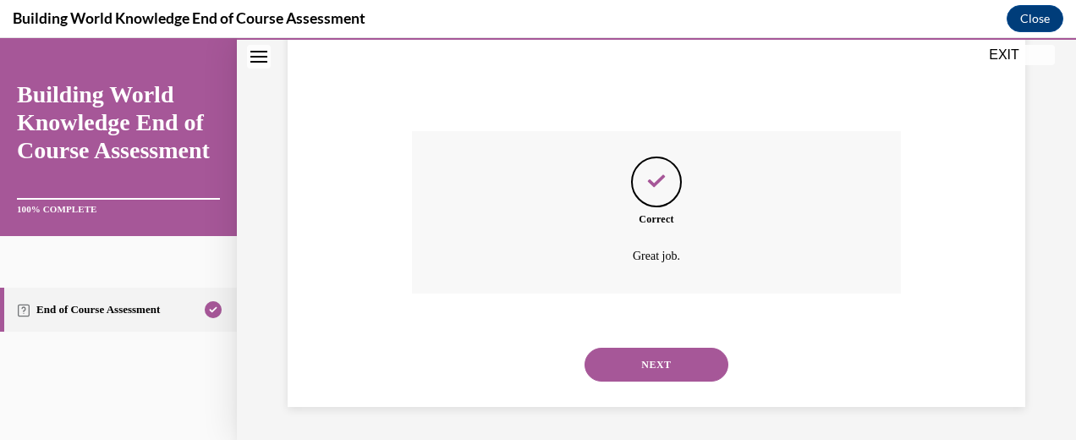
click at [670, 371] on button "NEXT" at bounding box center [657, 365] width 144 height 34
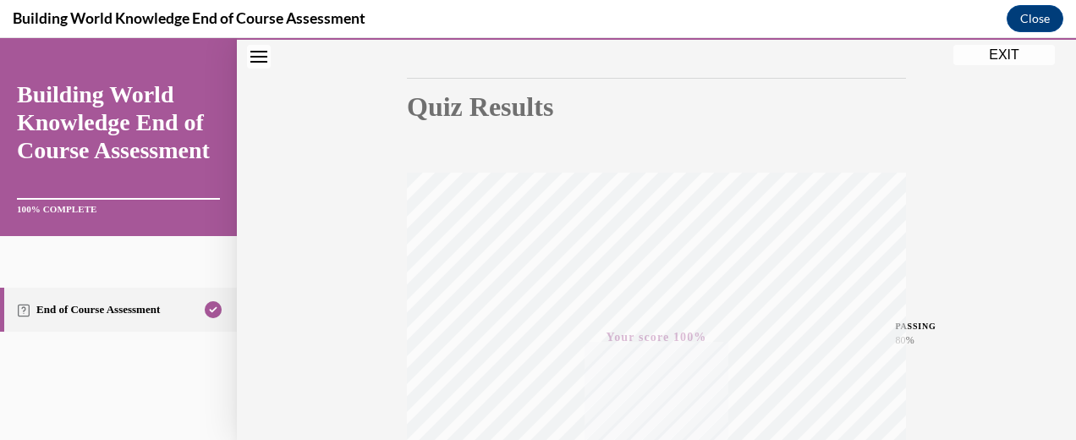
scroll to position [126, 0]
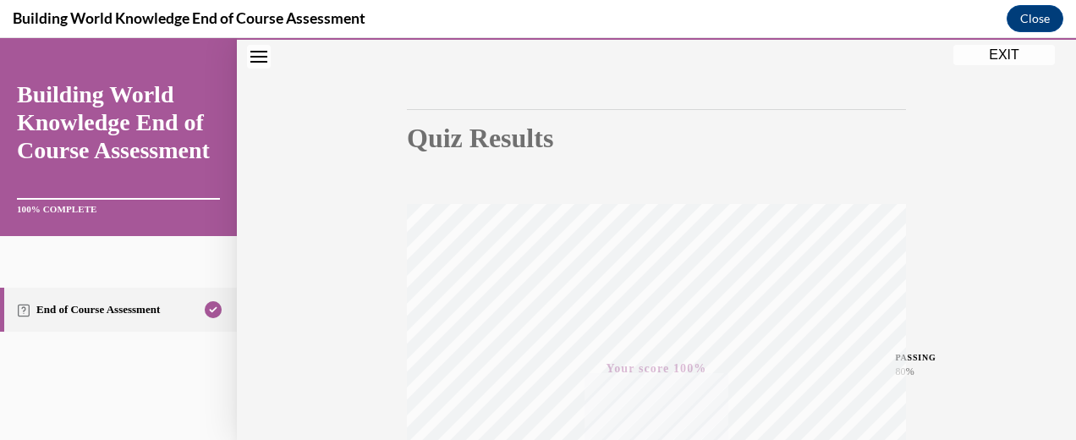
click at [992, 54] on button "EXIT" at bounding box center [1004, 55] width 102 height 20
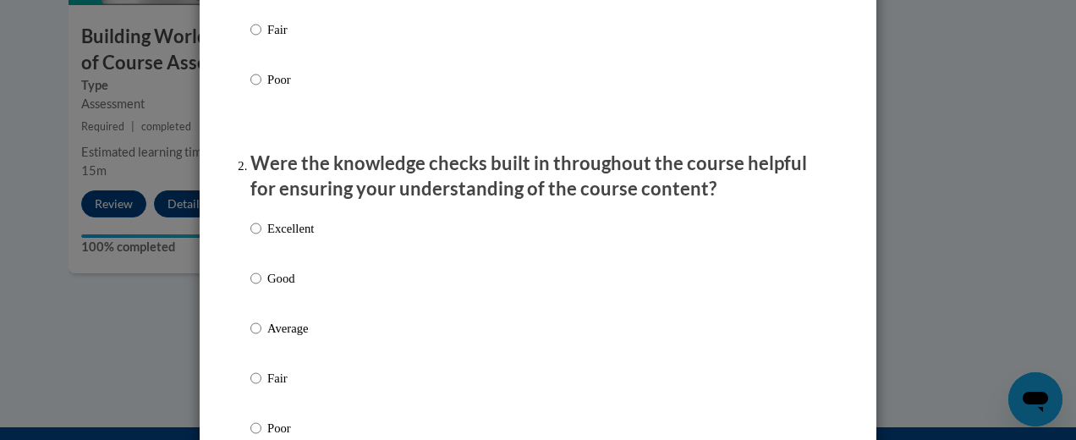
scroll to position [169, 0]
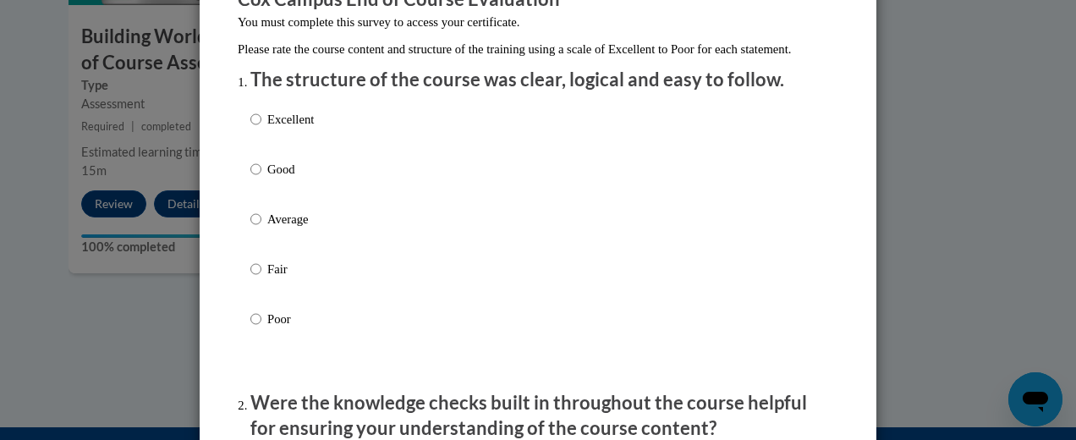
click at [286, 179] on p "Good" at bounding box center [290, 169] width 47 height 19
click at [261, 179] on input "Good" at bounding box center [255, 169] width 11 height 19
radio input "true"
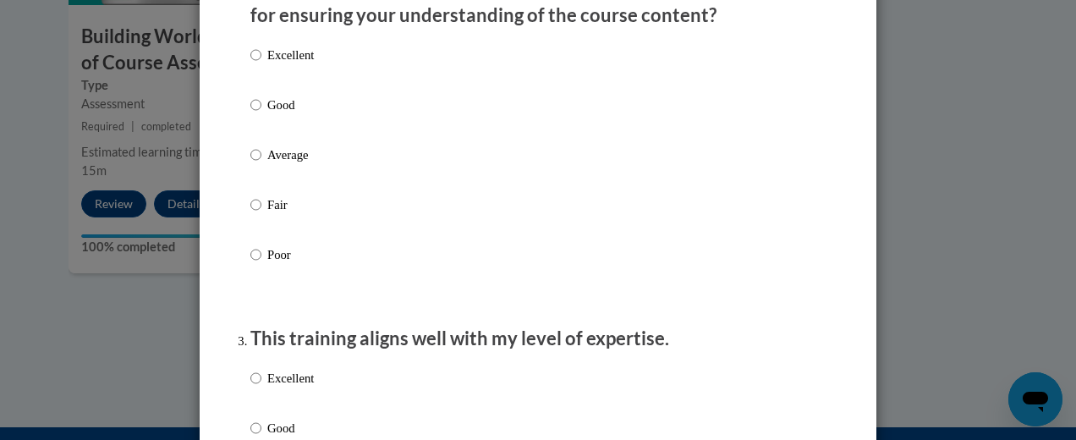
scroll to position [592, 0]
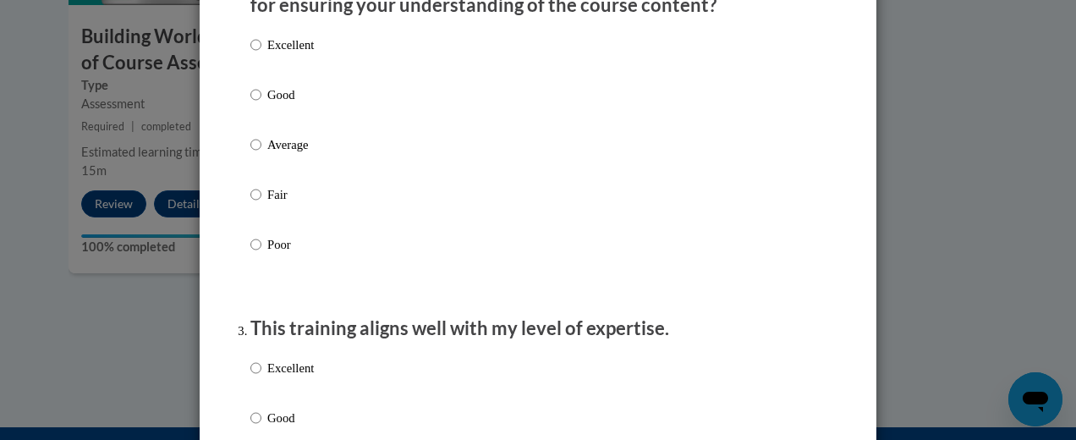
drag, startPoint x: 284, startPoint y: 118, endPoint x: 294, endPoint y: 124, distance: 11.4
click at [285, 104] on p "Good" at bounding box center [290, 94] width 47 height 19
click at [261, 104] on input "Good" at bounding box center [255, 94] width 11 height 19
radio input "true"
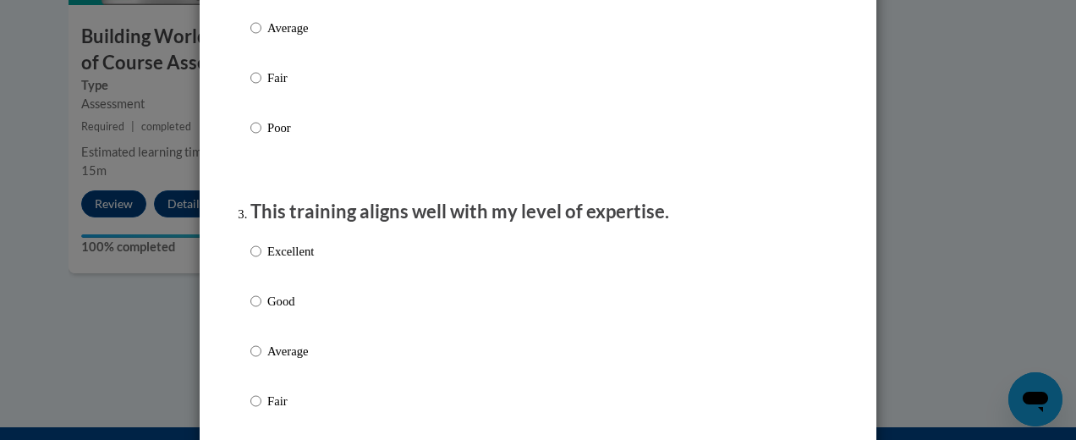
scroll to position [846, 0]
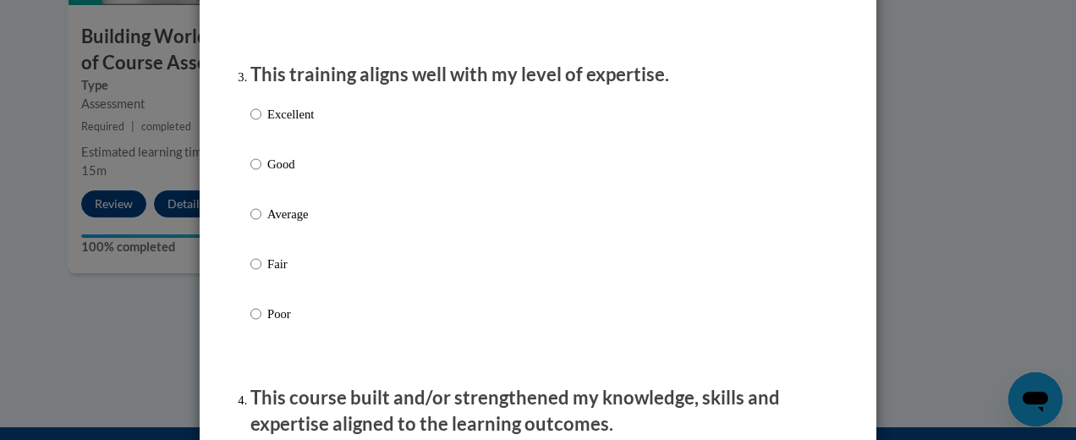
click at [267, 173] on p "Good" at bounding box center [290, 164] width 47 height 19
click at [261, 173] on input "Good" at bounding box center [255, 164] width 11 height 19
radio input "true"
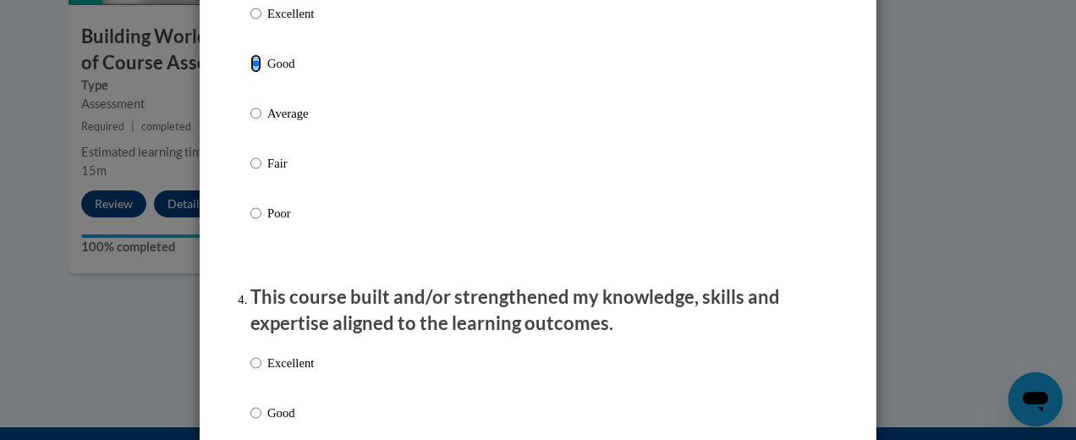
scroll to position [1100, 0]
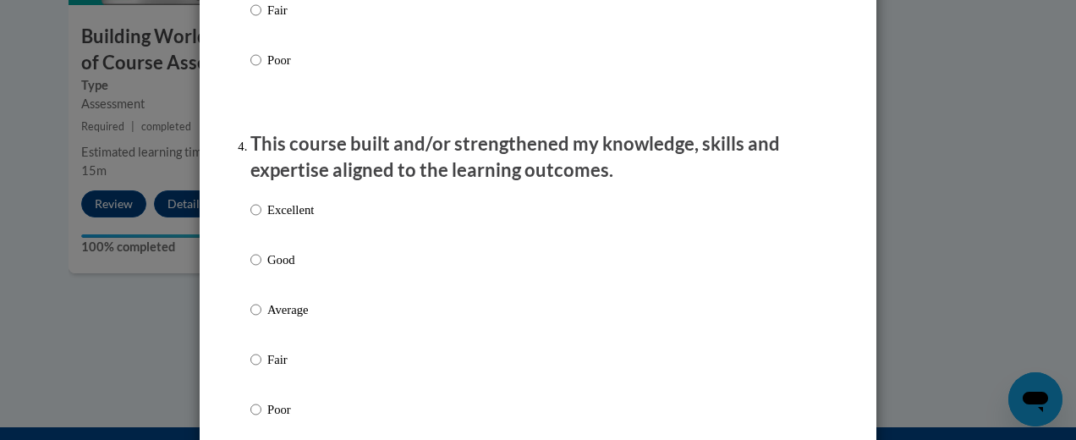
click at [272, 269] on p "Good" at bounding box center [290, 259] width 47 height 19
click at [261, 269] on input "Good" at bounding box center [255, 259] width 11 height 19
radio input "true"
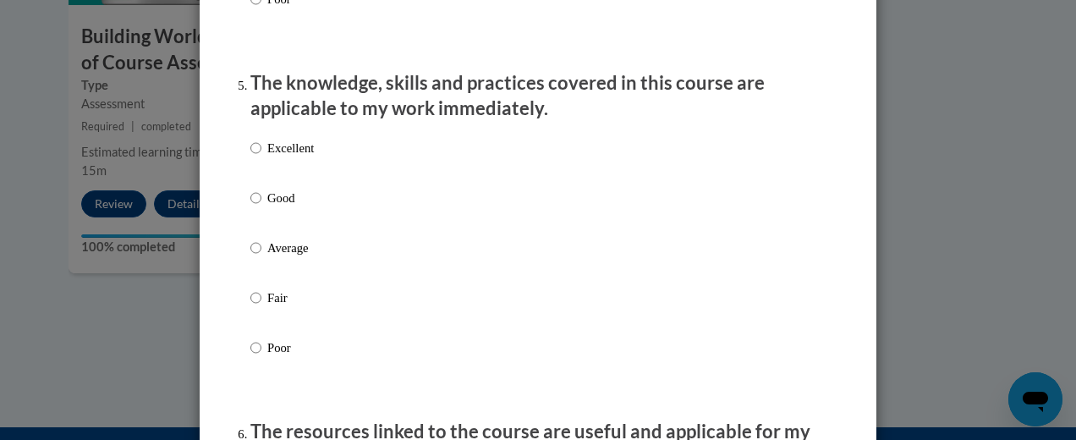
scroll to position [1607, 0]
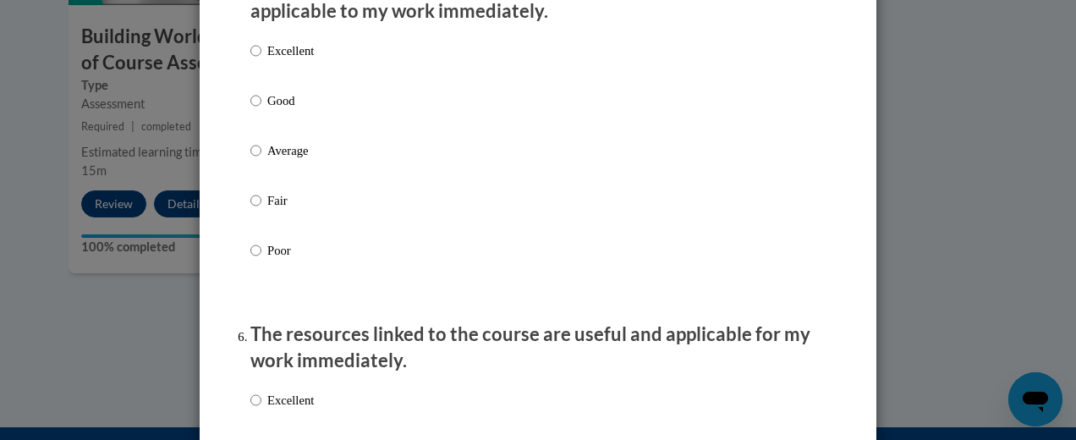
click at [284, 110] on p "Good" at bounding box center [290, 100] width 47 height 19
click at [261, 110] on input "Good" at bounding box center [255, 100] width 11 height 19
radio input "true"
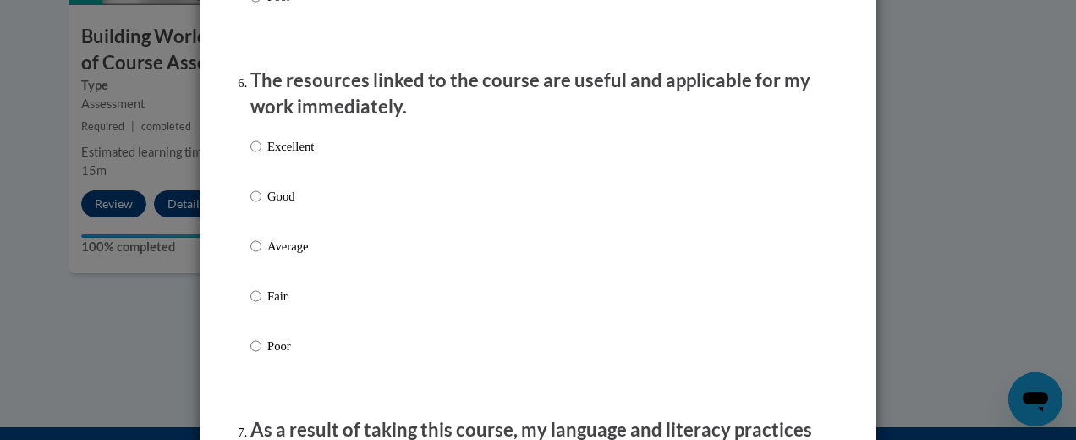
click at [258, 214] on label "Good" at bounding box center [281, 210] width 63 height 46
click at [258, 206] on input "Good" at bounding box center [255, 196] width 11 height 19
radio input "true"
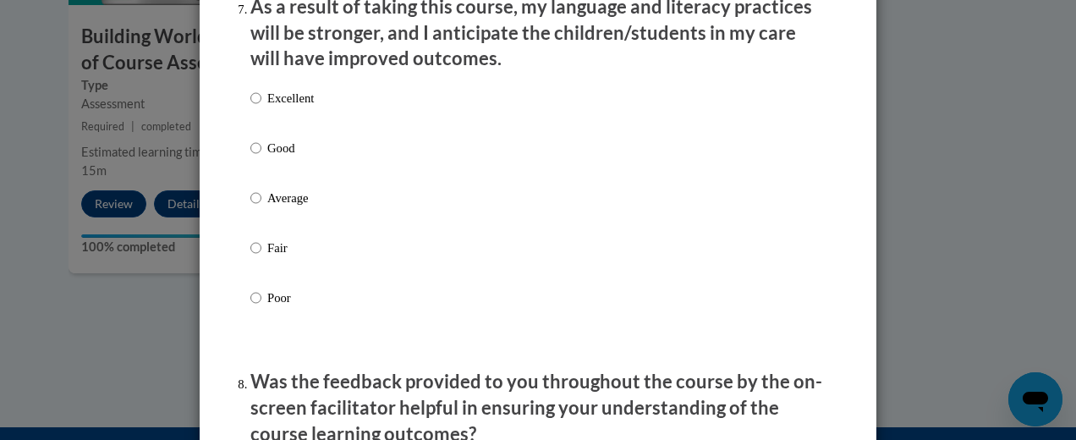
click at [276, 157] on p "Good" at bounding box center [290, 148] width 47 height 19
click at [261, 157] on input "Good" at bounding box center [255, 148] width 11 height 19
radio input "true"
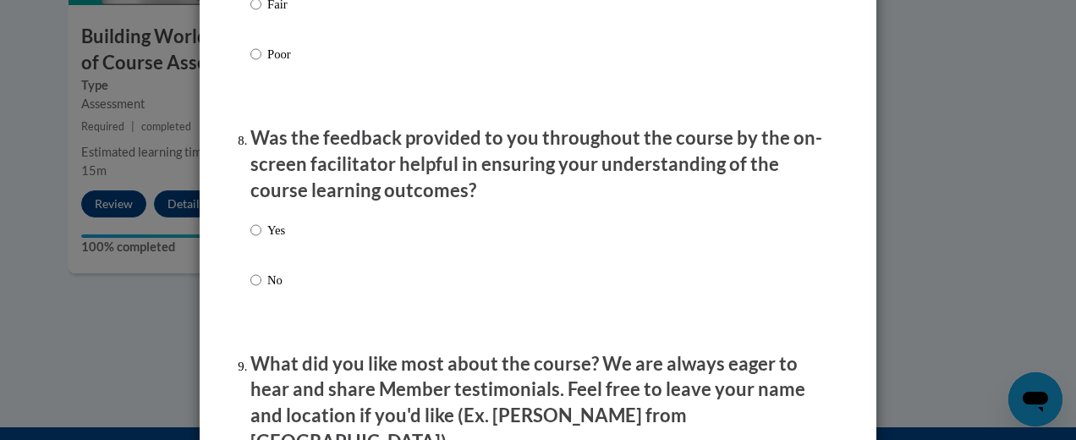
scroll to position [2538, 0]
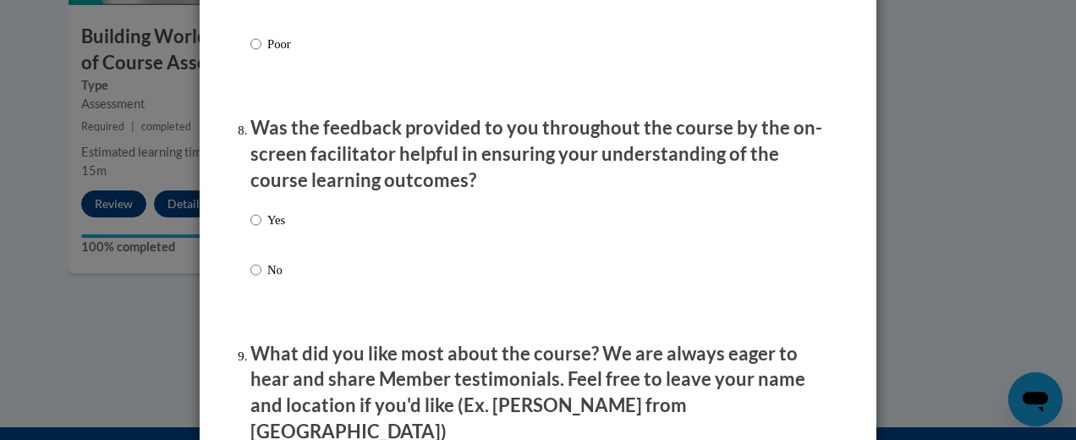
click at [271, 220] on div "Yes No" at bounding box center [267, 258] width 35 height 113
click at [272, 229] on p "Yes" at bounding box center [276, 220] width 18 height 19
click at [261, 229] on input "Yes" at bounding box center [255, 220] width 11 height 19
radio input "true"
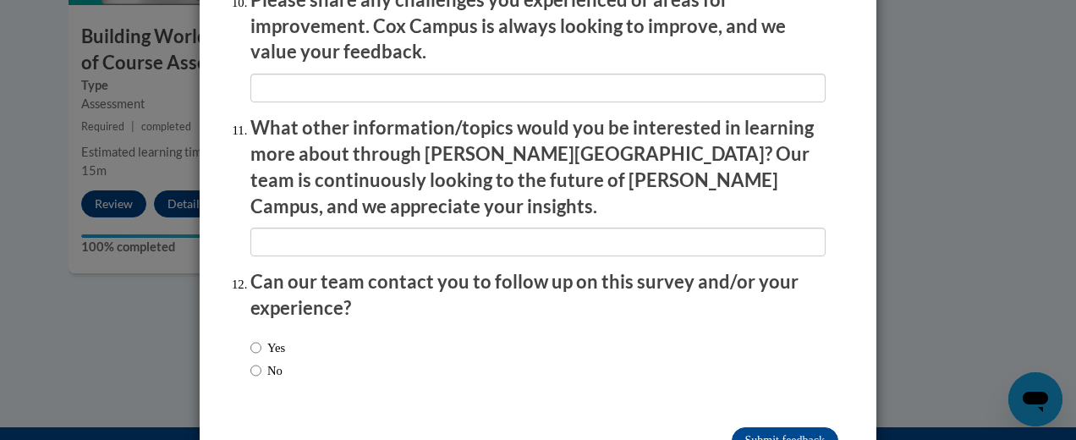
scroll to position [3078, 0]
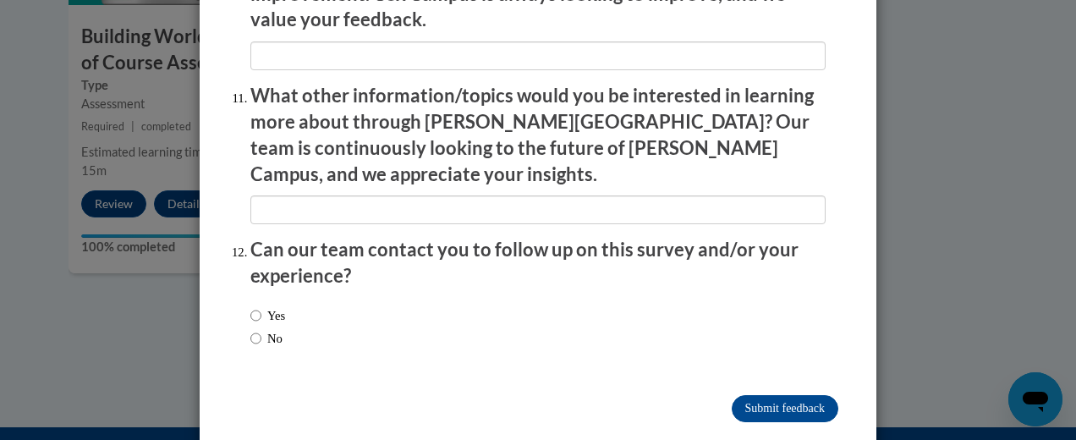
click at [272, 298] on div "Yes No" at bounding box center [267, 327] width 35 height 58
click at [267, 306] on label "Yes" at bounding box center [267, 315] width 35 height 19
click at [261, 306] on input "Yes" at bounding box center [255, 315] width 11 height 19
radio input "true"
click at [772, 395] on input "Submit feedback" at bounding box center [785, 408] width 107 height 27
